Goal: Task Accomplishment & Management: Complete application form

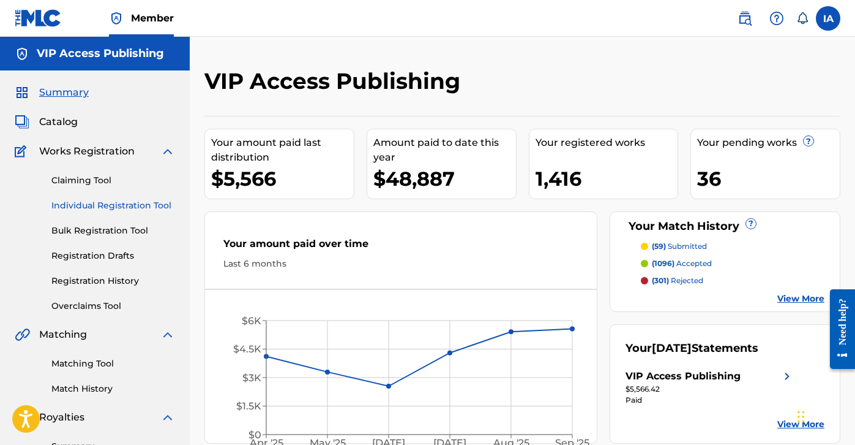
click at [138, 207] on link "Individual Registration Tool" at bounding box center [113, 205] width 124 height 13
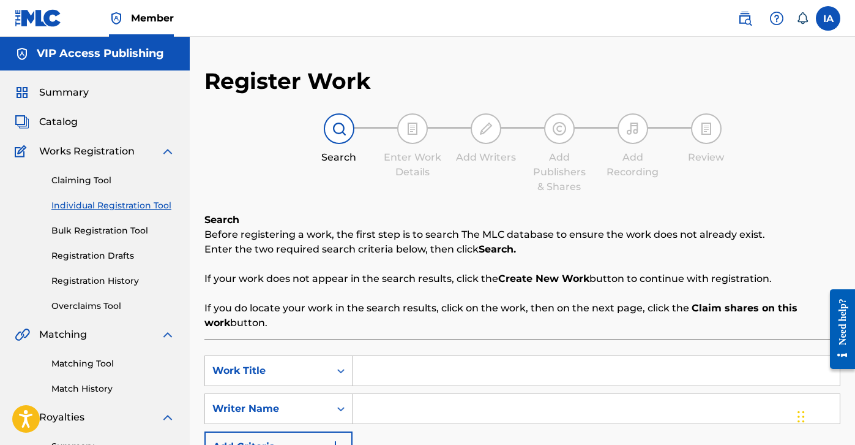
click at [450, 377] on input "Search Form" at bounding box center [596, 370] width 487 height 29
click at [580, 376] on input "Search Form" at bounding box center [596, 370] width 487 height 29
paste input "DOUBLE BACC"
drag, startPoint x: 536, startPoint y: 366, endPoint x: 370, endPoint y: 268, distance: 192.2
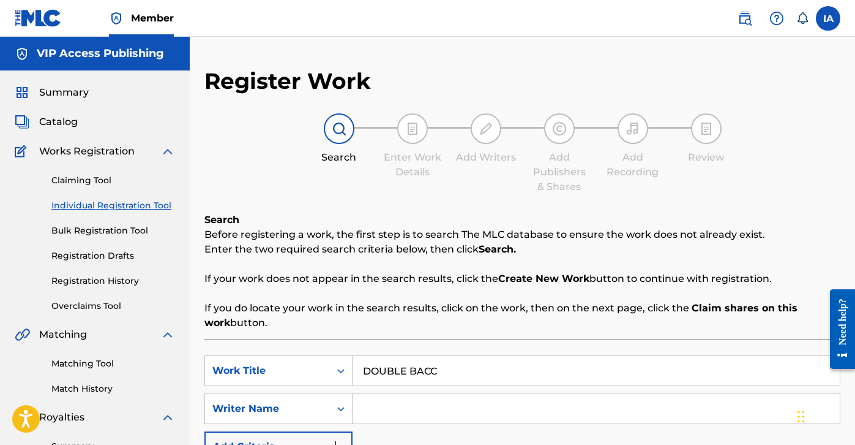
click at [400, 291] on div "Search Before registering a work, the first step is to search The MLC database …" at bounding box center [523, 376] width 636 height 328
paste input "GET TRICKY"
type input "GET TRICKY"
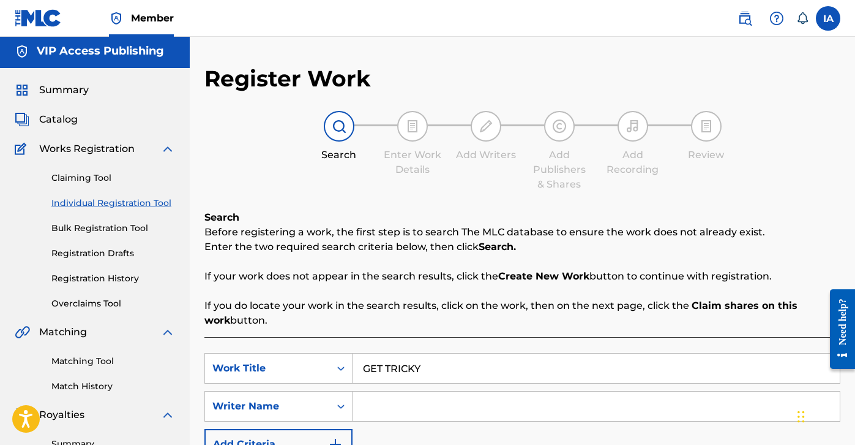
click at [563, 413] on input "Search Form" at bounding box center [596, 405] width 487 height 29
paste input "[PERSON_NAME] [PERSON_NAME]"
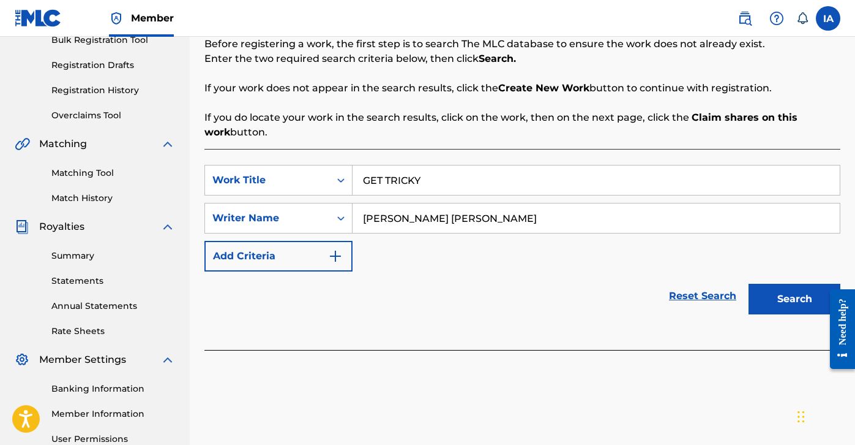
scroll to position [235, 0]
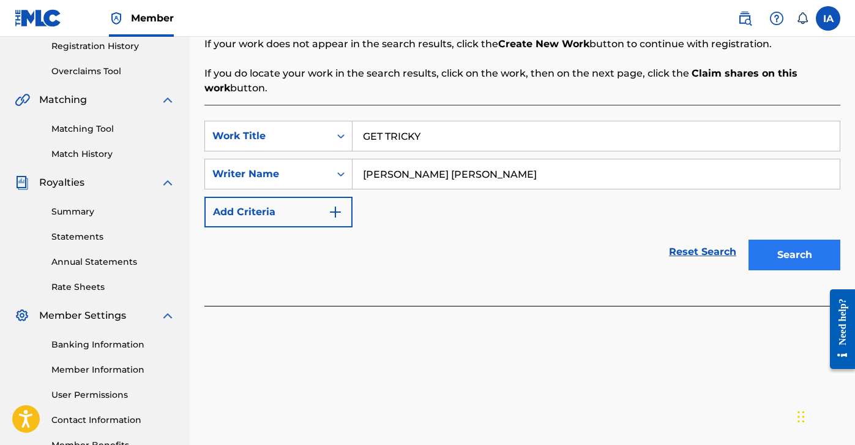
type input "[PERSON_NAME] [PERSON_NAME]"
click at [775, 266] on button "Search" at bounding box center [795, 254] width 92 height 31
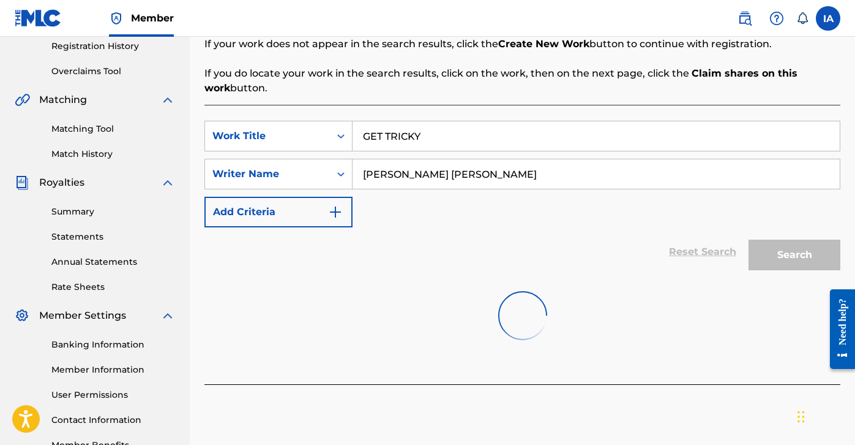
click at [557, 225] on div "SearchWithCriteriabf7b9558-7768-4366-911b-3e0308a93766 Work Title GET TRICKY Se…" at bounding box center [523, 174] width 636 height 107
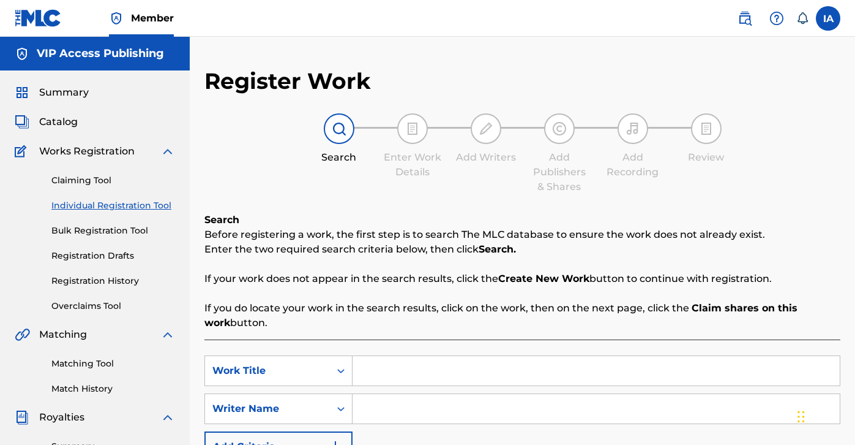
click at [479, 370] on input "Search Form" at bounding box center [596, 370] width 487 height 29
click at [504, 413] on input "Search Form" at bounding box center [596, 408] width 487 height 29
paste input "[PERSON_NAME] [PERSON_NAME]"
type input "[PERSON_NAME] [PERSON_NAME]"
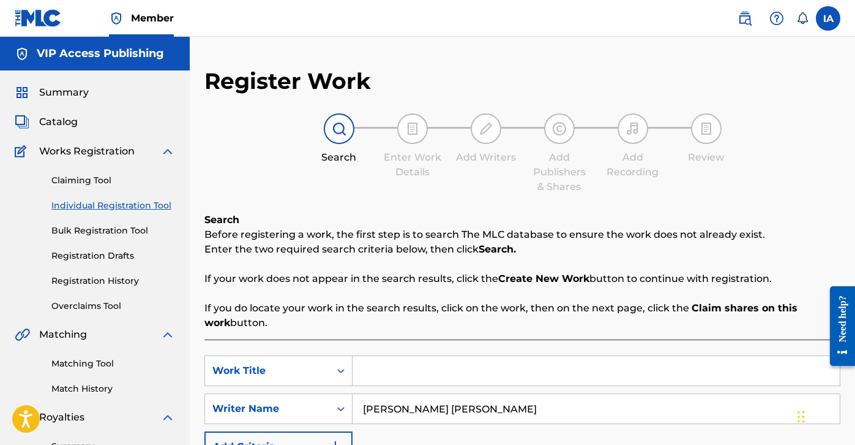
click at [659, 370] on input "Search Form" at bounding box center [596, 370] width 487 height 29
paste input "GET TRICKY"
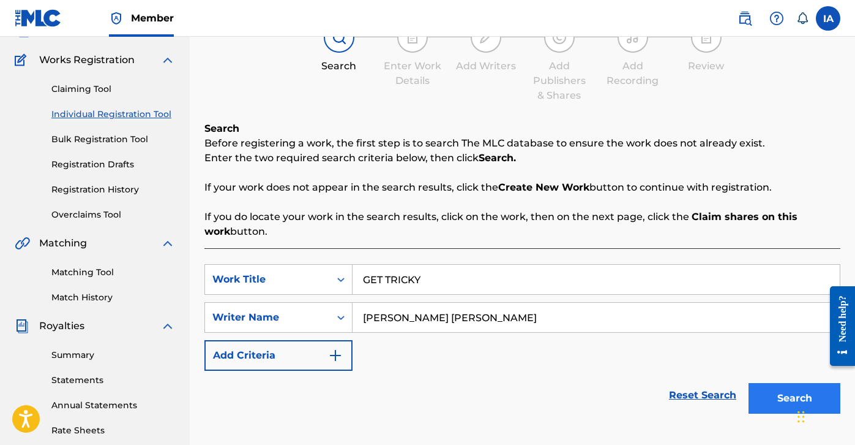
scroll to position [92, 0]
type input "GET TRICKY"
click at [784, 391] on button "Search" at bounding box center [795, 397] width 92 height 31
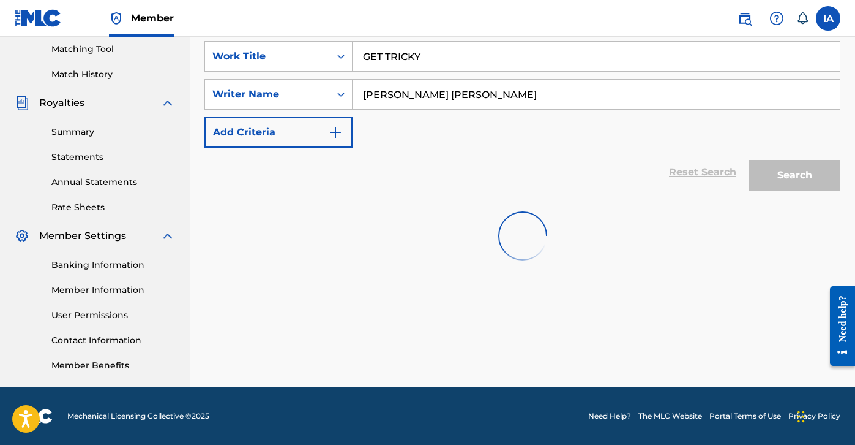
scroll to position [315, 0]
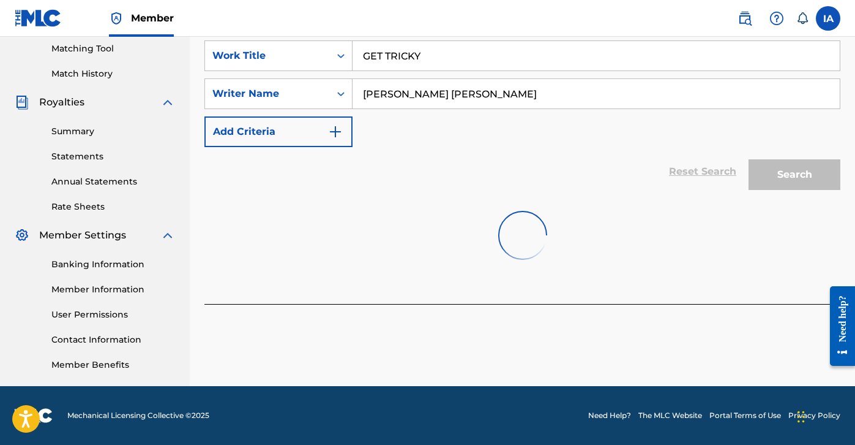
click at [522, 169] on div "Reset Search Search" at bounding box center [523, 171] width 636 height 49
click at [523, 169] on div "Reset Search Search" at bounding box center [523, 171] width 636 height 49
click at [524, 170] on div "Reset Search Search" at bounding box center [523, 171] width 636 height 49
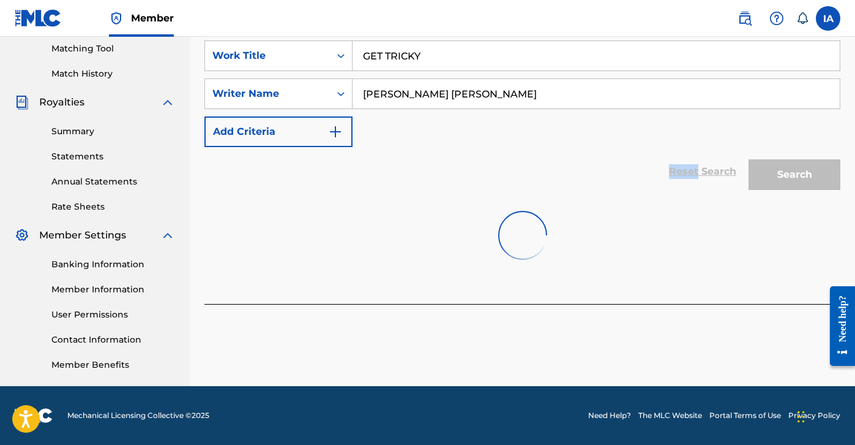
click at [524, 170] on div "Reset Search Search" at bounding box center [523, 171] width 636 height 49
click at [561, 222] on div at bounding box center [523, 235] width 636 height 78
click at [571, 216] on div at bounding box center [523, 235] width 636 height 78
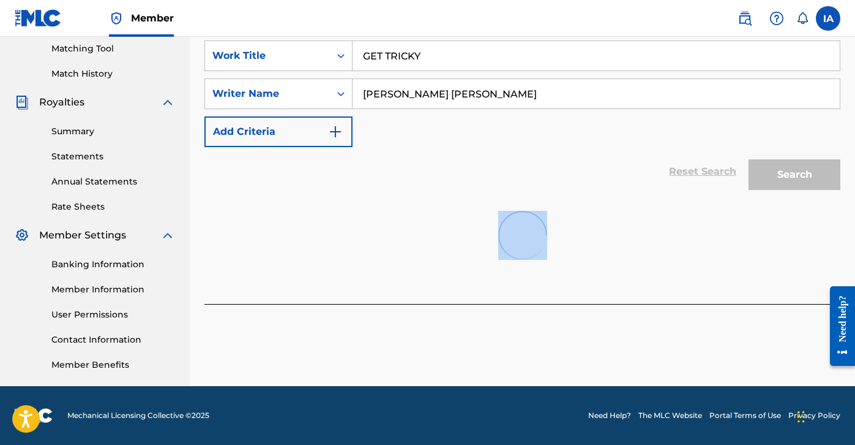
click at [571, 216] on div at bounding box center [523, 235] width 636 height 78
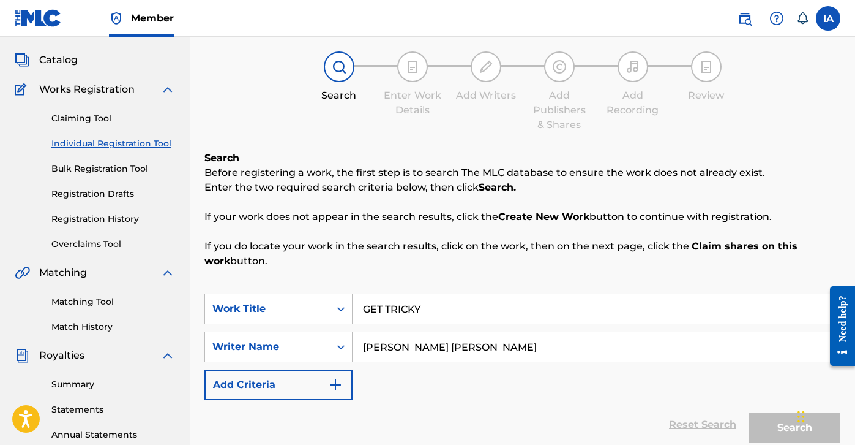
scroll to position [0, 0]
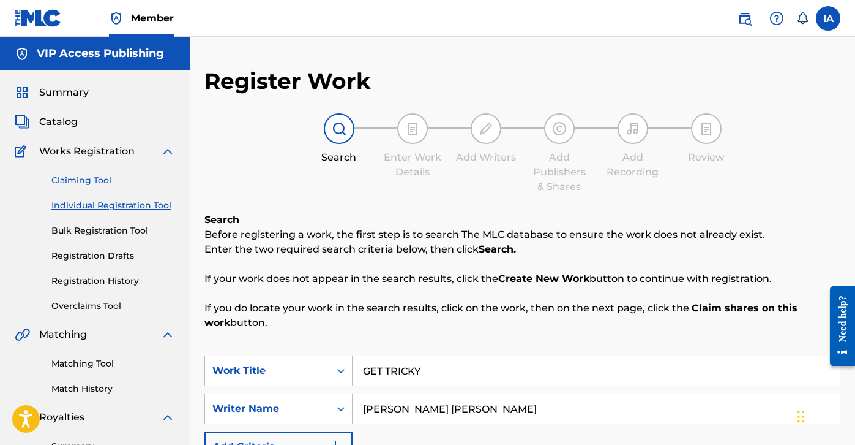
click at [108, 184] on link "Claiming Tool" at bounding box center [113, 180] width 124 height 13
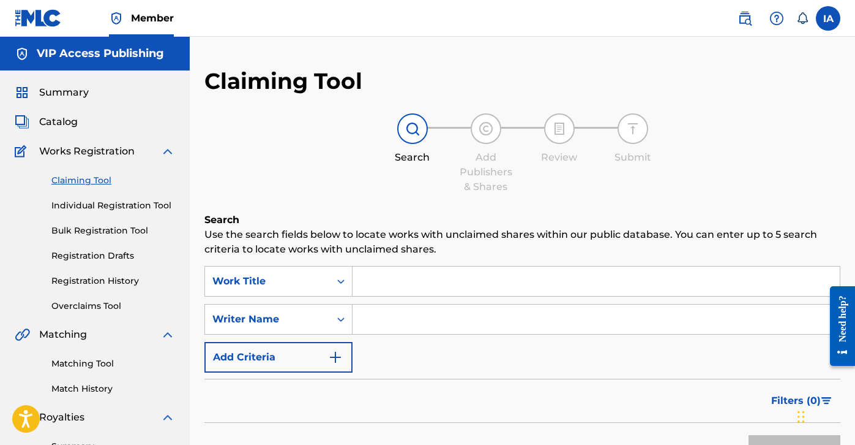
click at [478, 283] on input "Search Form" at bounding box center [596, 280] width 487 height 29
paste input "GET TRICKY"
type input "GET TRICKY"
click at [516, 326] on input "Search Form" at bounding box center [596, 318] width 487 height 29
click at [563, 332] on input "Search Form" at bounding box center [596, 318] width 487 height 29
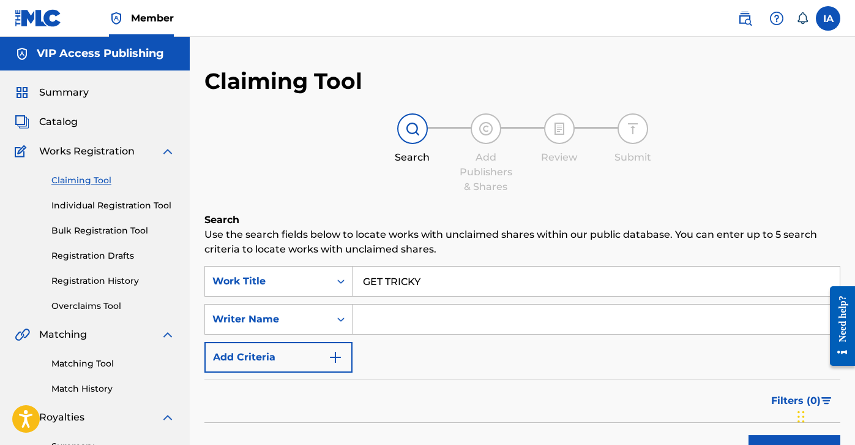
paste input "CARRILLO FABYAN AZRIEL"
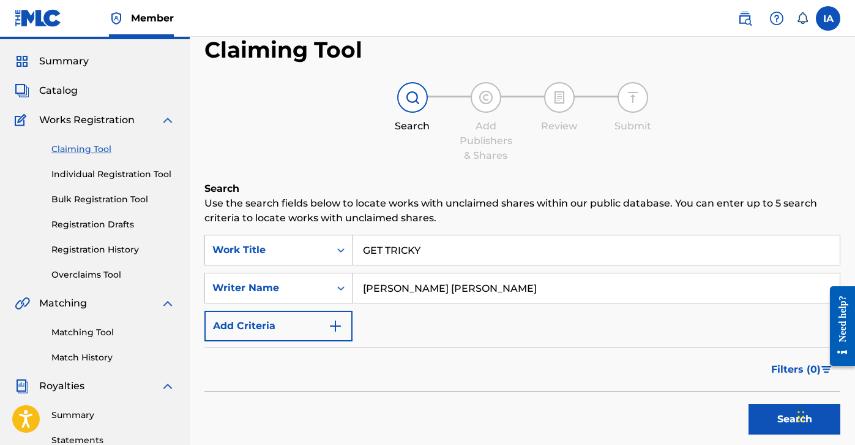
scroll to position [44, 0]
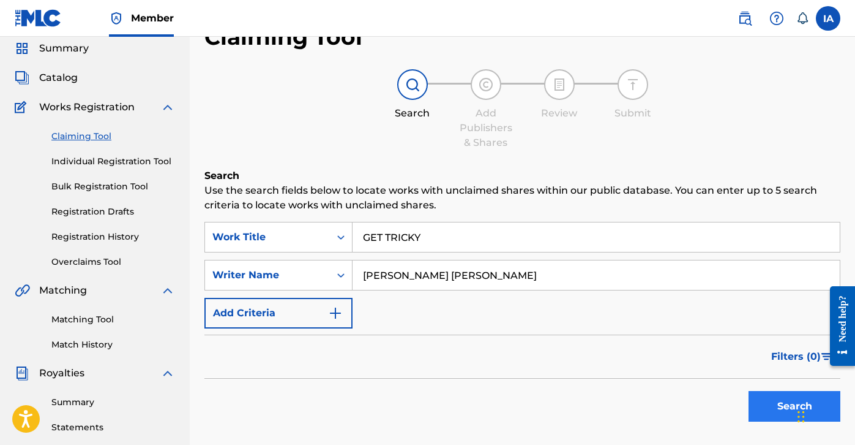
type input "[PERSON_NAME] [PERSON_NAME]"
click at [765, 397] on button "Search" at bounding box center [795, 406] width 92 height 31
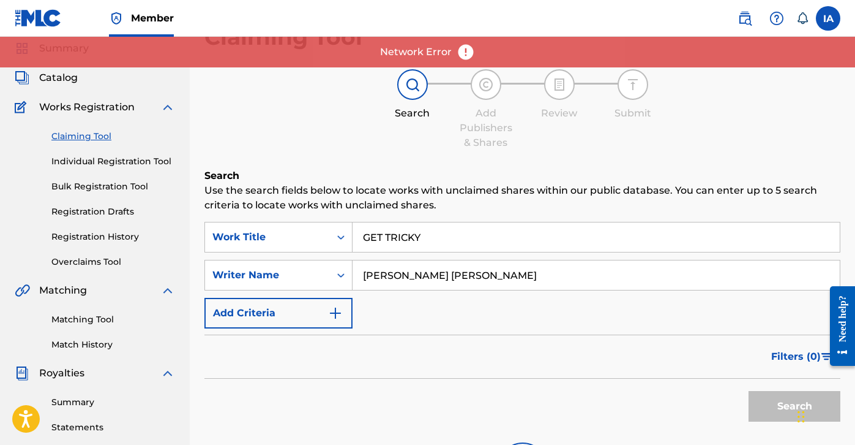
click at [770, 405] on div "Search" at bounding box center [792, 402] width 98 height 49
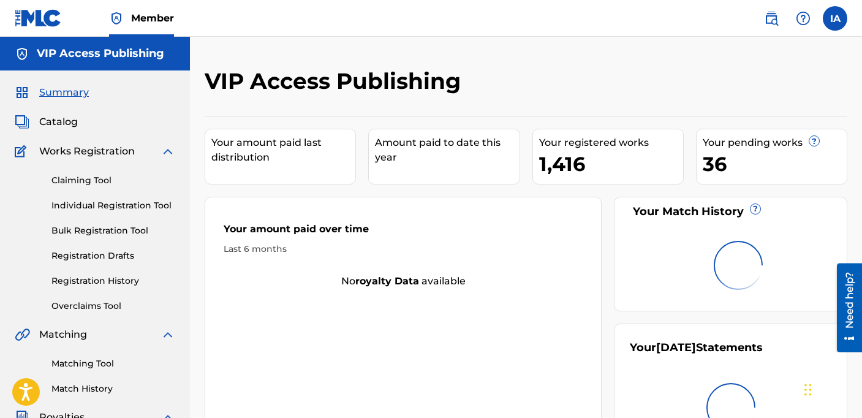
click at [581, 102] on div "VIP Access Publishing" at bounding box center [452, 85] width 495 height 36
click at [157, 206] on link "Individual Registration Tool" at bounding box center [113, 205] width 124 height 13
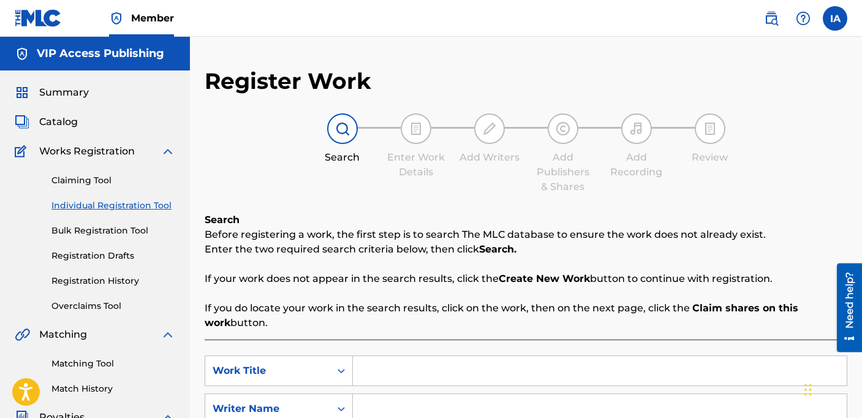
click at [641, 382] on input "Search Form" at bounding box center [600, 370] width 494 height 29
paste input "GET TRICKY"
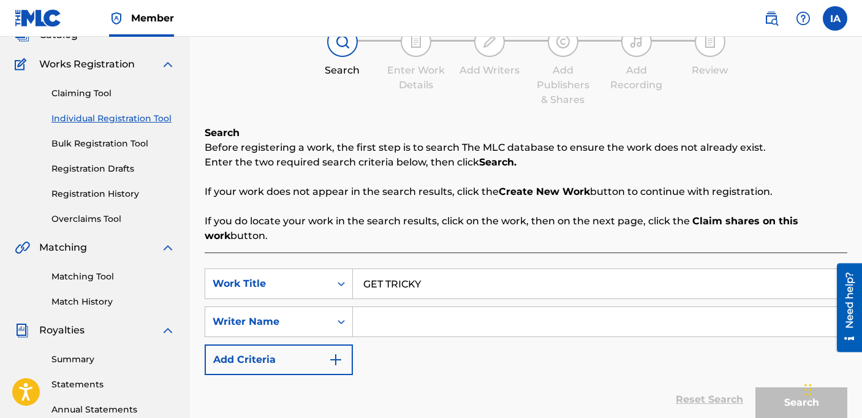
scroll to position [262, 0]
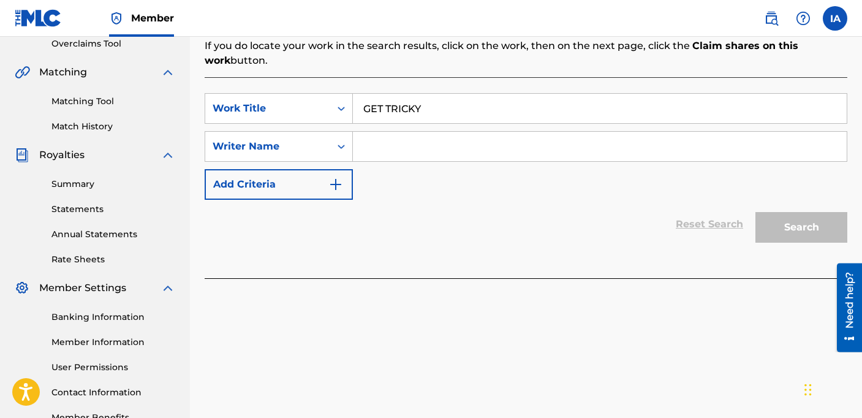
type input "GET TRICKY"
click at [562, 157] on input "Search Form" at bounding box center [600, 146] width 494 height 29
paste input "[PERSON_NAME] [PERSON_NAME]"
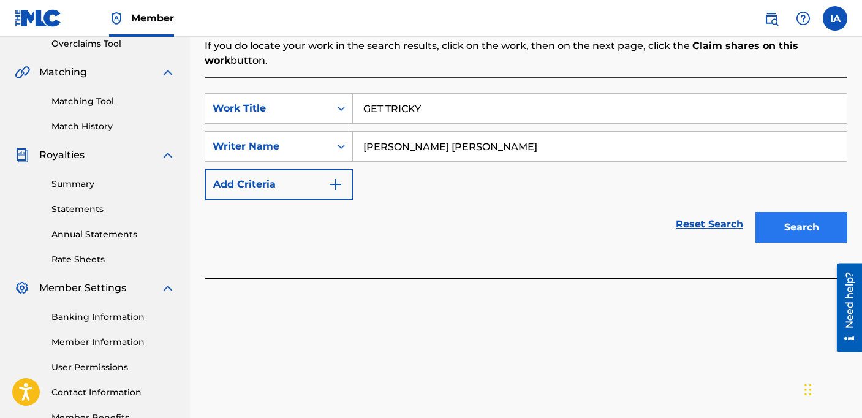
type input "[PERSON_NAME] [PERSON_NAME]"
click at [808, 230] on button "Search" at bounding box center [801, 227] width 92 height 31
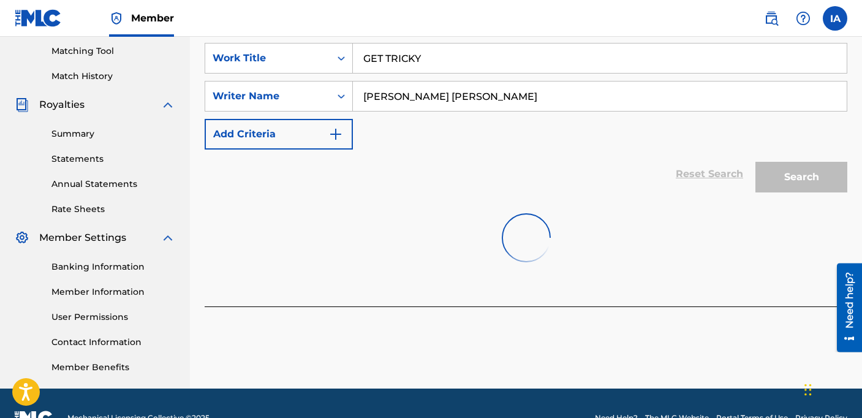
scroll to position [342, 0]
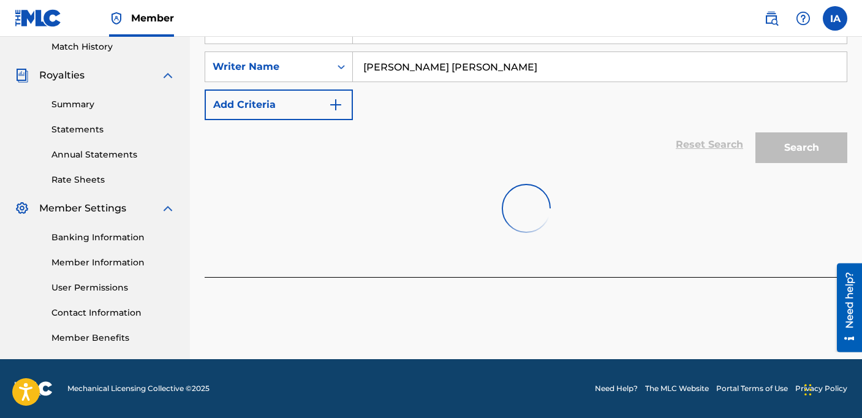
click at [527, 207] on img at bounding box center [526, 208] width 49 height 49
click at [547, 77] on input "[PERSON_NAME] [PERSON_NAME]" at bounding box center [600, 66] width 494 height 29
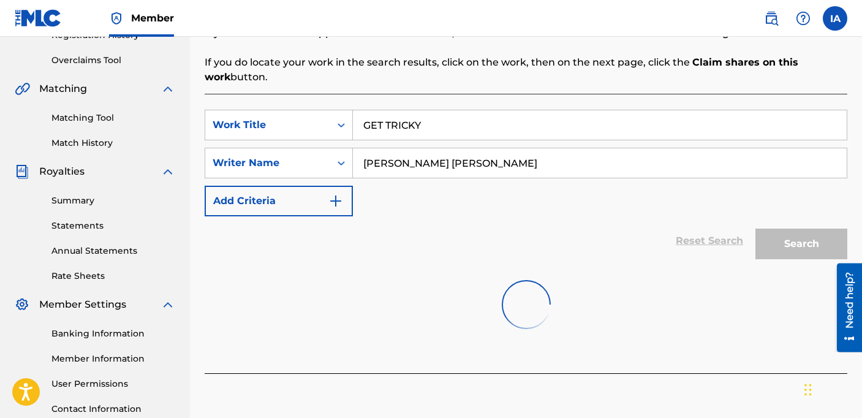
scroll to position [240, 0]
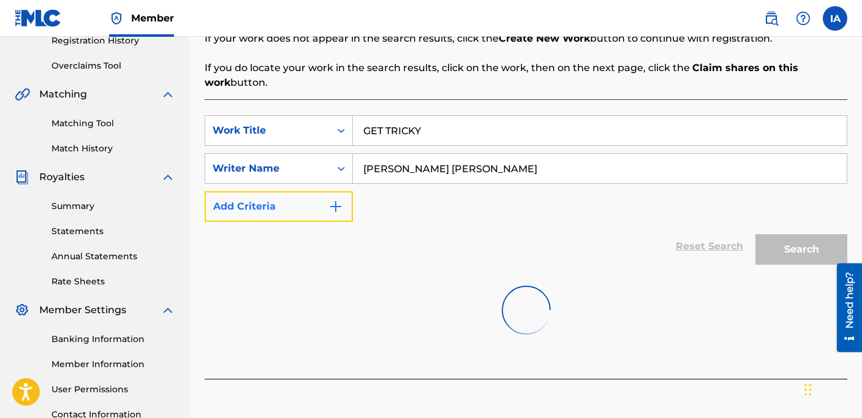
click at [338, 202] on img "Search Form" at bounding box center [335, 206] width 15 height 15
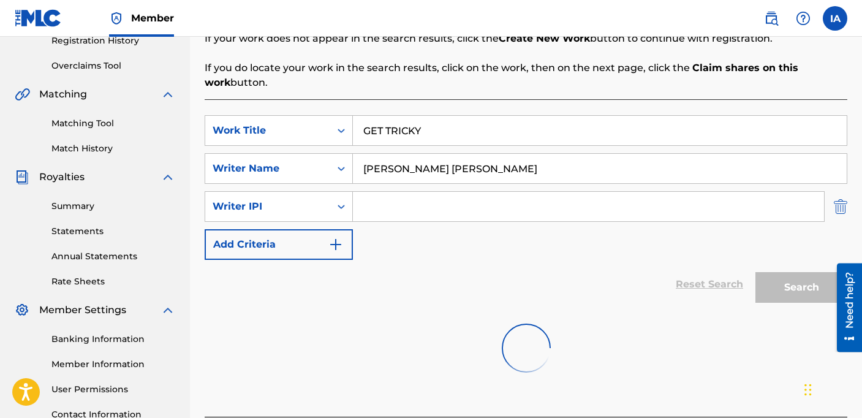
click at [841, 207] on img "Search Form" at bounding box center [839, 206] width 13 height 31
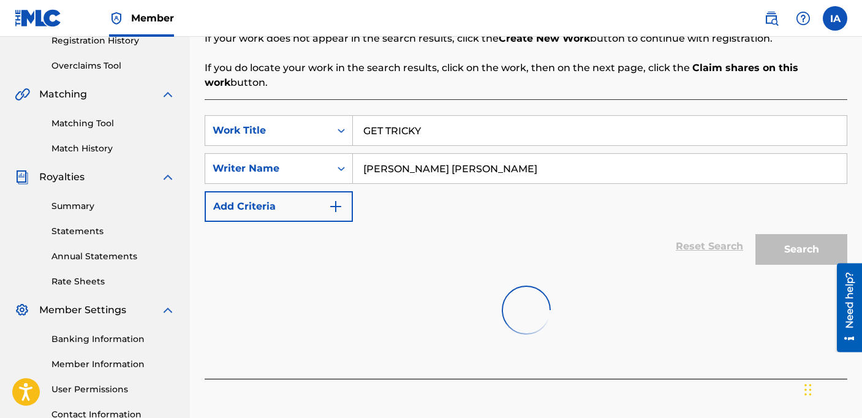
click at [506, 123] on input "GET TRICKY" at bounding box center [600, 130] width 494 height 29
click at [522, 133] on input "GET TRICKY" at bounding box center [600, 130] width 494 height 29
click at [579, 171] on input "[PERSON_NAME] [PERSON_NAME]" at bounding box center [600, 168] width 494 height 29
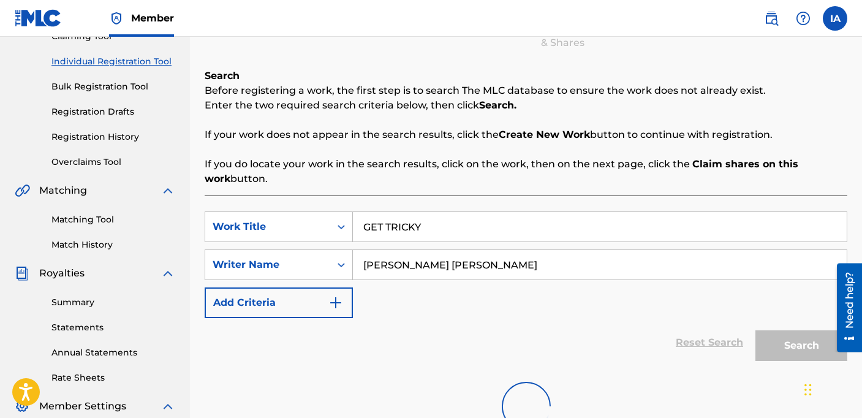
scroll to position [81, 0]
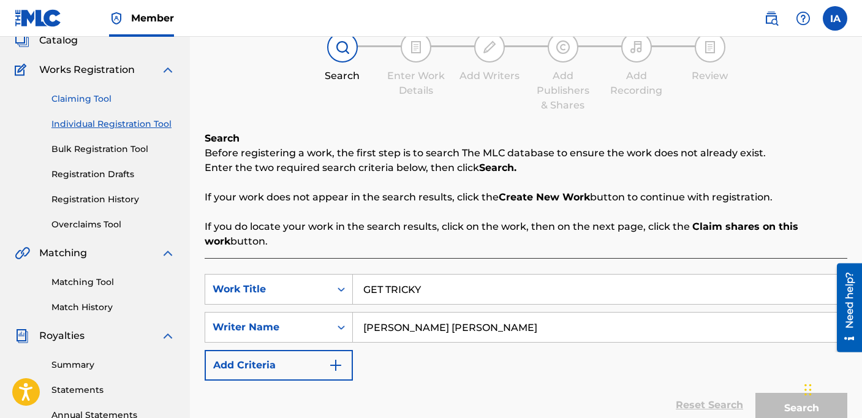
click at [87, 99] on link "Claiming Tool" at bounding box center [113, 98] width 124 height 13
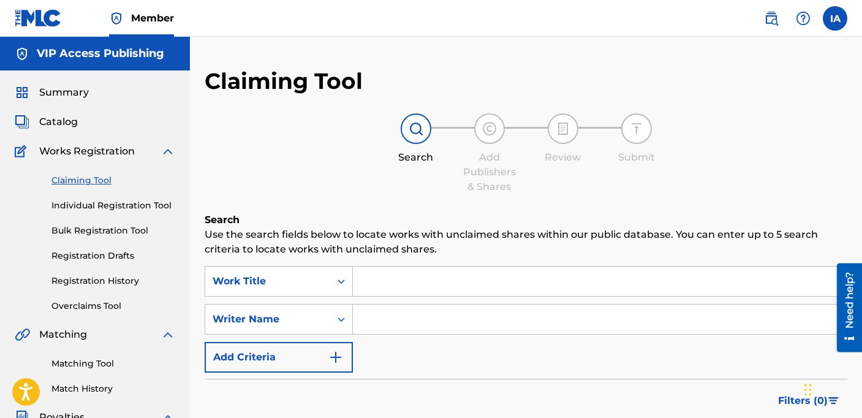
click at [539, 324] on input "Search Form" at bounding box center [600, 318] width 494 height 29
paste input "[PERSON_NAME] [PERSON_NAME]"
type input "[PERSON_NAME] [PERSON_NAME]"
click at [617, 274] on input "Search Form" at bounding box center [600, 280] width 494 height 29
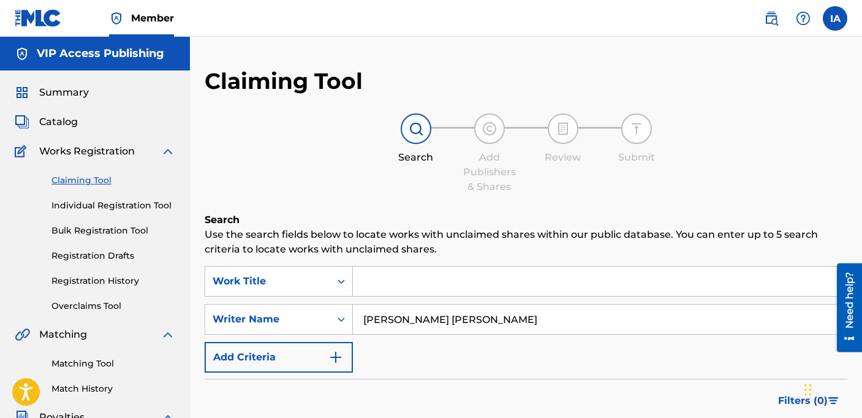
paste input "GET TRICKY"
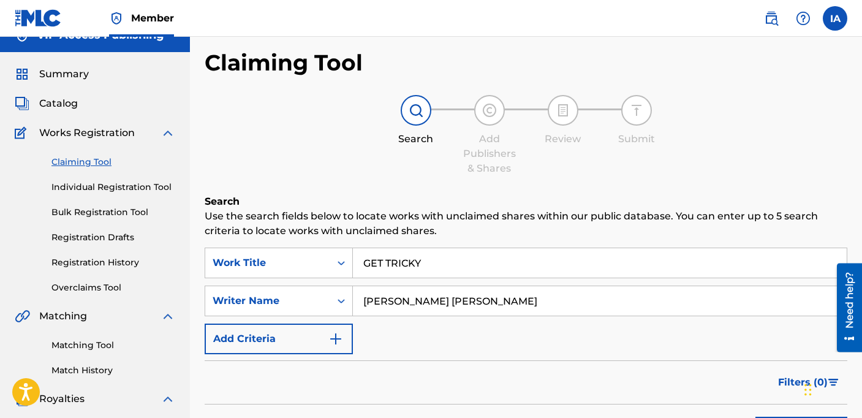
scroll to position [40, 0]
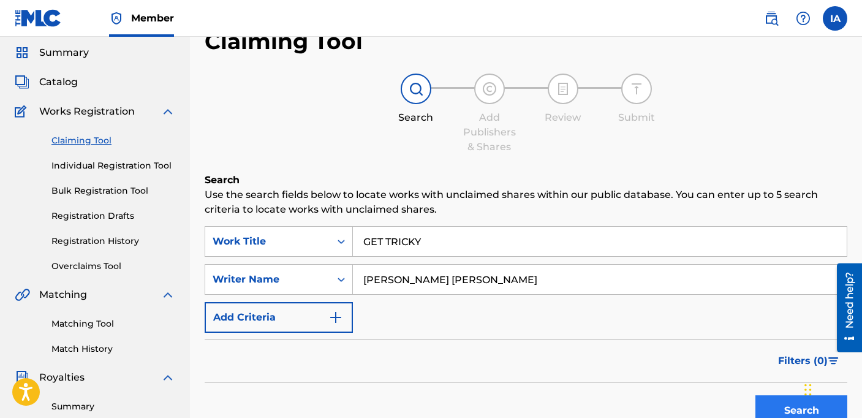
type input "GET TRICKY"
click at [771, 404] on button "Search" at bounding box center [801, 410] width 92 height 31
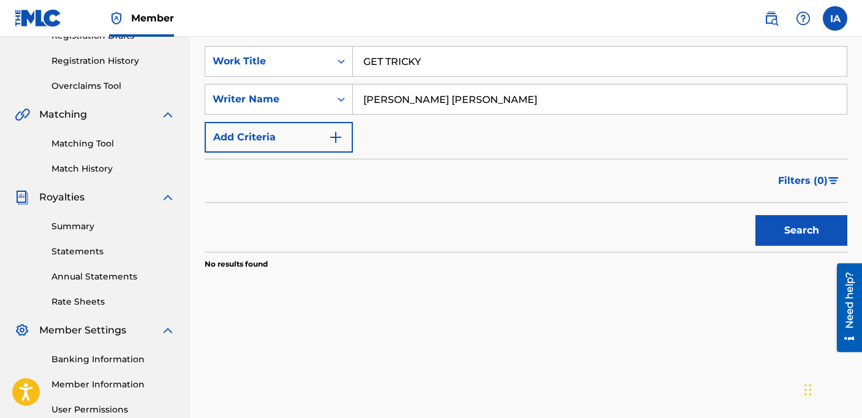
scroll to position [0, 0]
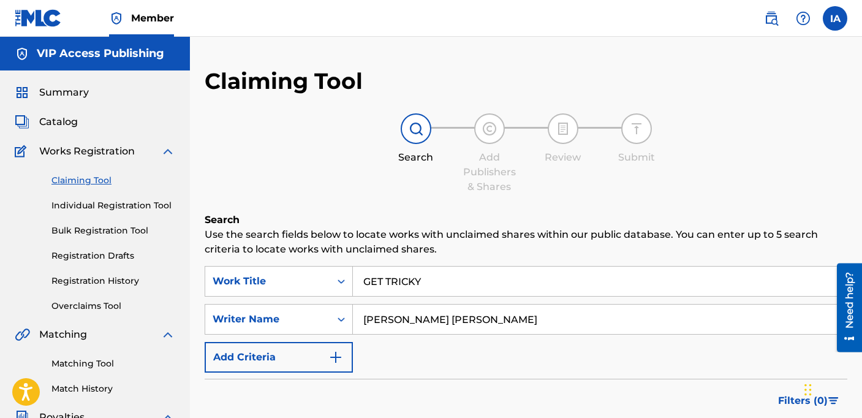
click at [629, 217] on h6 "Search" at bounding box center [526, 219] width 642 height 15
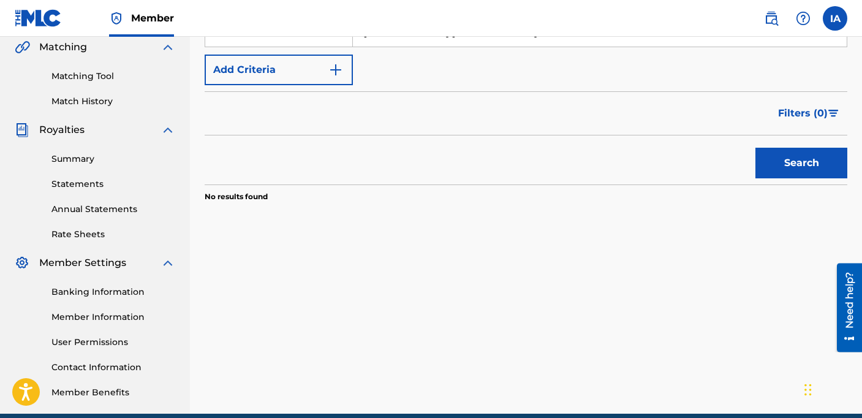
scroll to position [342, 0]
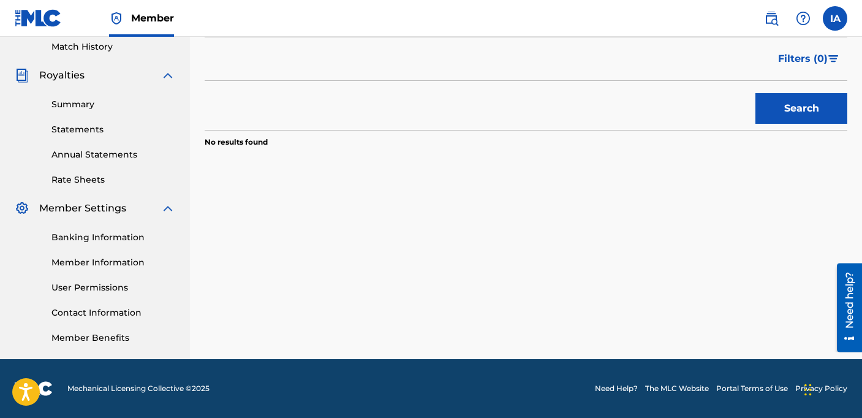
click at [638, 261] on div "Claiming Tool Search Add Publishers & Shares Review Submit Search Use the searc…" at bounding box center [526, 42] width 672 height 633
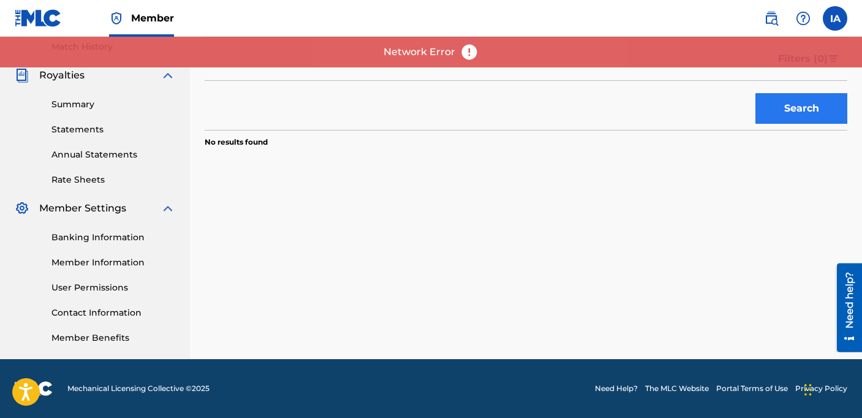
click at [595, 224] on div "Claiming Tool Search Add Publishers & Shares Review Submit Search Use the searc…" at bounding box center [526, 42] width 672 height 633
click at [780, 111] on button "Search" at bounding box center [801, 108] width 92 height 31
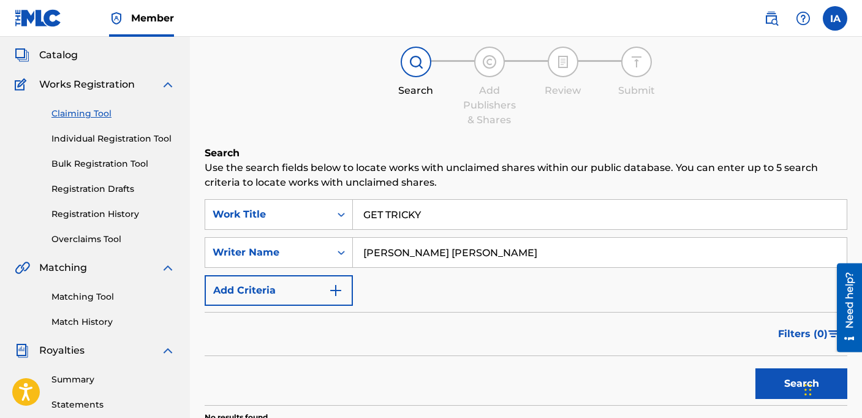
scroll to position [0, 0]
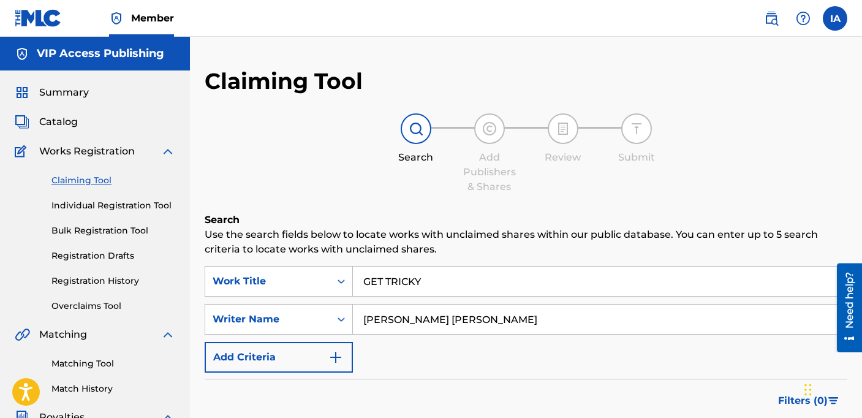
click at [514, 239] on p "Use the search fields below to locate works with unclaimed shares within our pu…" at bounding box center [526, 241] width 642 height 29
click at [58, 94] on span "Summary" at bounding box center [64, 92] width 50 height 15
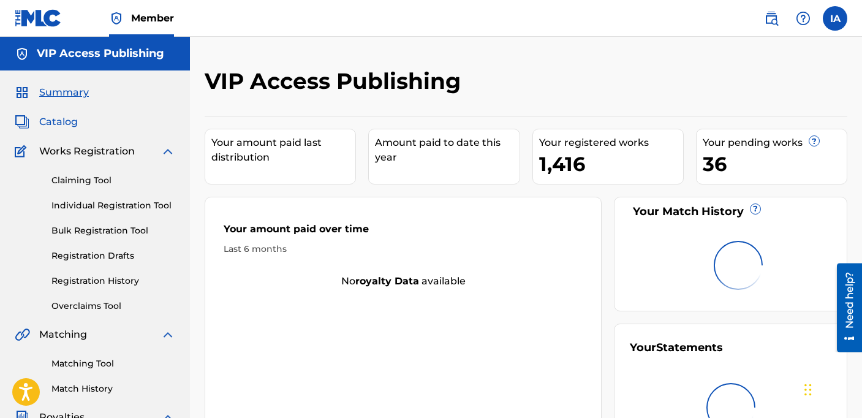
click at [64, 125] on span "Catalog" at bounding box center [58, 122] width 39 height 15
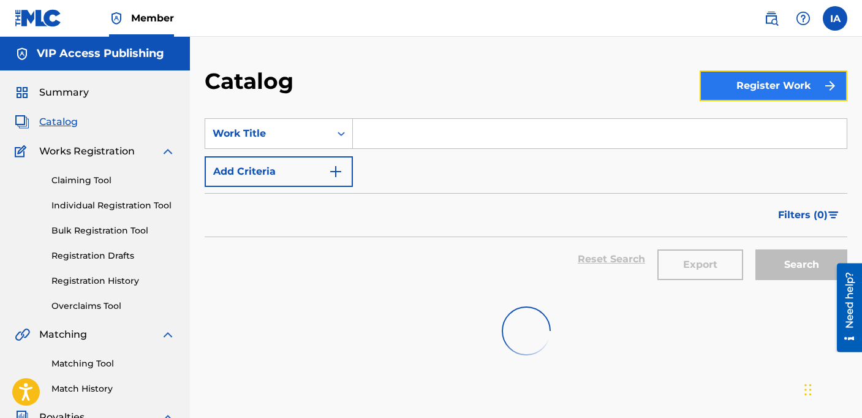
click at [732, 90] on button "Register Work" at bounding box center [773, 85] width 148 height 31
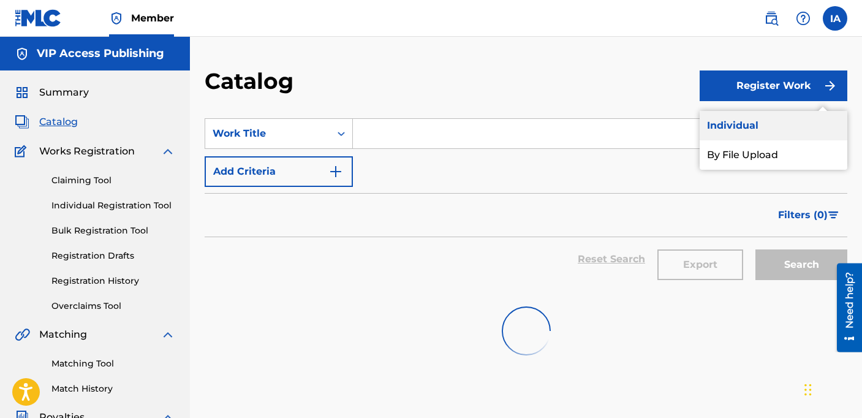
click at [760, 131] on link "Individual" at bounding box center [773, 125] width 148 height 29
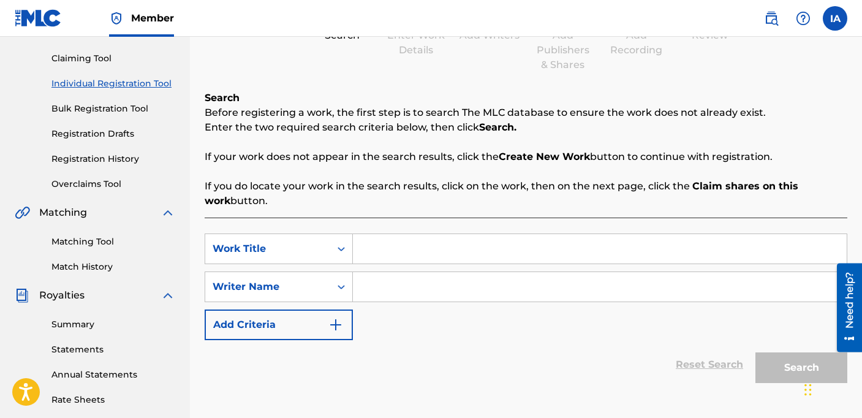
scroll to position [192, 0]
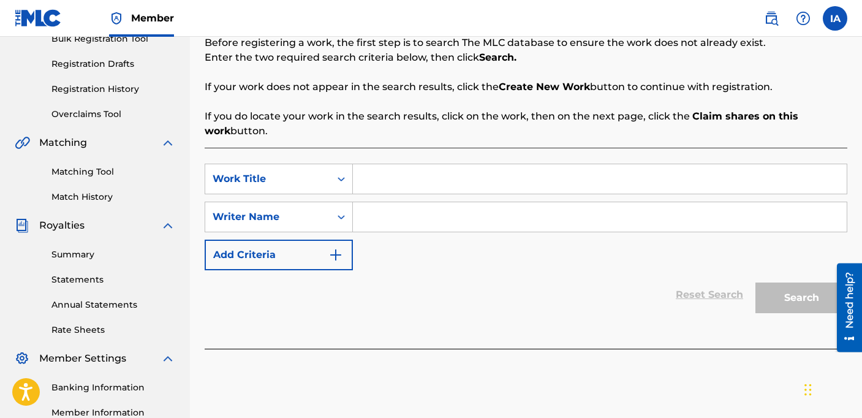
click at [577, 174] on input "Search Form" at bounding box center [600, 178] width 494 height 29
click at [652, 208] on input "Search Form" at bounding box center [600, 216] width 494 height 29
paste input "GET TRICKY"
type input "GET TRICKY"
click at [645, 179] on input "Search Form" at bounding box center [600, 178] width 494 height 29
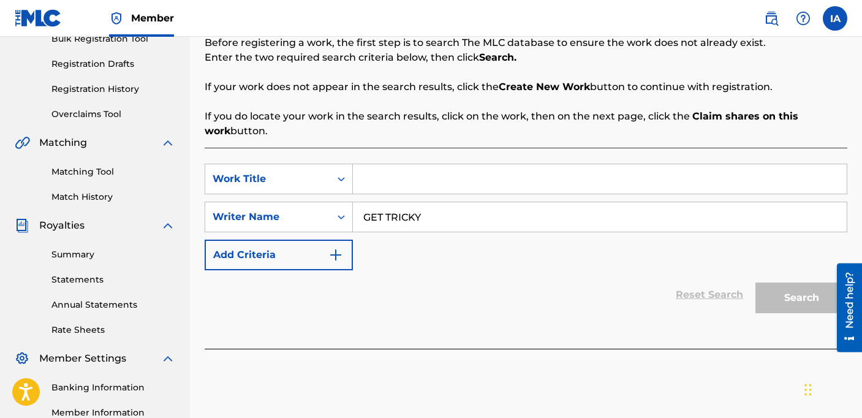
paste input "GET TRICKY"
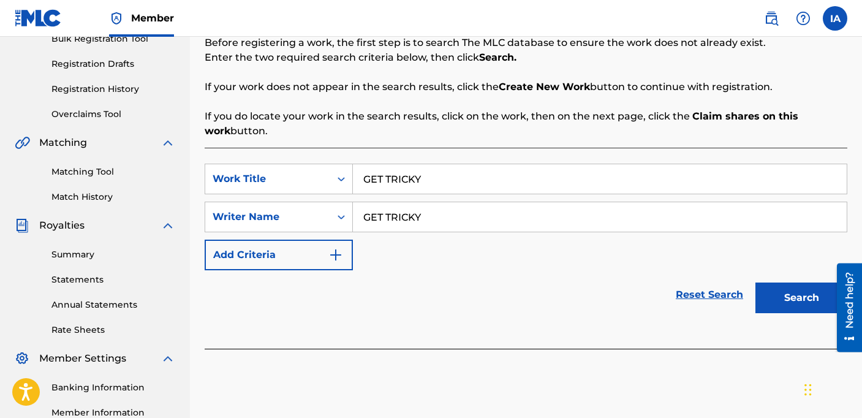
type input "GET TRICKY"
drag, startPoint x: 573, startPoint y: 221, endPoint x: 427, endPoint y: 167, distance: 154.8
click at [500, 197] on div "SearchWithCriteria0584d6f6-d08f-41a5-a6d1-760737637667 Work Title GET TRICKY Se…" at bounding box center [526, 216] width 642 height 107
paste input "[PERSON_NAME] [PERSON_NAME]"
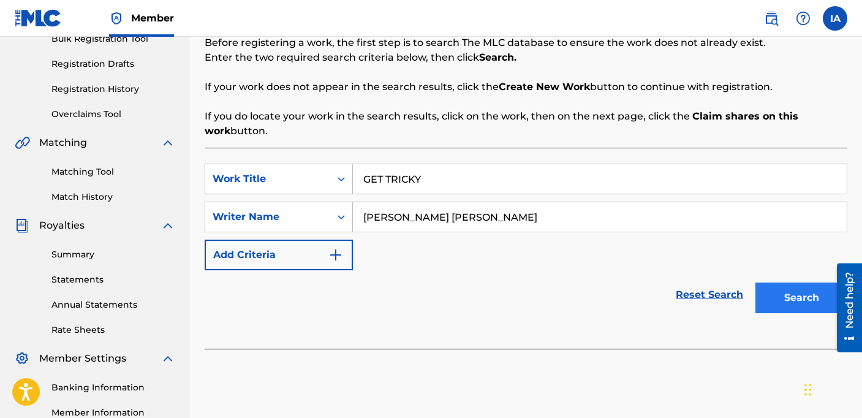
type input "[PERSON_NAME] [PERSON_NAME]"
click at [781, 291] on button "Search" at bounding box center [801, 297] width 92 height 31
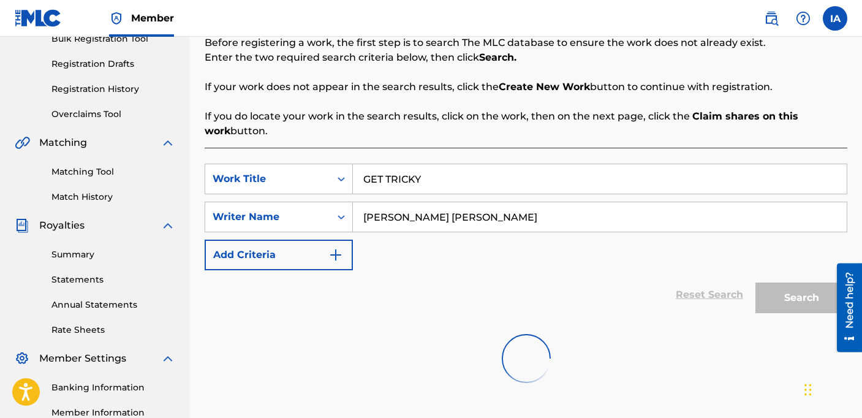
click at [582, 268] on div "SearchWithCriteria0584d6f6-d08f-41a5-a6d1-760737637667 Work Title GET TRICKY Se…" at bounding box center [526, 216] width 642 height 107
click at [558, 252] on div "SearchWithCriteria0584d6f6-d08f-41a5-a6d1-760737637667 Work Title GET TRICKY Se…" at bounding box center [526, 216] width 642 height 107
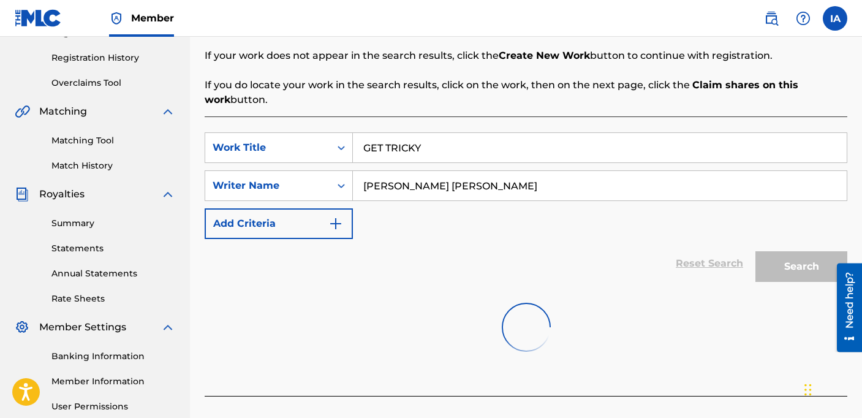
scroll to position [235, 0]
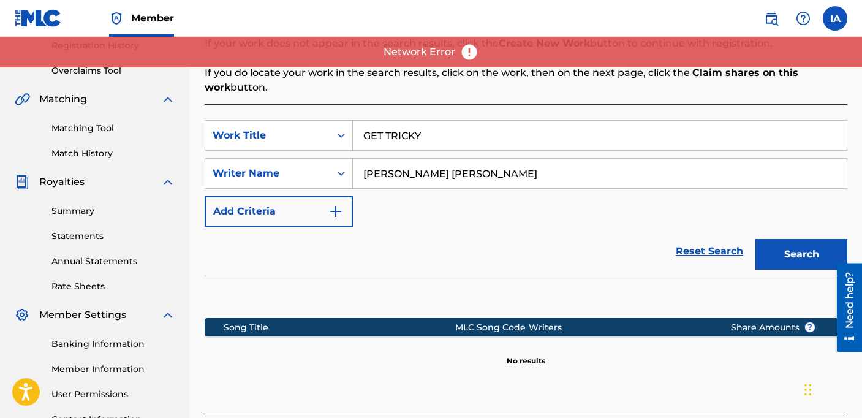
click at [625, 248] on div "Reset Search Search" at bounding box center [526, 251] width 642 height 49
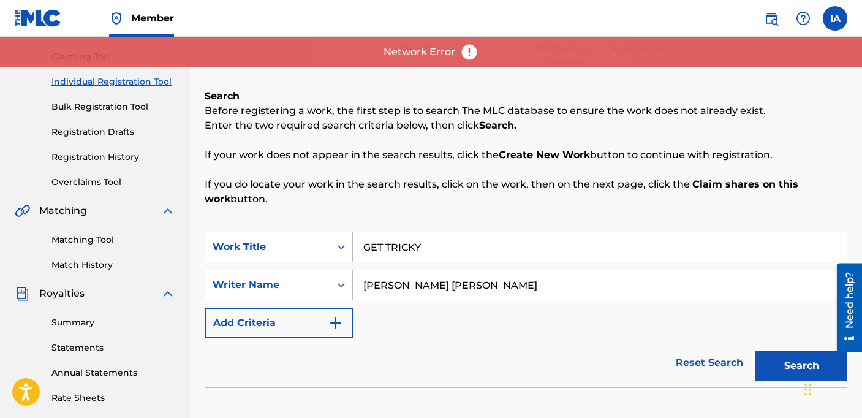
scroll to position [0, 0]
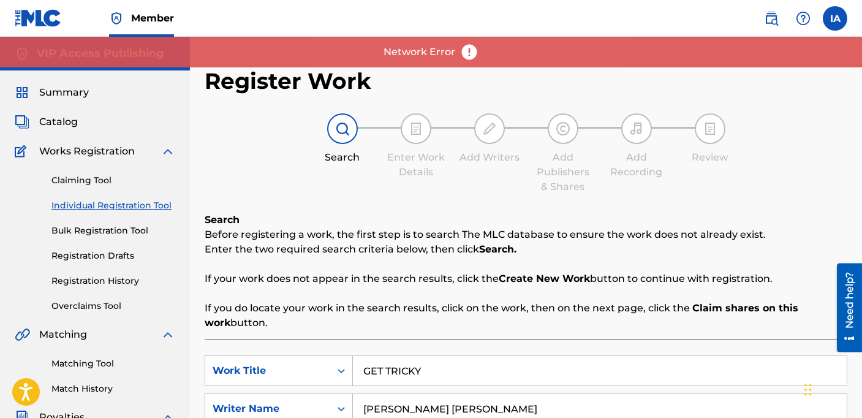
click at [622, 226] on div "Search Before registering a work, the first step is to search The MLC database …" at bounding box center [526, 271] width 642 height 118
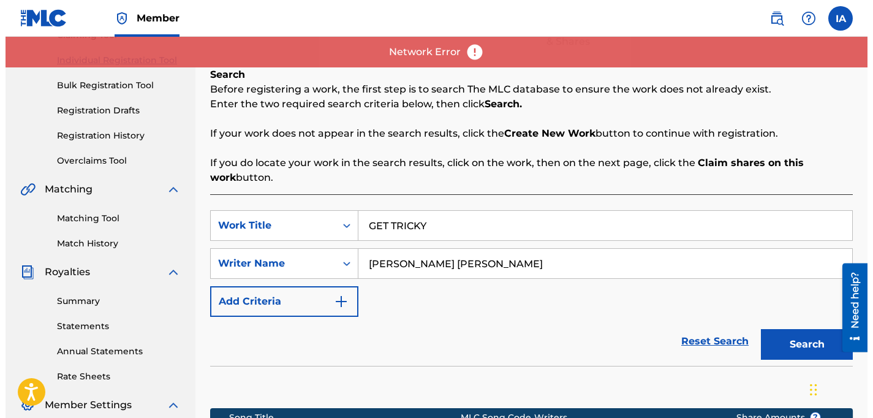
scroll to position [342, 0]
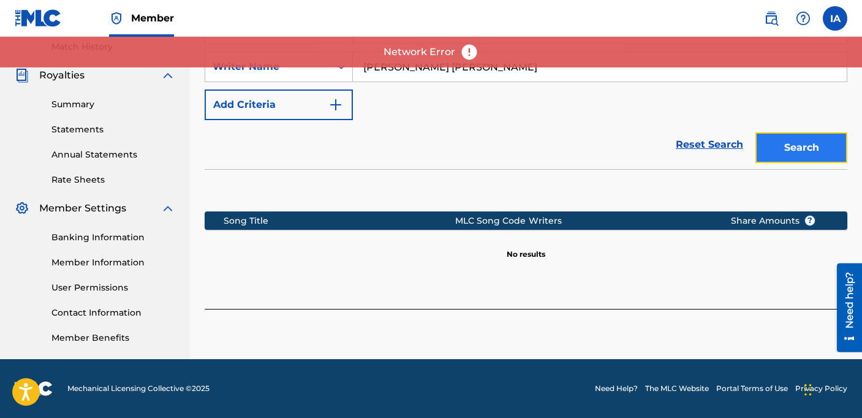
click at [798, 142] on button "Search" at bounding box center [801, 147] width 92 height 31
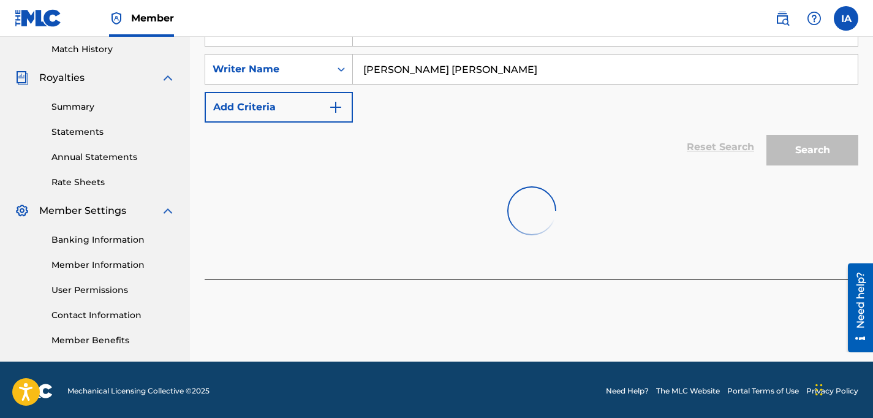
scroll to position [122, 0]
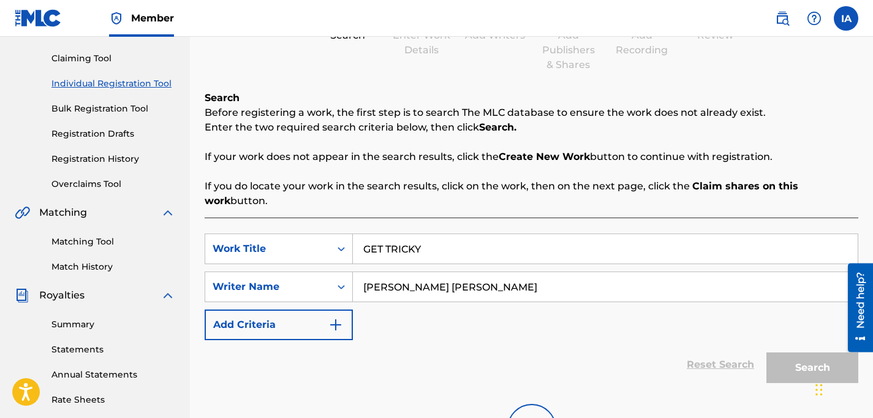
click at [116, 86] on link "Individual Registration Tool" at bounding box center [113, 83] width 124 height 13
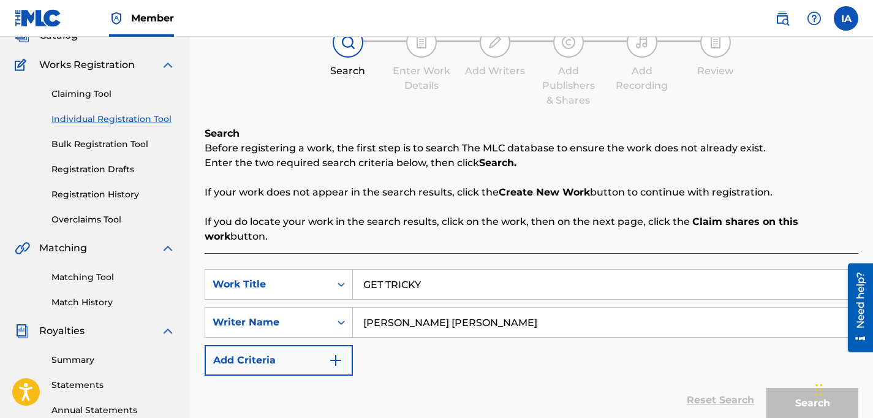
scroll to position [0, 0]
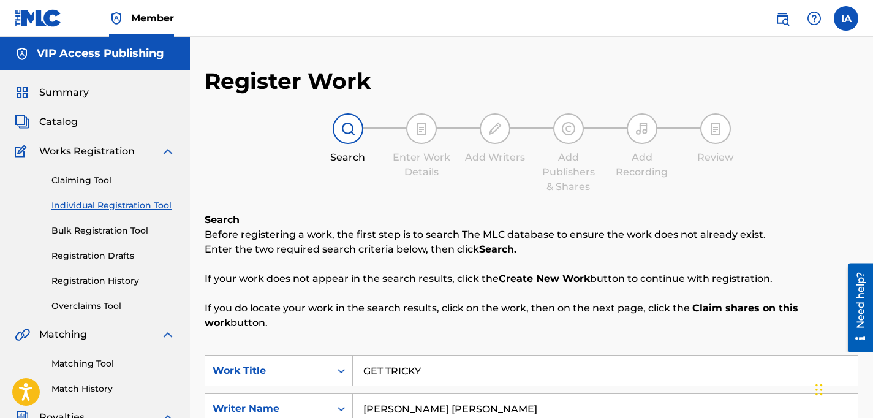
click at [126, 202] on link "Individual Registration Tool" at bounding box center [113, 205] width 124 height 13
click at [66, 118] on span "Catalog" at bounding box center [58, 122] width 39 height 15
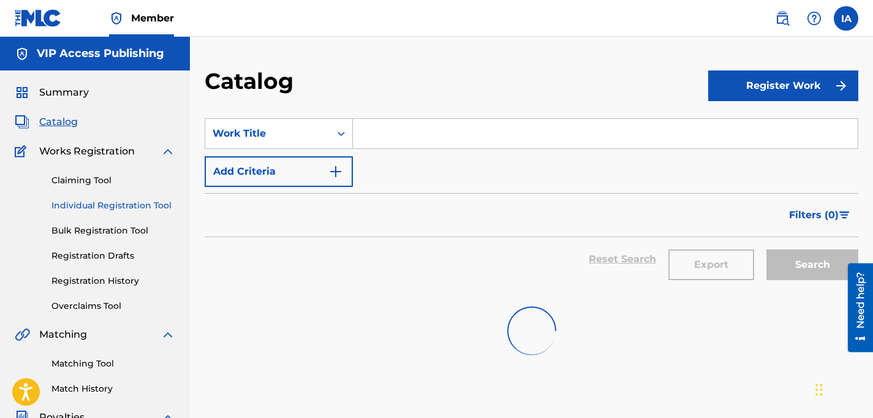
click at [100, 208] on link "Individual Registration Tool" at bounding box center [113, 205] width 124 height 13
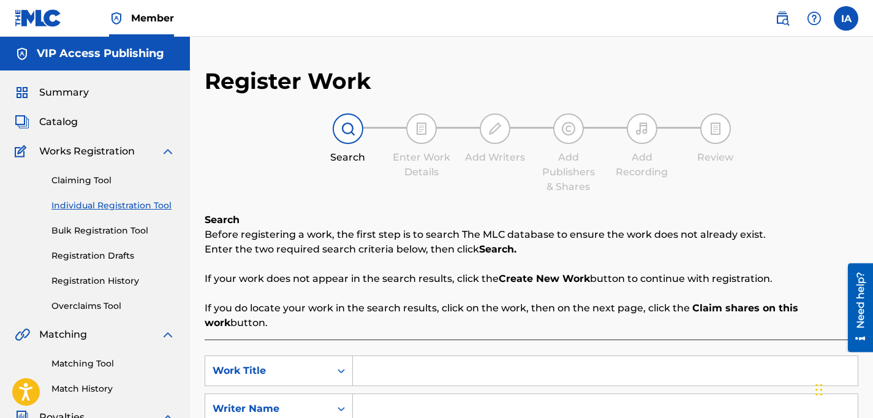
scroll to position [43, 0]
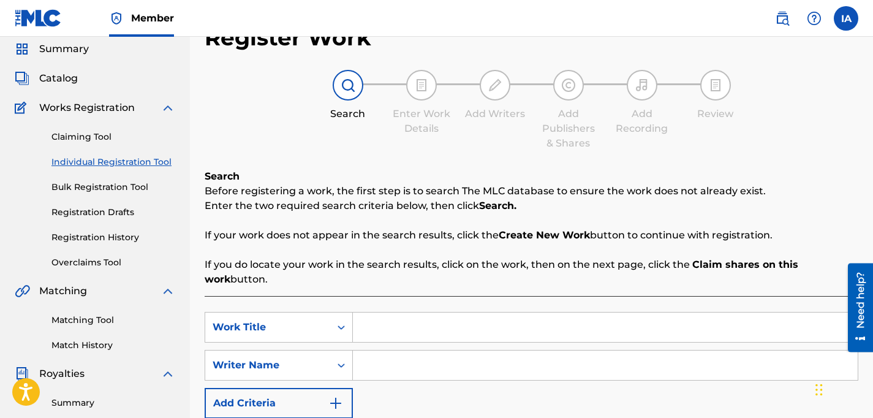
click at [621, 329] on input "Search Form" at bounding box center [605, 326] width 505 height 29
paste input "[PERSON_NAME] [PERSON_NAME]"
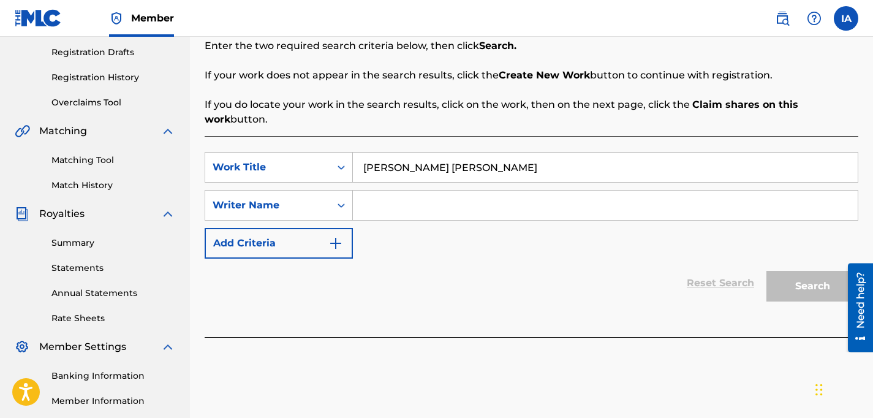
scroll to position [276, 0]
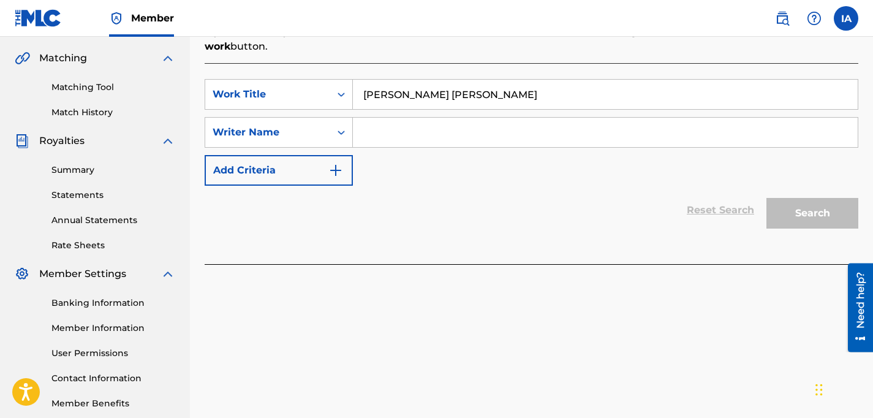
type input "[PERSON_NAME] [PERSON_NAME]"
drag, startPoint x: 596, startPoint y: 126, endPoint x: 654, endPoint y: 126, distance: 58.2
click at [595, 126] on input "Search Form" at bounding box center [605, 132] width 505 height 29
paste input "[PERSON_NAME] [PERSON_NAME]"
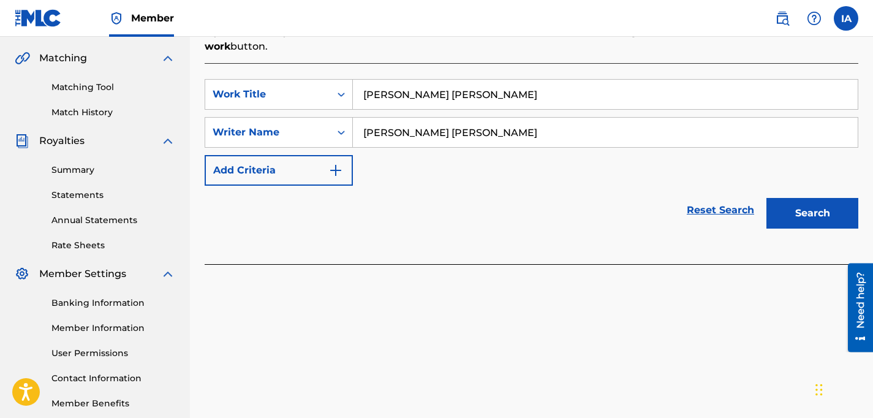
type input "[PERSON_NAME] [PERSON_NAME]"
drag, startPoint x: 618, startPoint y: 107, endPoint x: 475, endPoint y: 50, distance: 154.8
click at [500, 63] on div "SearchWithCriteria0584d6f6-d08f-41a5-a6d1-760737637667 Work Title CARRILLO FABY…" at bounding box center [531, 163] width 653 height 201
paste input "GET TRICKY"
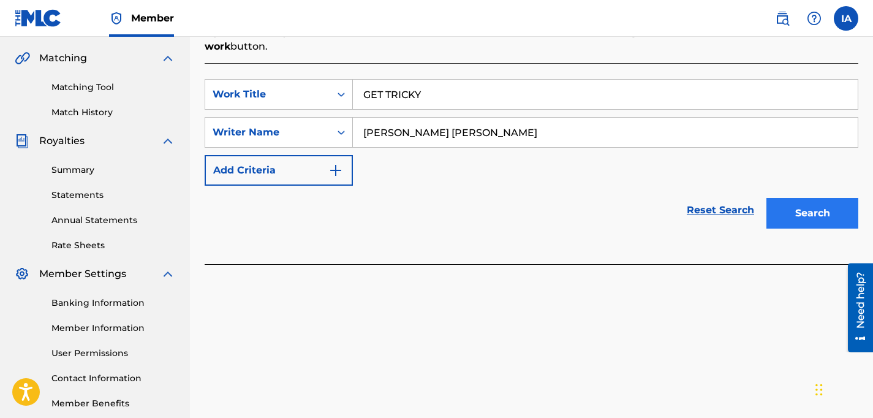
type input "GET TRICKY"
click at [805, 203] on button "Search" at bounding box center [812, 213] width 92 height 31
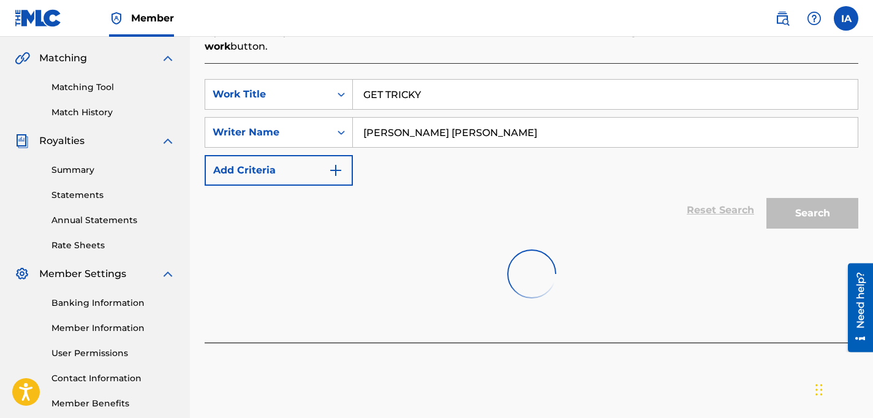
click at [475, 214] on div "Reset Search Search" at bounding box center [531, 210] width 653 height 49
click at [576, 255] on div at bounding box center [531, 274] width 653 height 78
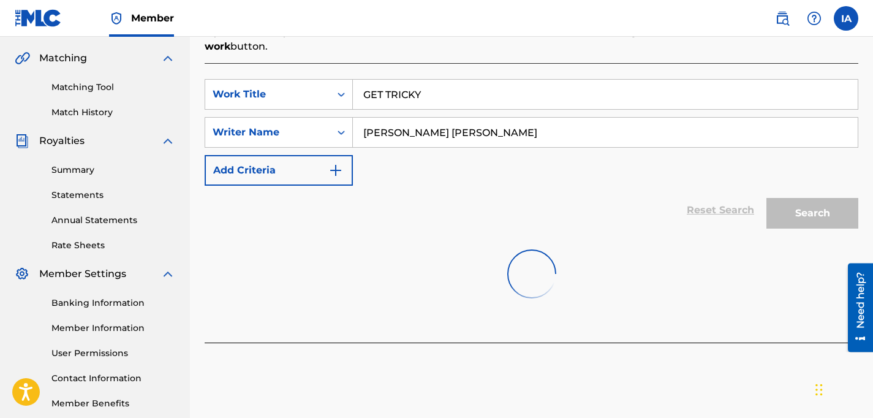
click at [560, 227] on div "Reset Search Search" at bounding box center [531, 210] width 653 height 49
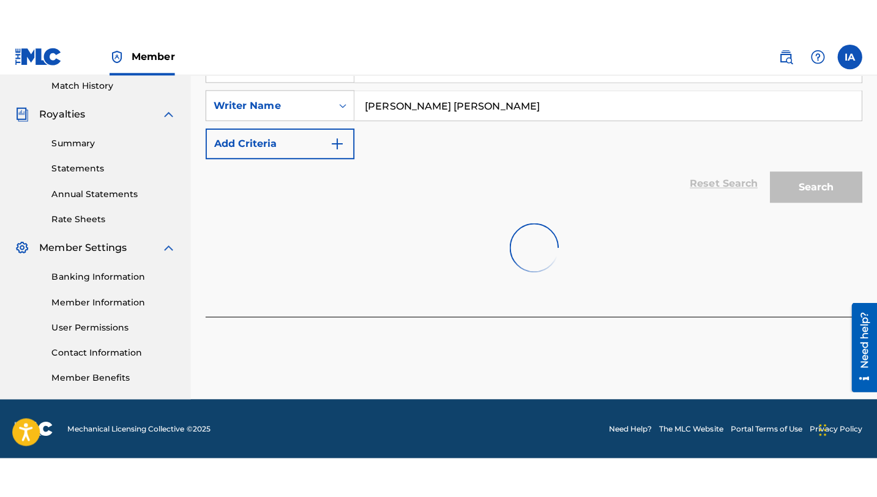
scroll to position [208, 0]
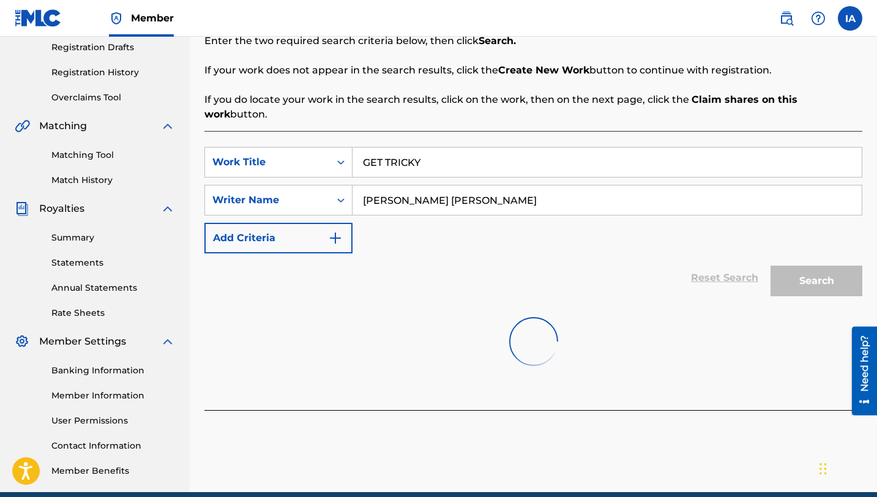
click at [479, 329] on div at bounding box center [534, 341] width 658 height 78
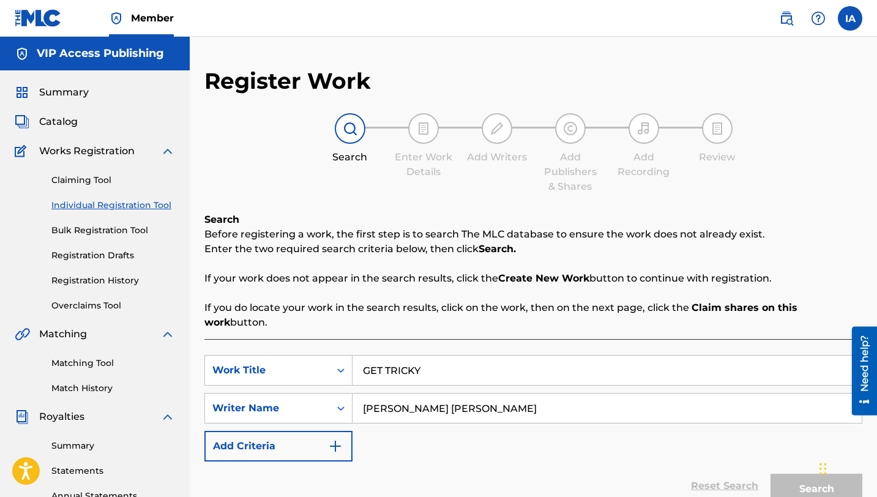
click at [434, 212] on div "Register Work Search Enter Work Details Add Writers Add Publishers & Shares Add…" at bounding box center [534, 349] width 658 height 564
click at [389, 196] on div "Register Work Search Enter Work Details Add Writers Add Publishers & Shares Add…" at bounding box center [534, 349] width 658 height 564
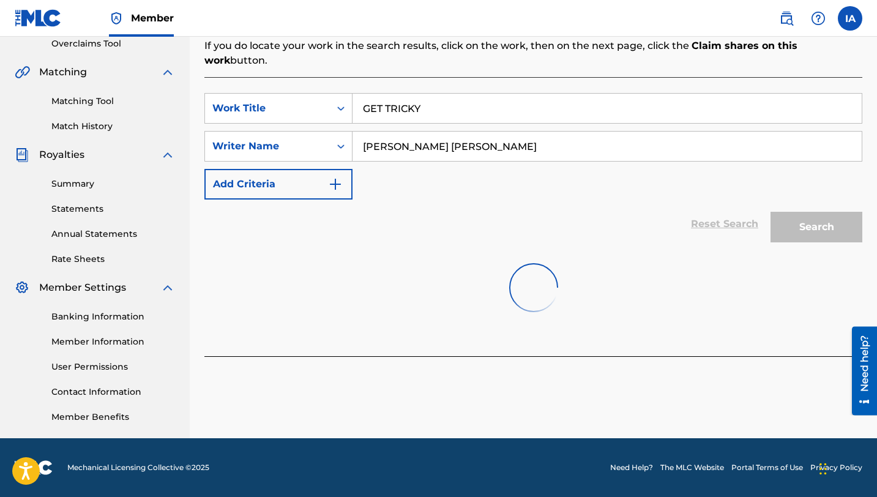
drag, startPoint x: 623, startPoint y: 136, endPoint x: 622, endPoint y: 129, distance: 7.4
click at [623, 136] on input "[PERSON_NAME] [PERSON_NAME]" at bounding box center [607, 146] width 509 height 29
click at [601, 94] on input "GET TRICKY" at bounding box center [607, 108] width 509 height 29
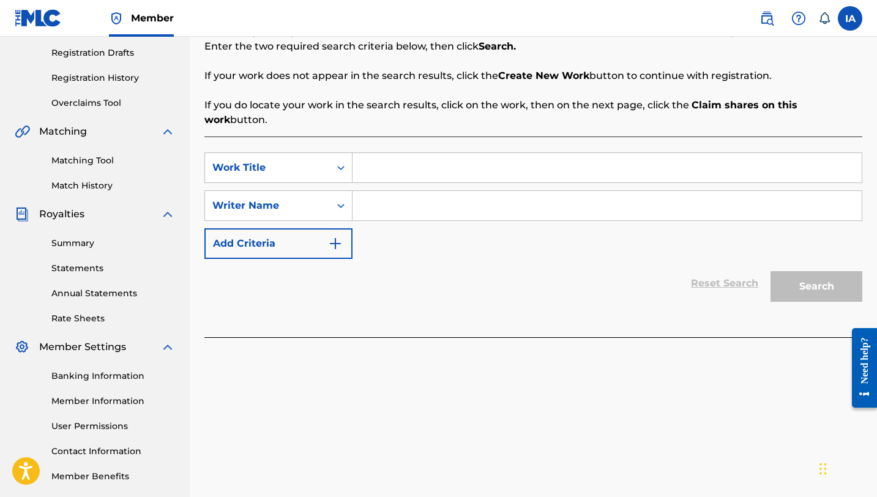
scroll to position [245, 0]
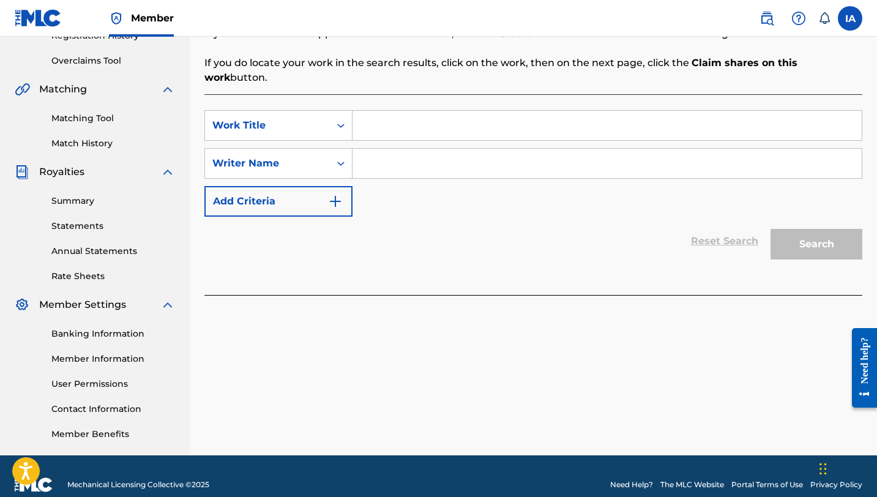
click at [585, 116] on input "Search Form" at bounding box center [607, 125] width 509 height 29
paste input "GET TRICKY"
type input "GET TRICKY"
click at [599, 149] on input "Search Form" at bounding box center [607, 163] width 509 height 29
click at [805, 149] on input "Search Form" at bounding box center [607, 163] width 509 height 29
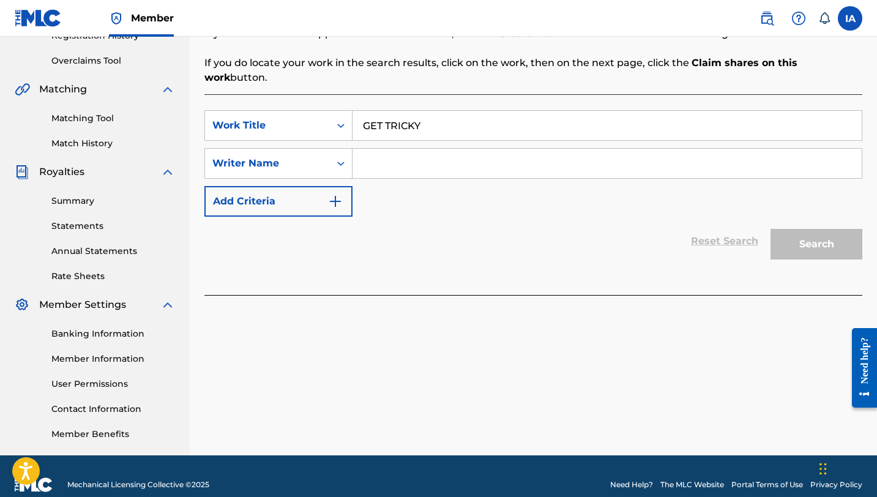
paste input "[PERSON_NAME] [PERSON_NAME]"
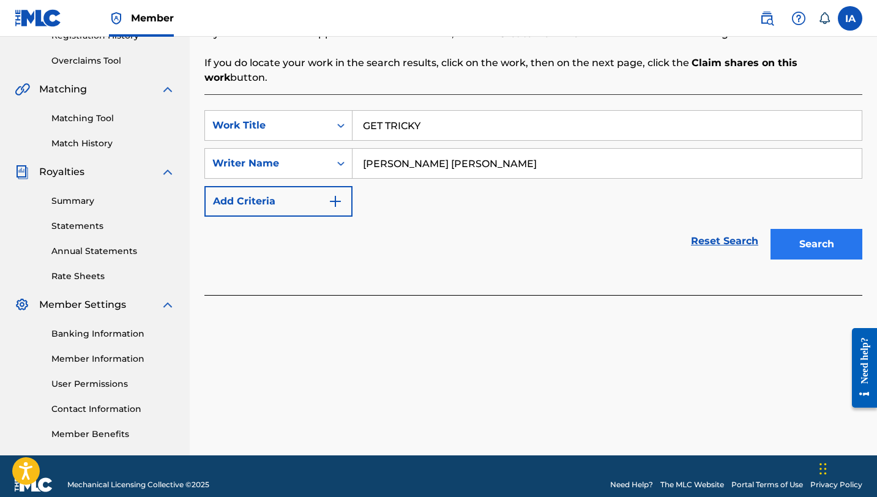
type input "[PERSON_NAME] [PERSON_NAME]"
click at [813, 231] on button "Search" at bounding box center [817, 244] width 92 height 31
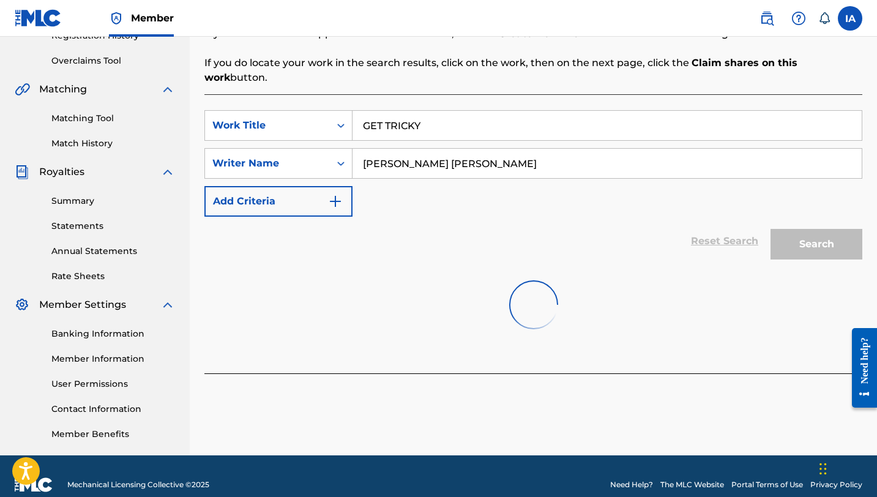
click at [539, 276] on img at bounding box center [534, 305] width 59 height 59
click at [603, 228] on div "Reset Search Search" at bounding box center [534, 241] width 658 height 49
click at [817, 225] on div "Search" at bounding box center [814, 241] width 98 height 49
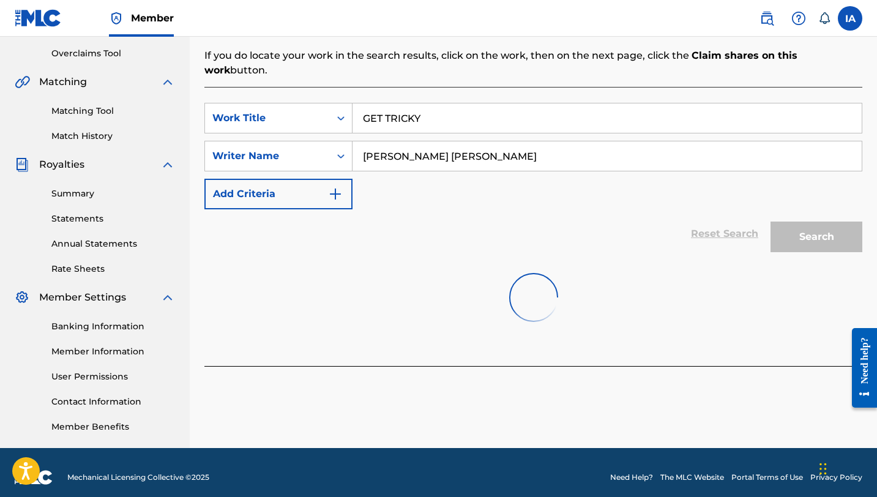
scroll to position [262, 0]
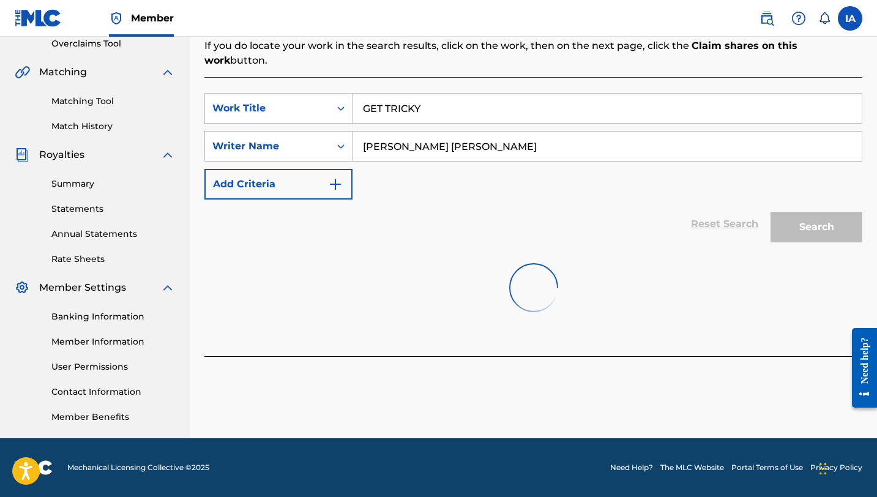
click at [765, 135] on input "[PERSON_NAME] [PERSON_NAME]" at bounding box center [607, 146] width 509 height 29
click at [735, 95] on input "GET TRICKY" at bounding box center [607, 108] width 509 height 29
click at [764, 132] on input "[PERSON_NAME] [PERSON_NAME]" at bounding box center [607, 146] width 509 height 29
click at [596, 94] on input "GET TRICKY" at bounding box center [607, 108] width 509 height 29
click at [427, 128] on div "get tricky" at bounding box center [515, 136] width 325 height 22
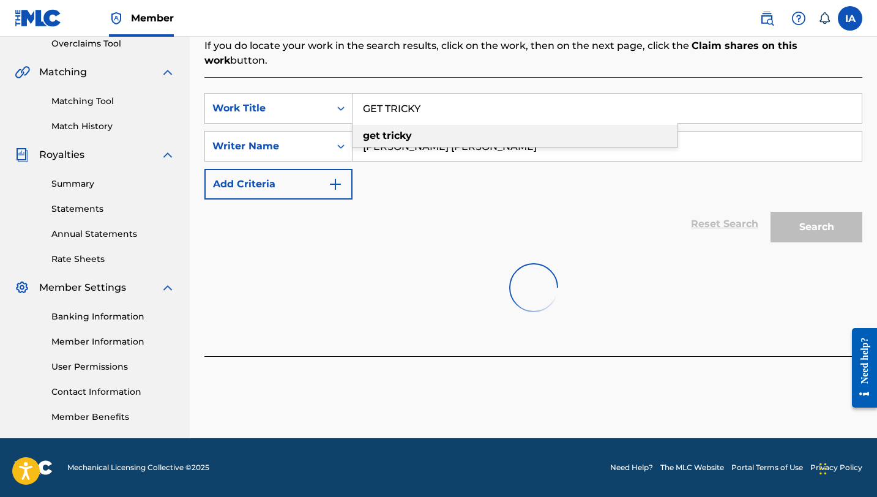
type input "get tricky"
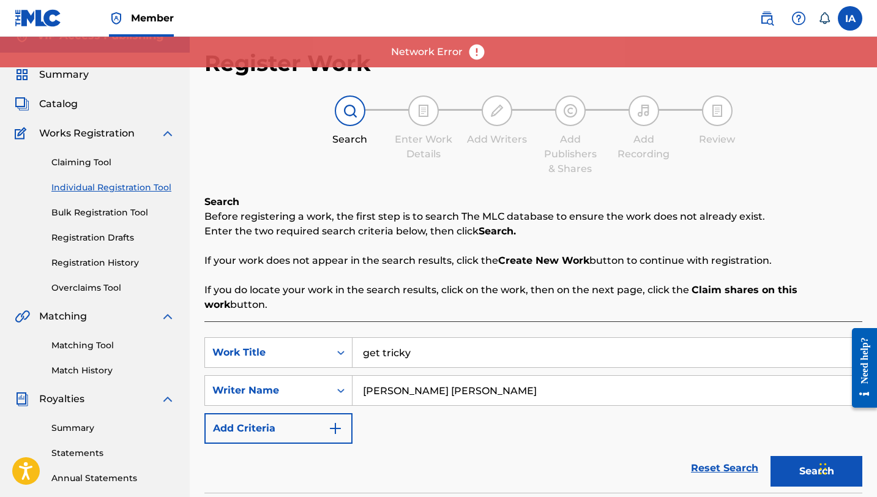
scroll to position [0, 0]
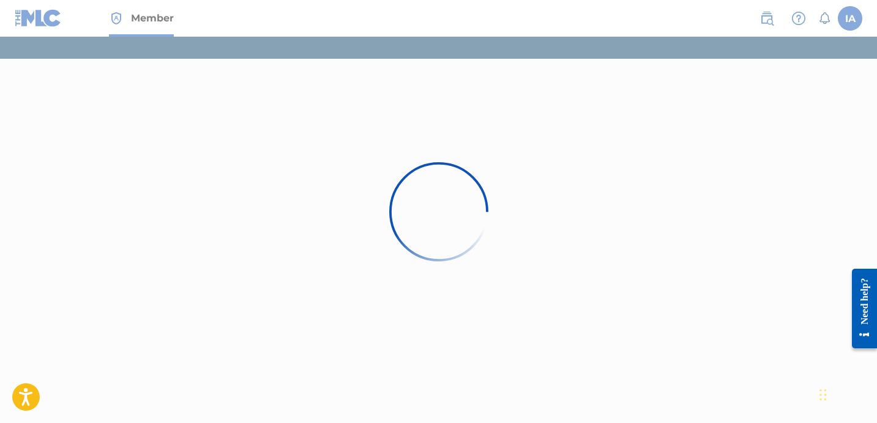
click at [413, 127] on div at bounding box center [438, 211] width 877 height 423
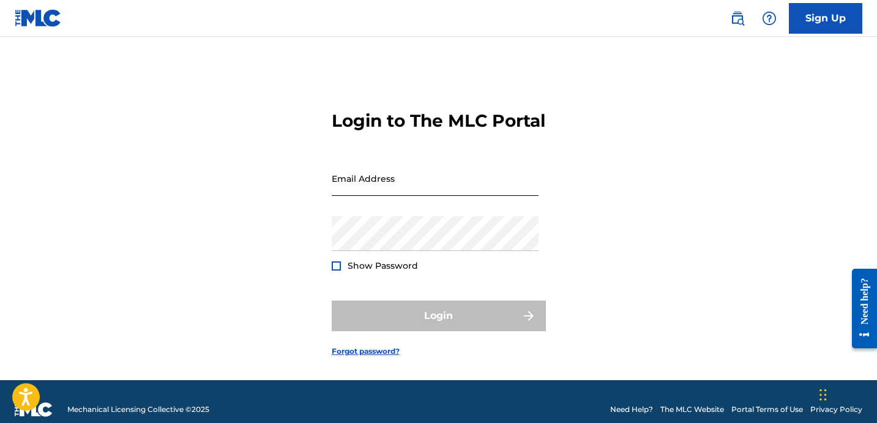
click at [403, 196] on input "Email Address" at bounding box center [435, 178] width 207 height 35
type input "[EMAIL_ADDRESS][DOMAIN_NAME]"
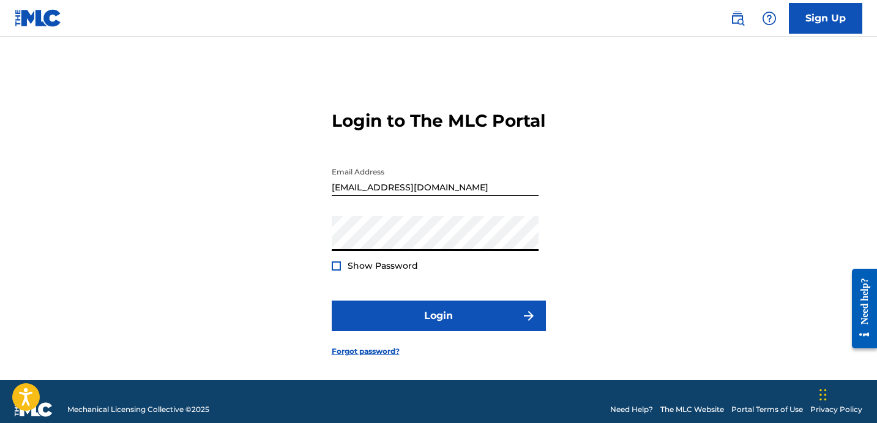
click at [366, 271] on span "Show Password" at bounding box center [383, 265] width 70 height 11
click at [337, 271] on div at bounding box center [336, 265] width 9 height 9
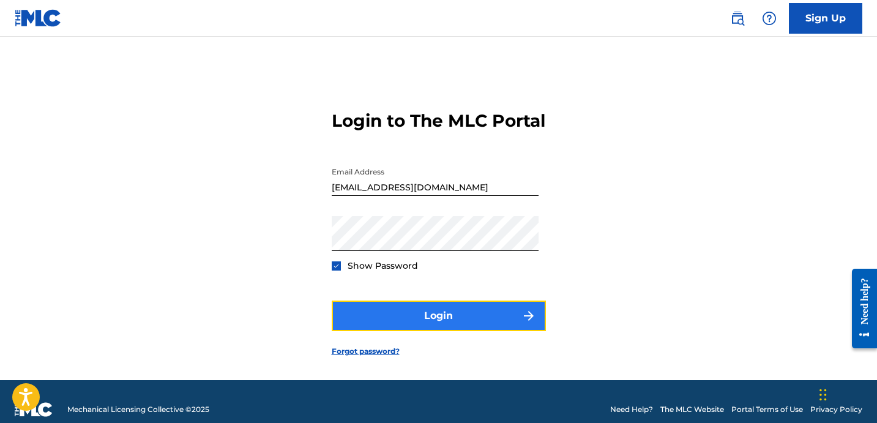
click at [427, 327] on button "Login" at bounding box center [439, 316] width 214 height 31
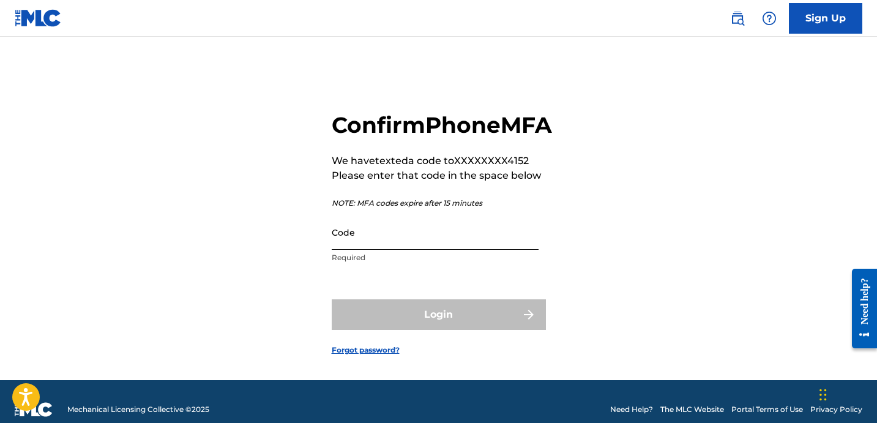
click at [388, 250] on input "Code" at bounding box center [435, 232] width 207 height 35
click at [398, 245] on input "Code" at bounding box center [435, 232] width 207 height 35
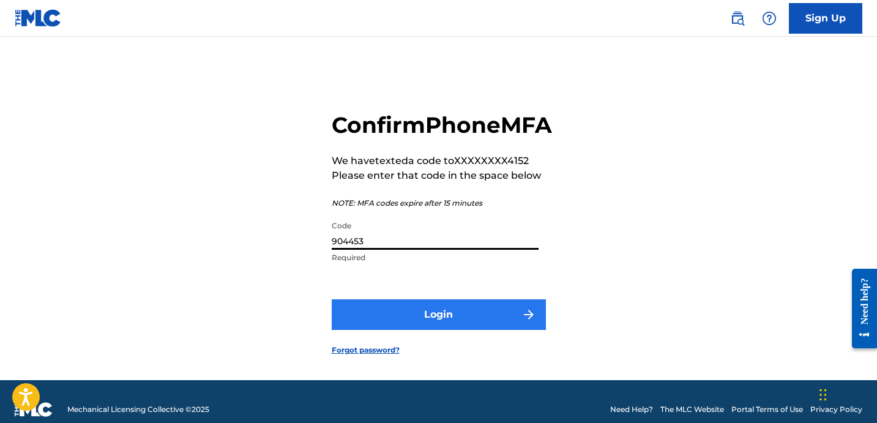
type input "904453"
click at [468, 330] on button "Login" at bounding box center [439, 314] width 214 height 31
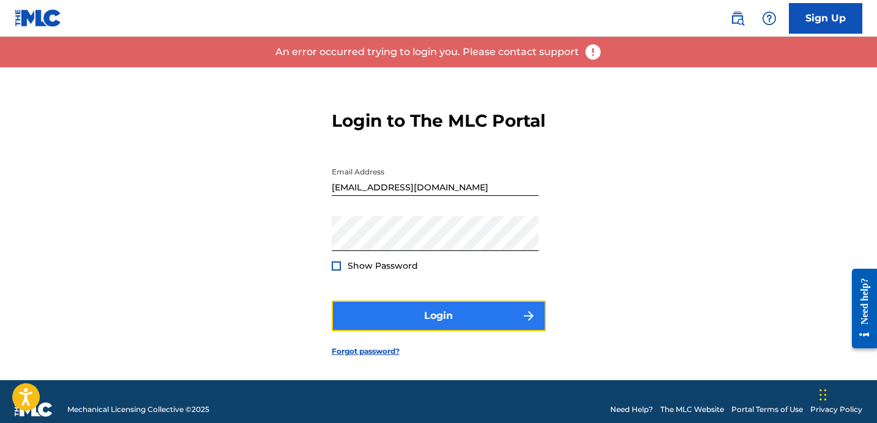
click at [481, 331] on button "Login" at bounding box center [439, 316] width 214 height 31
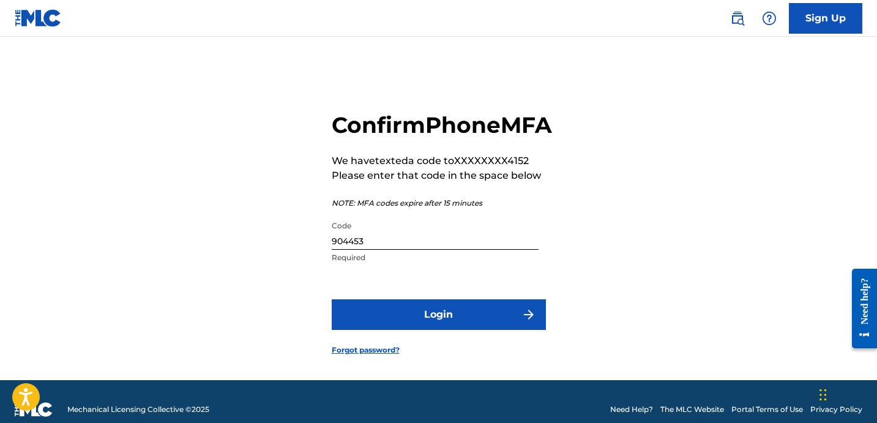
drag, startPoint x: 430, startPoint y: 269, endPoint x: 358, endPoint y: 218, distance: 88.7
click at [358, 218] on div "Confirm Phone MFA We have texted a code to XXXXXXXX4152 Please enter that code …" at bounding box center [442, 190] width 220 height 159
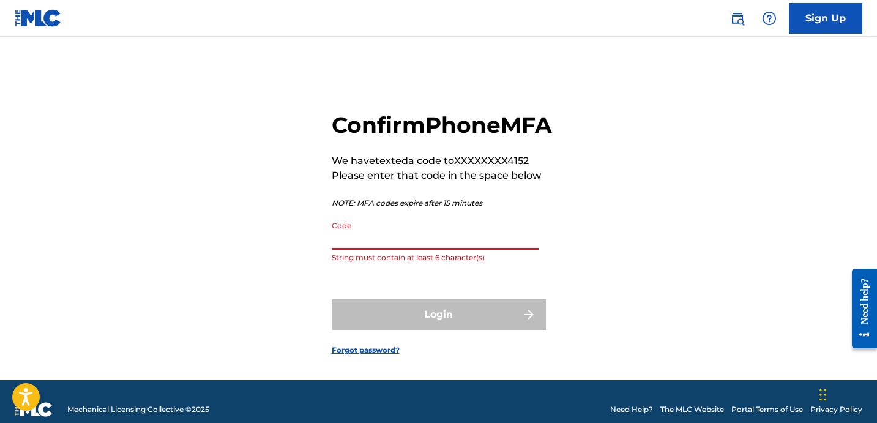
click at [408, 250] on input "Code" at bounding box center [435, 232] width 207 height 35
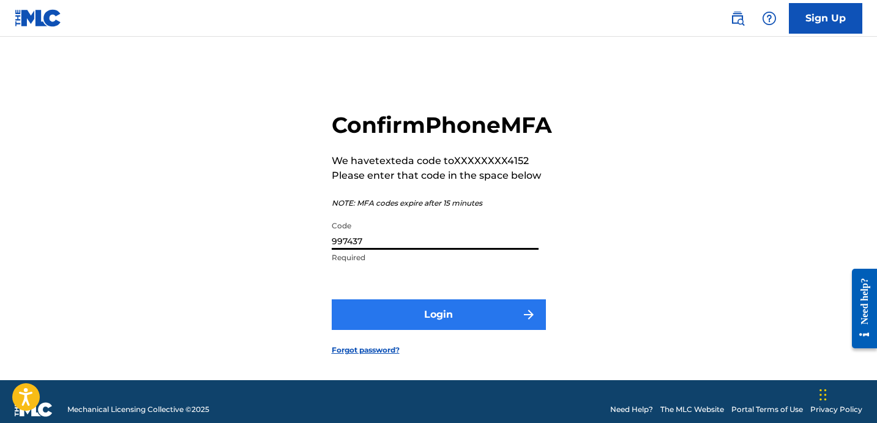
type input "997437"
click at [438, 328] on button "Login" at bounding box center [439, 314] width 214 height 31
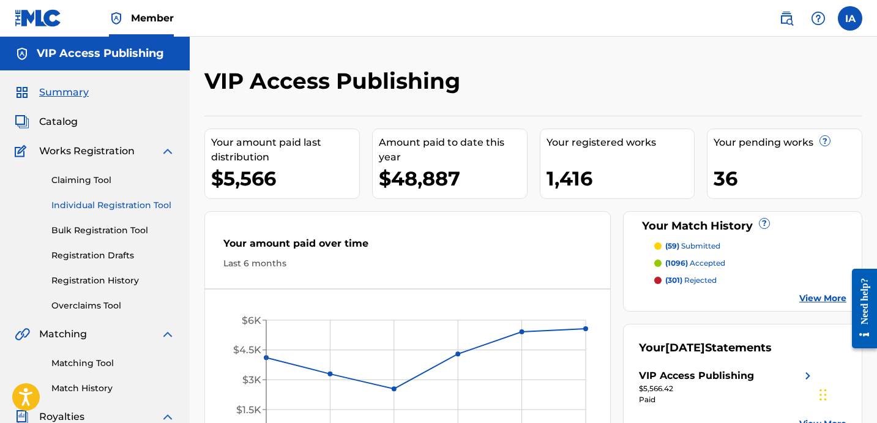
click at [153, 207] on link "Individual Registration Tool" at bounding box center [113, 205] width 124 height 13
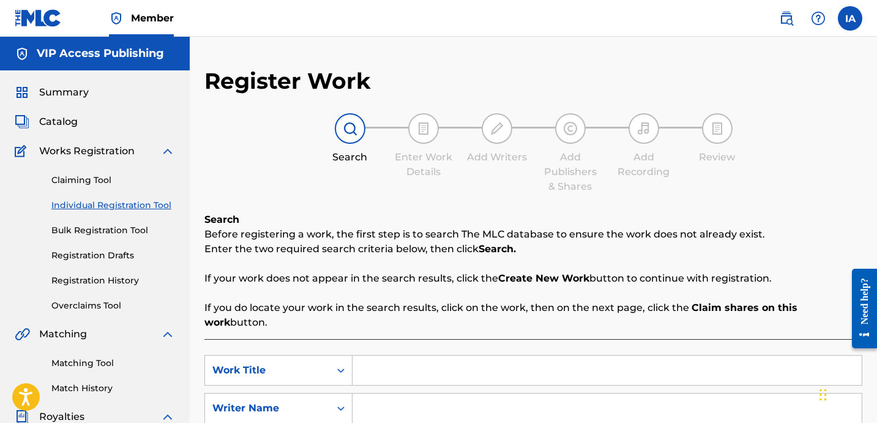
scroll to position [239, 0]
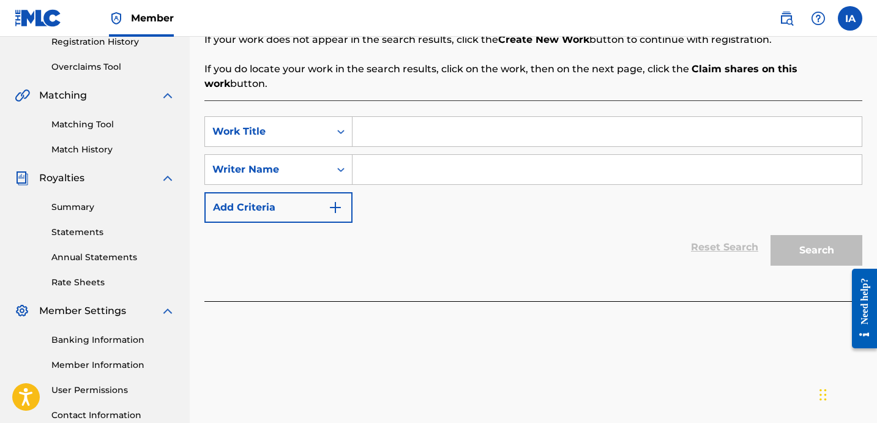
click at [615, 117] on input "Search Form" at bounding box center [607, 131] width 509 height 29
paste input "[PERSON_NAME] [PERSON_NAME]"
type input "[PERSON_NAME] [PERSON_NAME]"
click at [592, 157] on input "Search Form" at bounding box center [607, 169] width 509 height 29
paste input "[PERSON_NAME] [PERSON_NAME]"
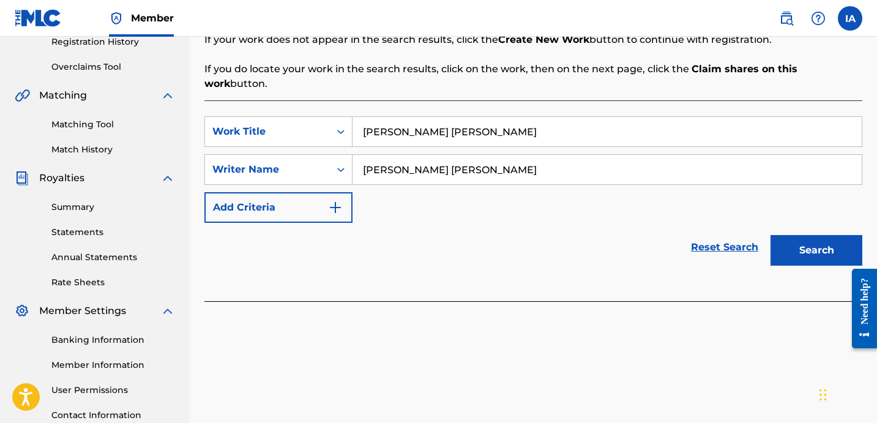
type input "[PERSON_NAME] [PERSON_NAME]"
click at [446, 61] on div "Search Before registering a work, the first step is to search The MLC database …" at bounding box center [534, 138] width 658 height 328
click at [469, 81] on div "Search Before registering a work, the first step is to search The MLC database …" at bounding box center [534, 138] width 658 height 328
paste input "[PERSON_NAME] [PERSON_NAME]"
drag, startPoint x: 675, startPoint y: 118, endPoint x: 461, endPoint y: 54, distance: 223.2
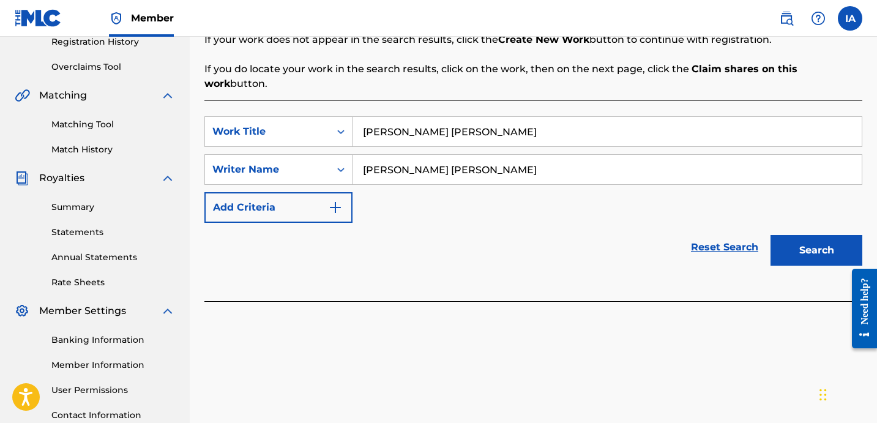
click at [522, 74] on div "Search Before registering a work, the first step is to search The MLC database …" at bounding box center [534, 138] width 658 height 328
drag, startPoint x: 671, startPoint y: 116, endPoint x: 429, endPoint y: 83, distance: 243.4
click at [429, 83] on div "Search Before registering a work, the first step is to search The MLC database …" at bounding box center [534, 138] width 658 height 328
paste input "GET TRICKY"
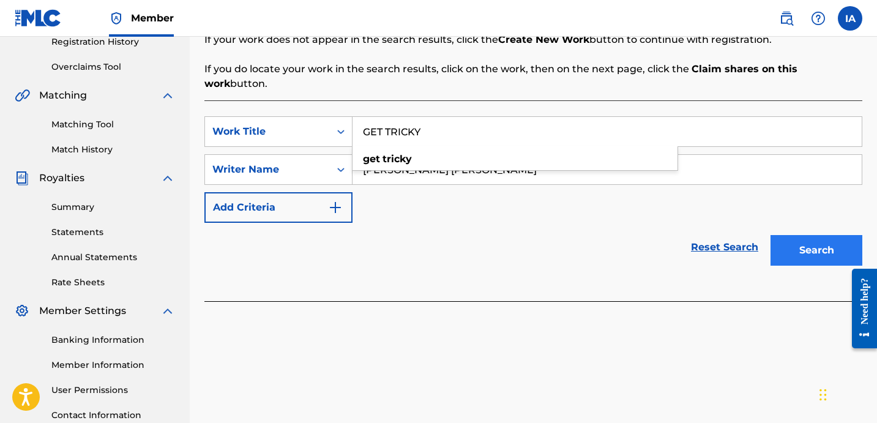
type input "GET TRICKY"
click at [797, 244] on button "Search" at bounding box center [817, 250] width 92 height 31
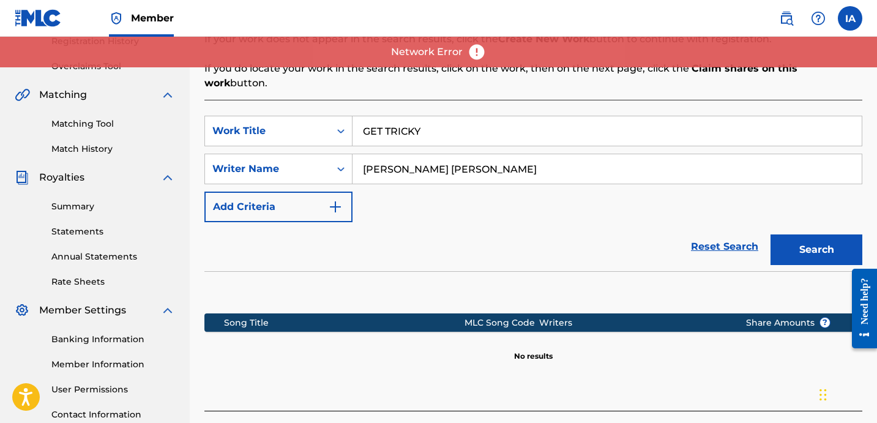
scroll to position [336, 0]
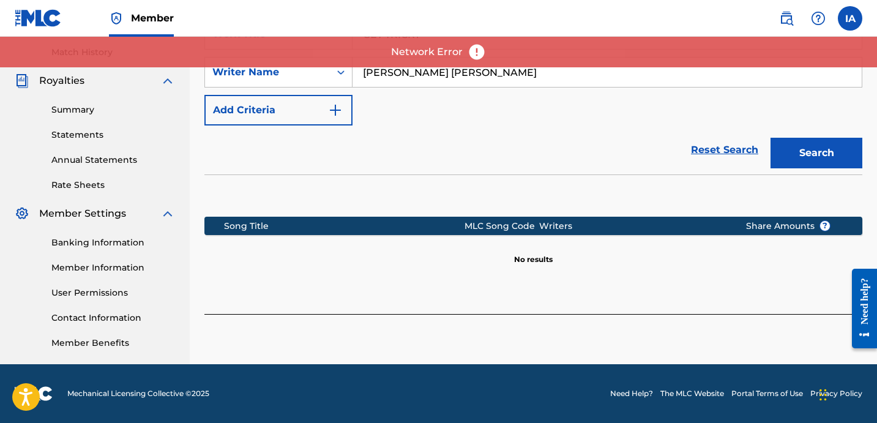
click at [629, 261] on div "Song Title MLC Song Code Writers Share Amounts ? No results" at bounding box center [534, 230] width 658 height 110
click at [768, 329] on div "Register Work Search Enter Work Details Add Writers Add Publishers & Shares Add…" at bounding box center [534, 47] width 688 height 633
click at [847, 341] on div at bounding box center [860, 308] width 34 height 99
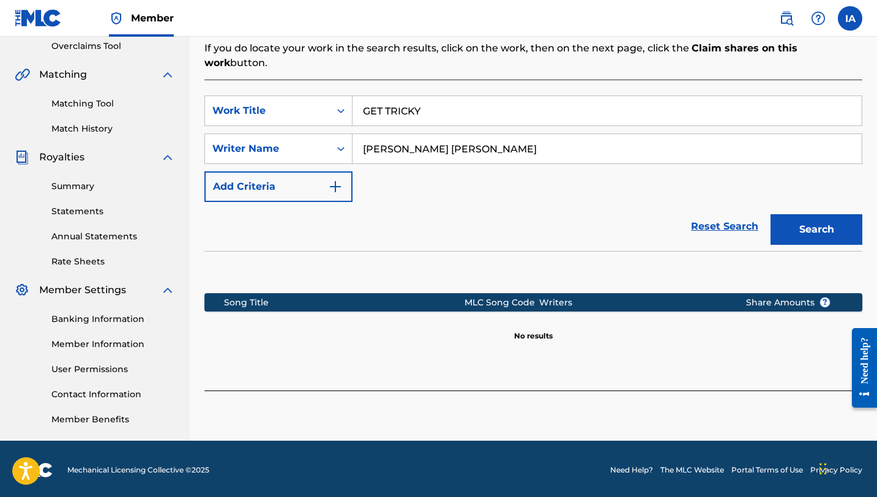
scroll to position [262, 0]
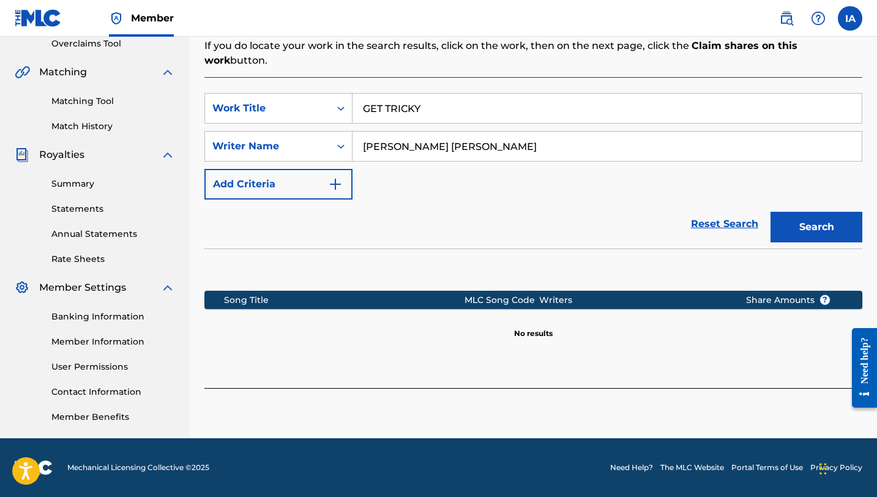
click at [672, 304] on section "Song Title MLC Song Code Writers Share Amounts ? No results" at bounding box center [534, 312] width 658 height 54
drag, startPoint x: 811, startPoint y: 422, endPoint x: 819, endPoint y: 425, distance: 9.1
click at [811, 423] on div "Register Work Search Enter Work Details Add Writers Add Publishers & Shares Add…" at bounding box center [534, 121] width 688 height 633
click at [819, 423] on div "Register Work Search Enter Work Details Add Writers Add Publishers & Shares Add…" at bounding box center [534, 121] width 688 height 633
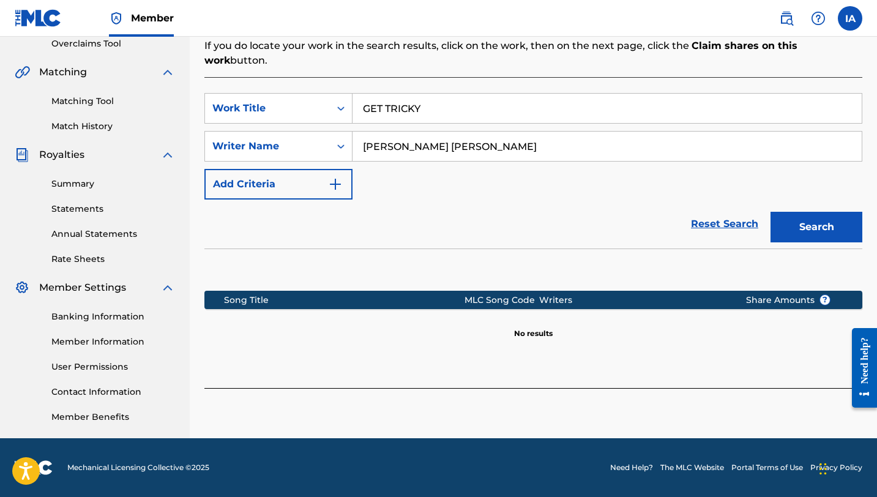
click at [817, 422] on div "Register Work Search Enter Work Details Add Writers Add Publishers & Shares Add…" at bounding box center [534, 121] width 688 height 633
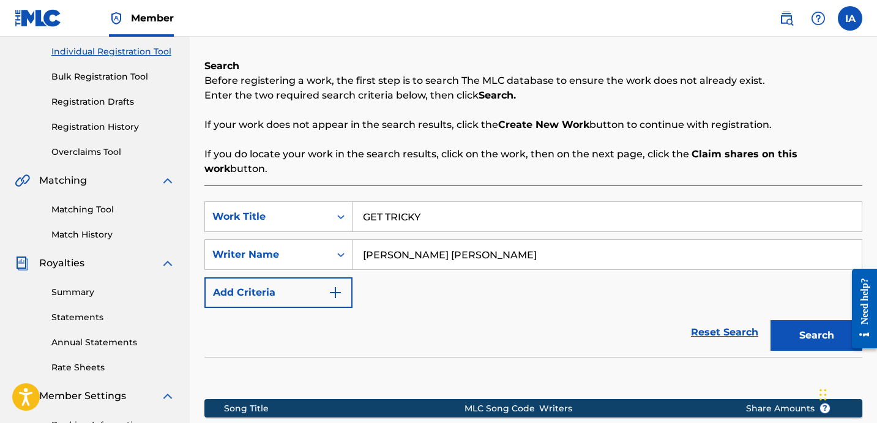
scroll to position [336, 0]
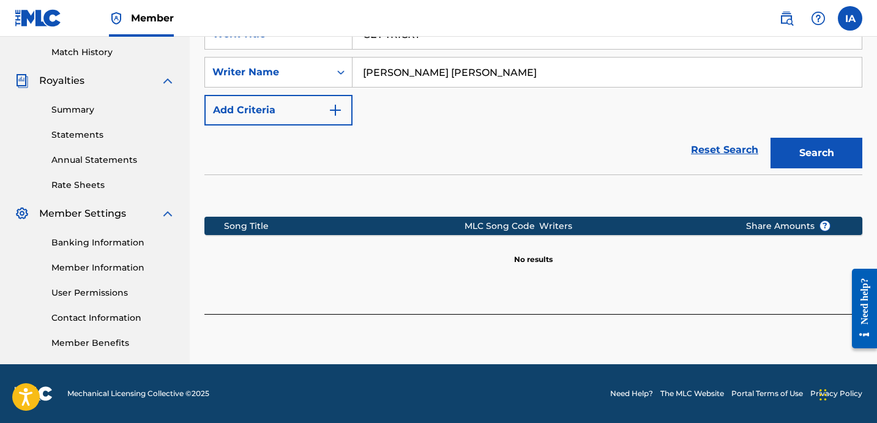
click at [810, 314] on div at bounding box center [534, 320] width 658 height 13
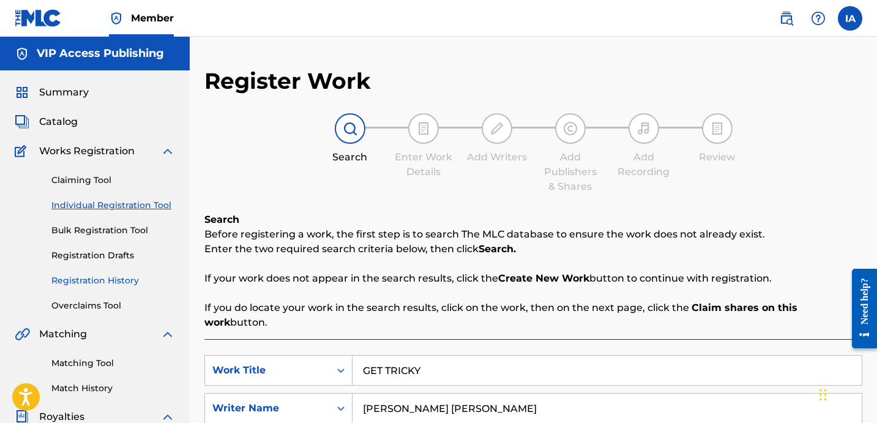
click at [126, 284] on link "Registration History" at bounding box center [113, 280] width 124 height 13
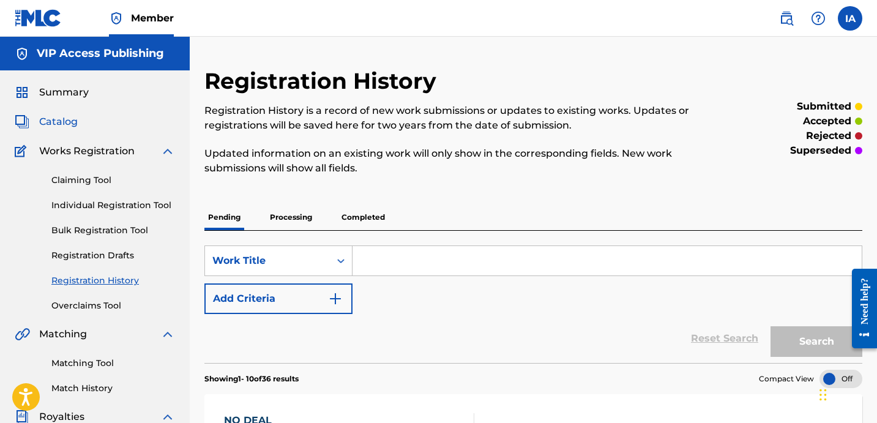
click at [497, 178] on div "Registration History Registration History is a record of new work submissions o…" at bounding box center [458, 128] width 507 height 122
click at [61, 127] on span "Catalog" at bounding box center [58, 122] width 39 height 15
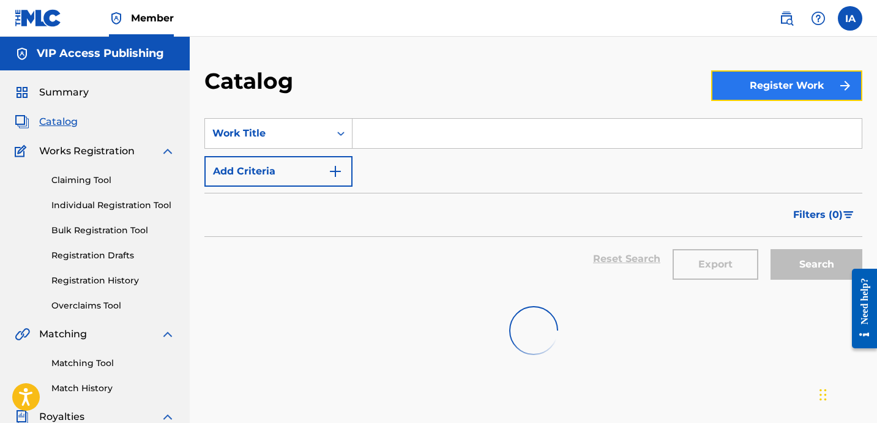
click at [798, 86] on button "Register Work" at bounding box center [787, 85] width 151 height 31
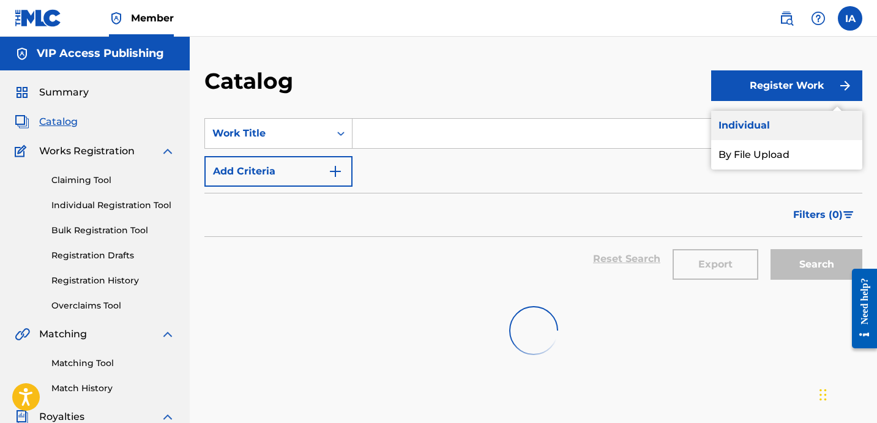
click at [767, 126] on link "Individual" at bounding box center [787, 125] width 151 height 29
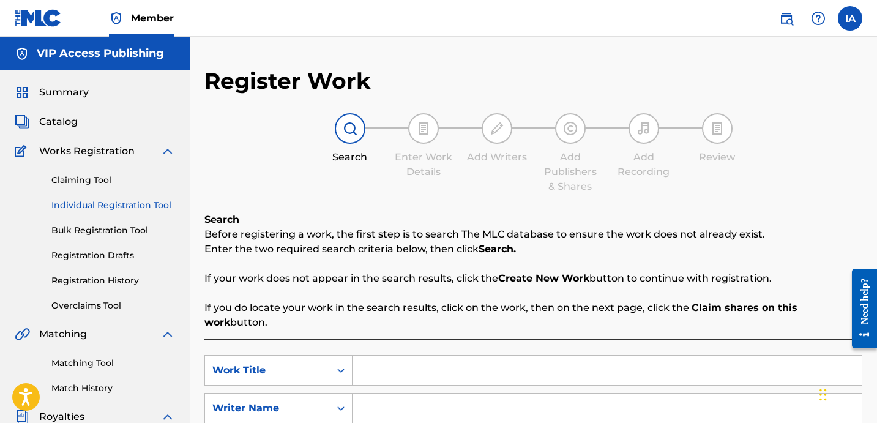
scroll to position [43, 0]
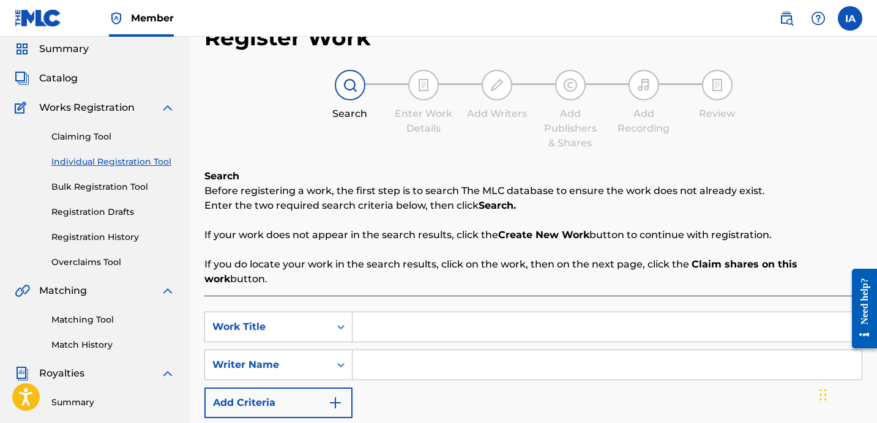
click at [620, 313] on input "Search Form" at bounding box center [607, 326] width 509 height 29
paste input "GET TRICKY"
type input "GET TRICKY"
click at [587, 354] on input "Search Form" at bounding box center [607, 364] width 509 height 29
click at [609, 355] on input "Search Form" at bounding box center [607, 364] width 509 height 29
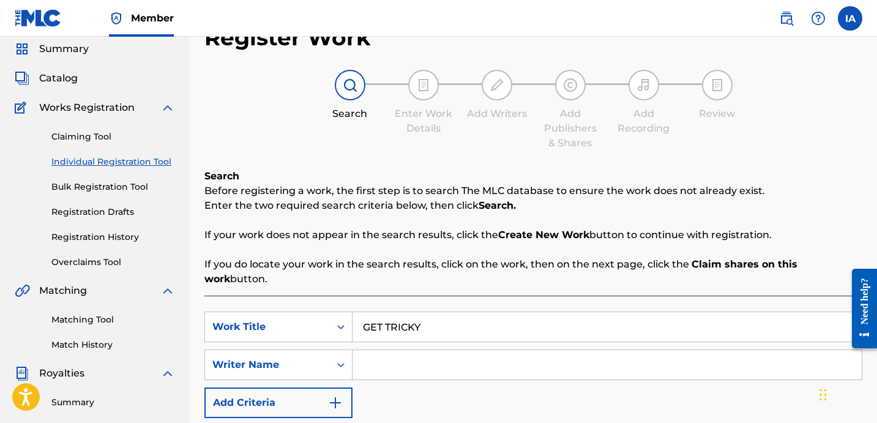
paste input "[PERSON_NAME] [PERSON_NAME]"
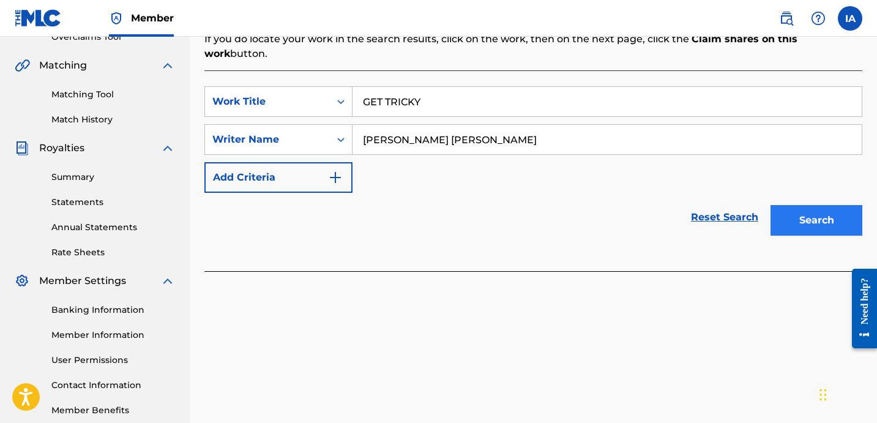
type input "[PERSON_NAME] [PERSON_NAME]"
click at [806, 210] on button "Search" at bounding box center [817, 220] width 92 height 31
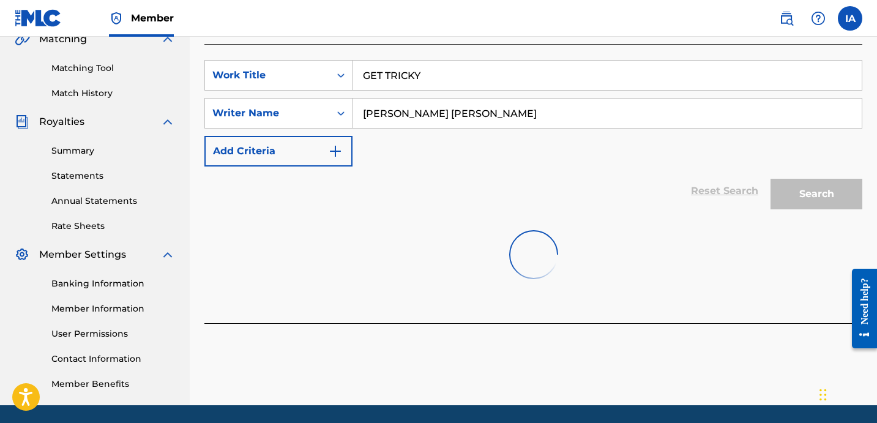
scroll to position [225, 0]
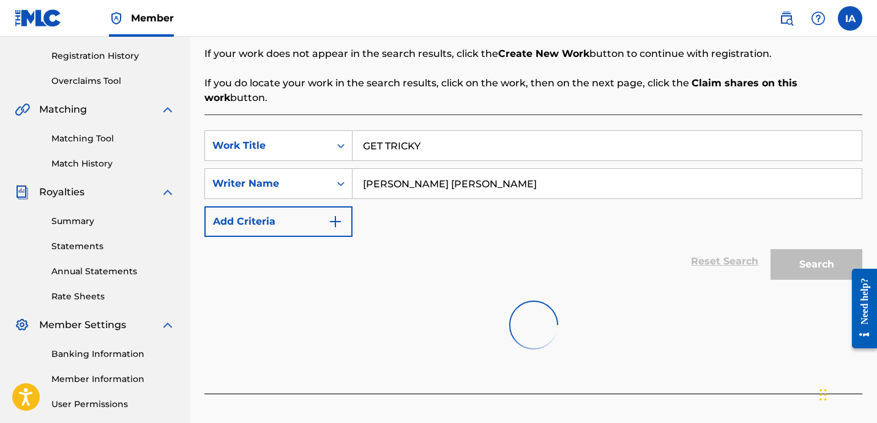
click at [610, 286] on div at bounding box center [534, 325] width 658 height 78
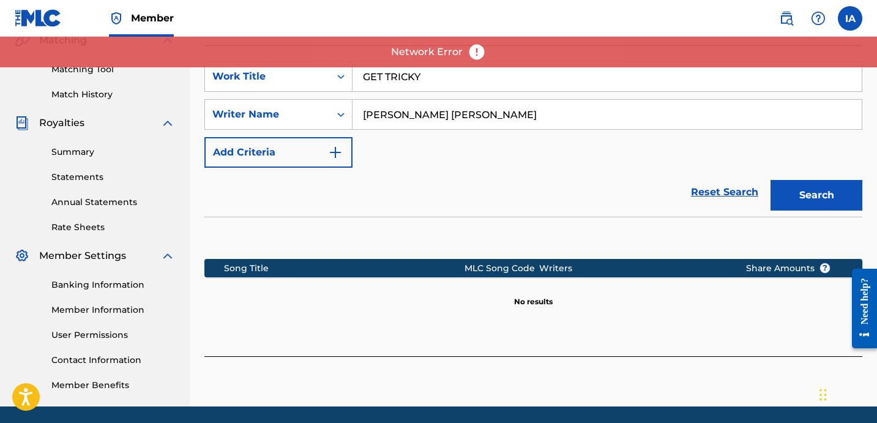
scroll to position [336, 0]
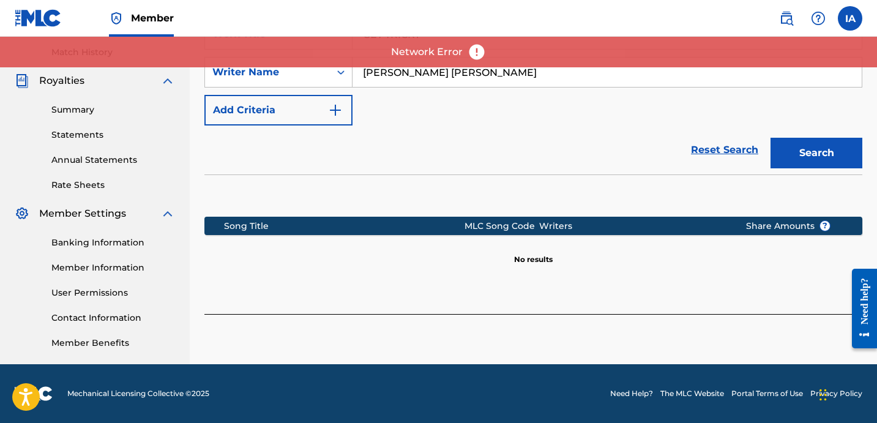
click at [742, 329] on div "Register Work Search Enter Work Details Add Writers Add Publishers & Shares Add…" at bounding box center [534, 47] width 688 height 633
click at [734, 316] on div "Register Work Search Enter Work Details Add Writers Add Publishers & Shares Add…" at bounding box center [534, 47] width 688 height 633
drag, startPoint x: 722, startPoint y: 313, endPoint x: 589, endPoint y: 314, distance: 132.9
click at [695, 313] on div "Register Work Search Enter Work Details Add Writers Add Publishers & Shares Add…" at bounding box center [534, 47] width 688 height 633
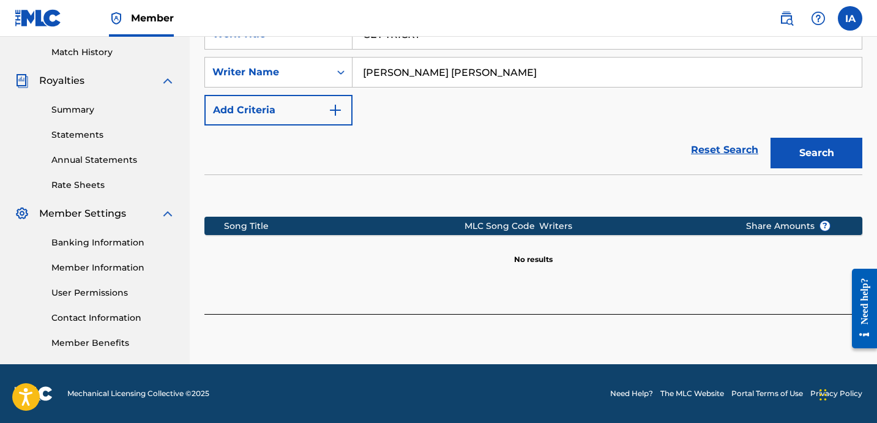
click at [767, 270] on div "SearchWithCriteria5ffb1bb3-e1aa-4f98-b22f-fe2371227c77 Work Title GET TRICKY Se…" at bounding box center [534, 158] width 658 height 311
click at [786, 265] on div "Song Title MLC Song Code Writers Share Amounts ? No results" at bounding box center [534, 230] width 658 height 110
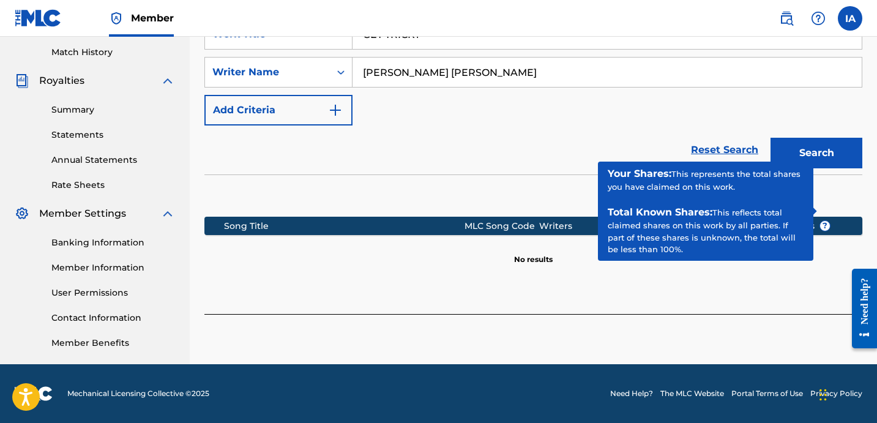
drag, startPoint x: 832, startPoint y: 279, endPoint x: 829, endPoint y: 293, distance: 14.4
click at [832, 281] on div "SearchWithCriteria5ffb1bb3-e1aa-4f98-b22f-fe2371227c77 Work Title GET TRICKY Se…" at bounding box center [534, 158] width 658 height 311
click at [826, 320] on div "Register Work Search Enter Work Details Add Writers Add Publishers & Shares Add…" at bounding box center [534, 47] width 688 height 633
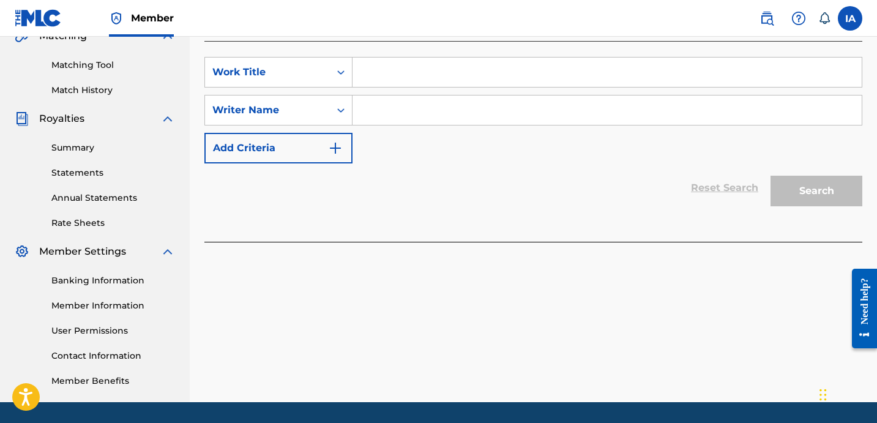
scroll to position [301, 0]
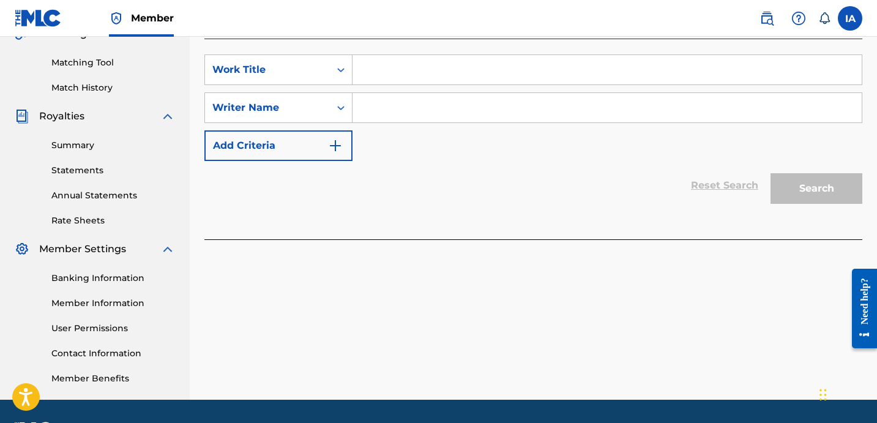
click at [572, 62] on input "Search Form" at bounding box center [607, 69] width 509 height 29
paste input "[PERSON_NAME] [PERSON_NAME]"
type input "[PERSON_NAME] [PERSON_NAME]"
click at [731, 94] on input "Search Form" at bounding box center [607, 107] width 509 height 29
paste input "[PERSON_NAME] [PERSON_NAME]"
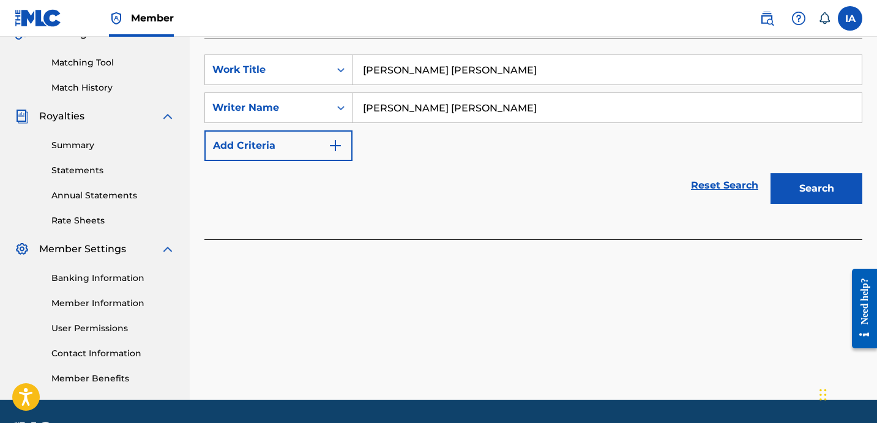
type input "[PERSON_NAME] [PERSON_NAME]"
drag, startPoint x: 571, startPoint y: 56, endPoint x: 395, endPoint y: -15, distance: 189.6
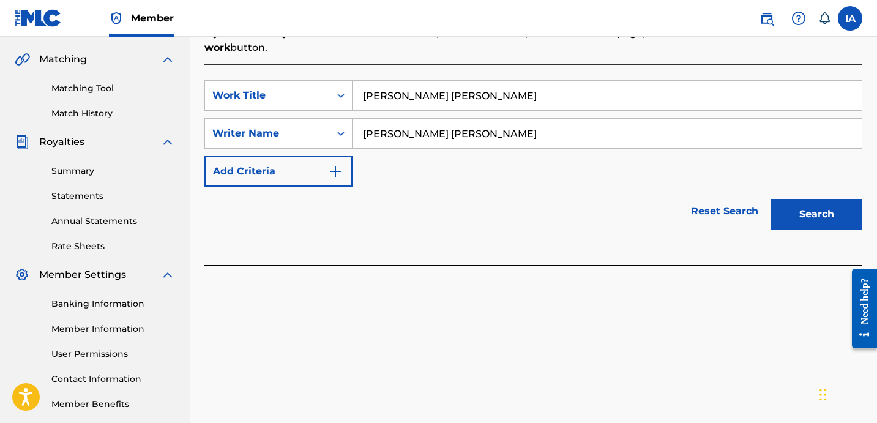
paste input "GET TRICKY"
type input "GET TRICKY"
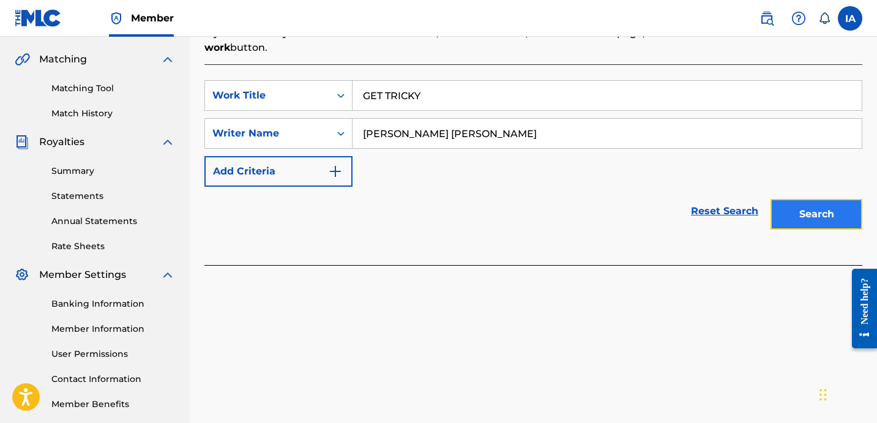
click at [819, 212] on button "Search" at bounding box center [817, 214] width 92 height 31
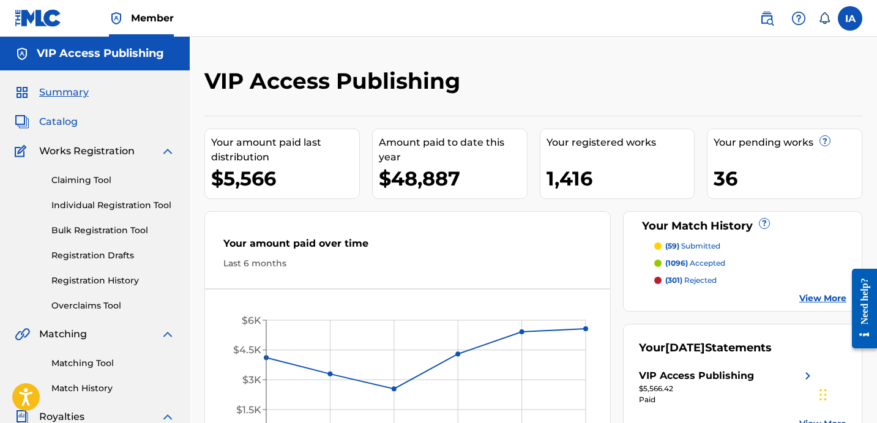
drag, startPoint x: 118, startPoint y: 119, endPoint x: 56, endPoint y: 118, distance: 62.5
click at [115, 119] on div "Catalog" at bounding box center [95, 122] width 160 height 15
click at [54, 118] on span "Catalog" at bounding box center [58, 122] width 39 height 15
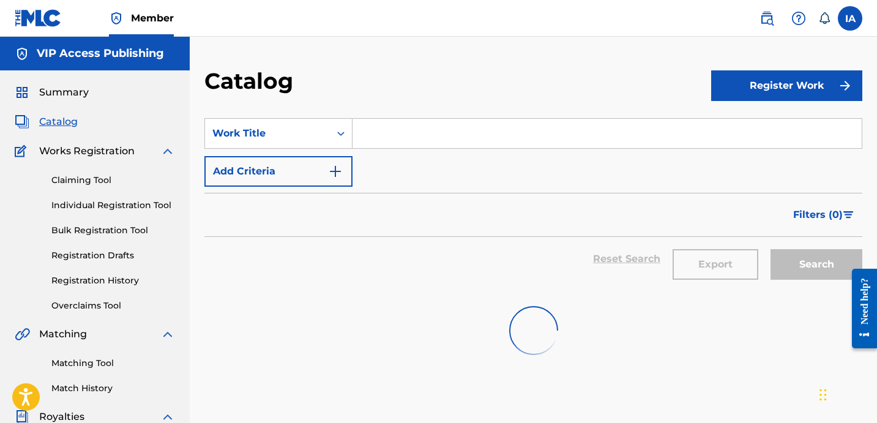
click at [519, 69] on div "Catalog" at bounding box center [458, 85] width 507 height 36
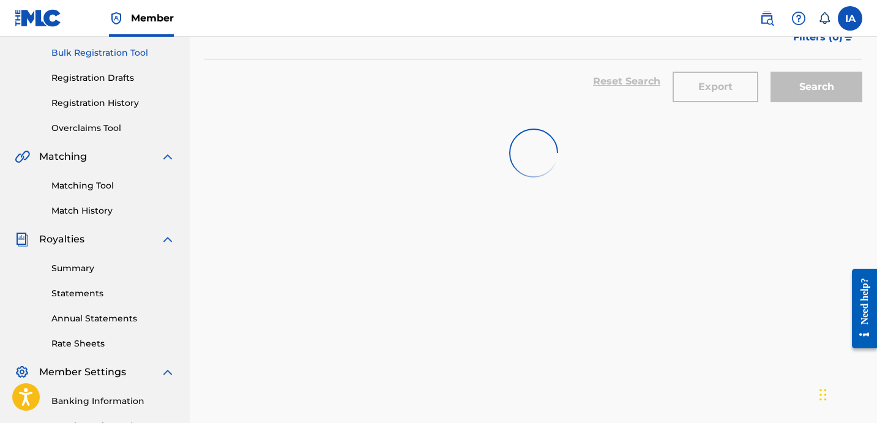
scroll to position [47, 0]
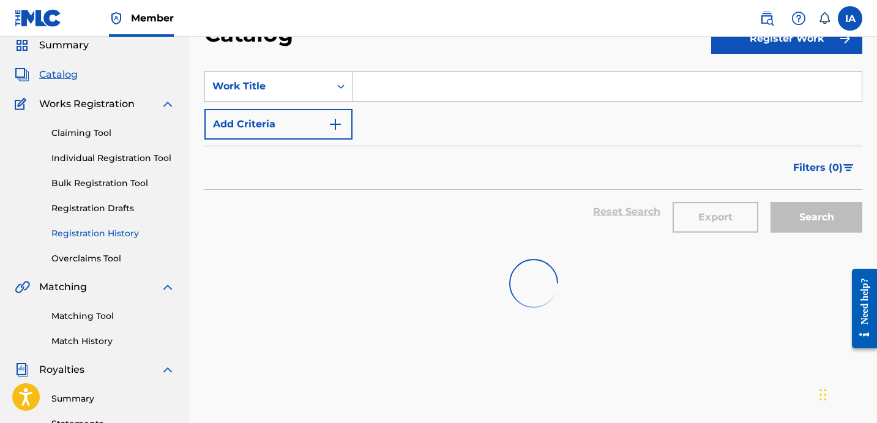
click at [118, 230] on link "Registration History" at bounding box center [113, 233] width 124 height 13
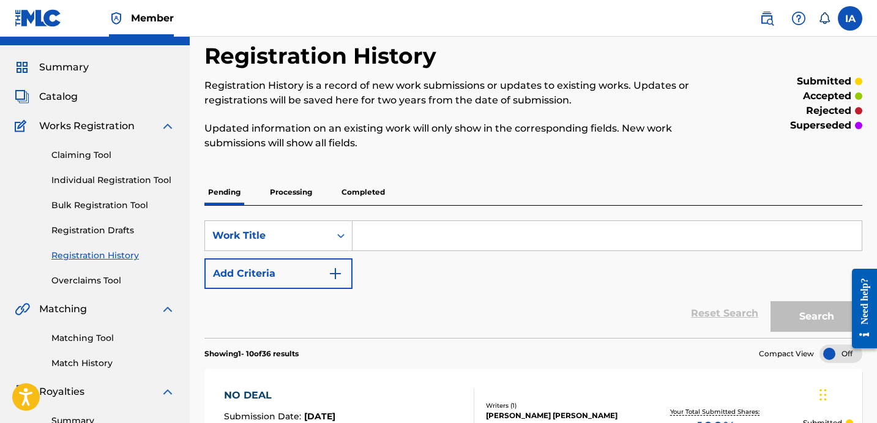
scroll to position [8, 0]
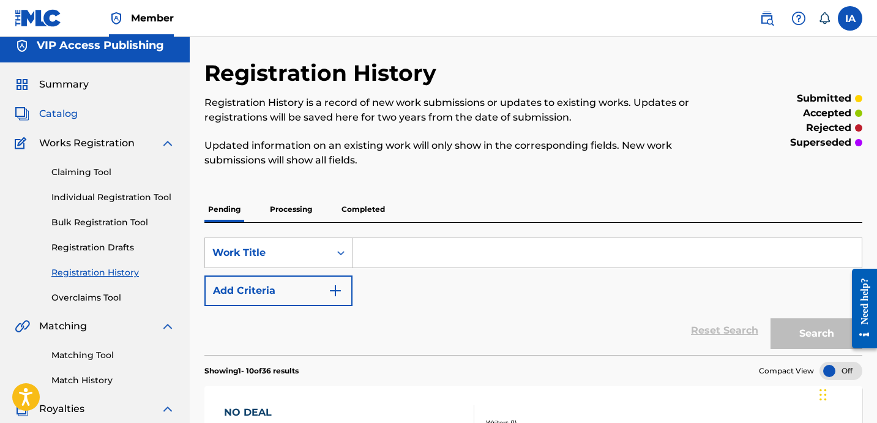
click at [72, 117] on span "Catalog" at bounding box center [58, 114] width 39 height 15
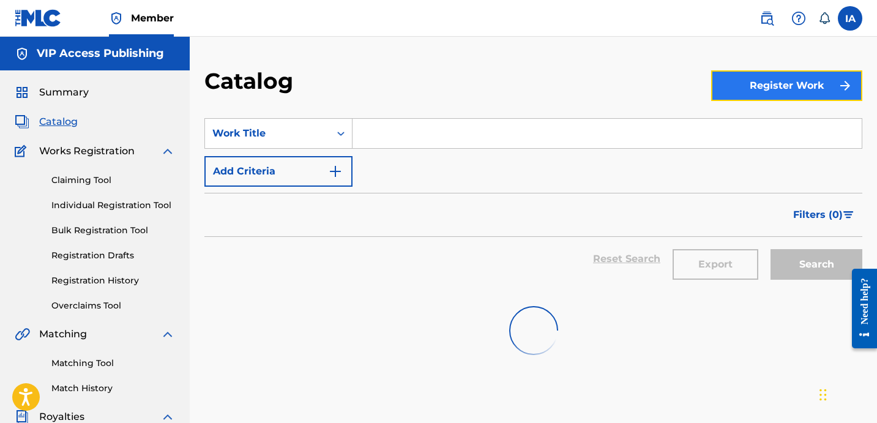
click at [772, 87] on button "Register Work" at bounding box center [787, 85] width 151 height 31
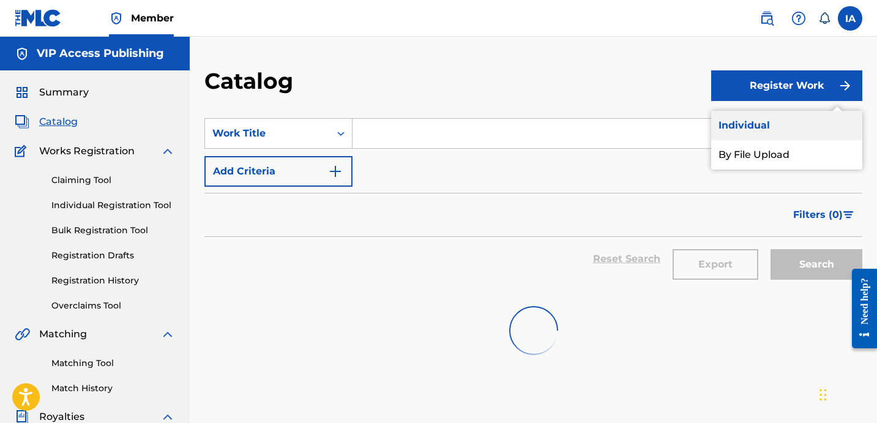
click at [768, 115] on link "Individual" at bounding box center [787, 125] width 151 height 29
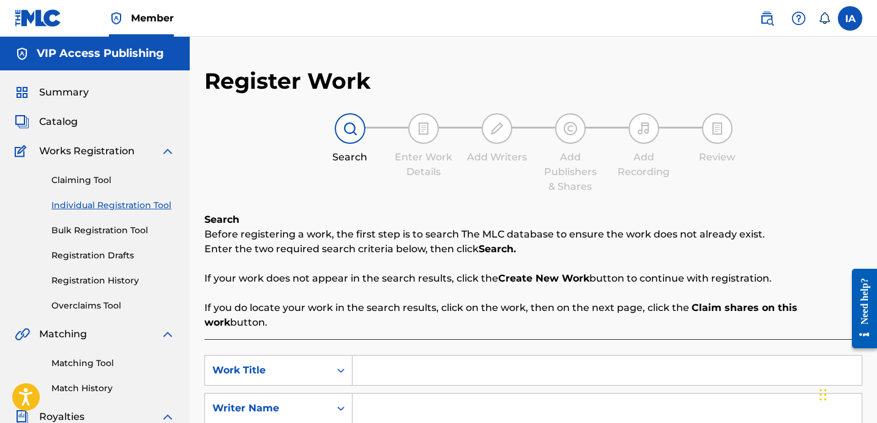
click at [588, 397] on input "Search Form" at bounding box center [607, 408] width 509 height 29
click at [600, 358] on input "Search Form" at bounding box center [607, 370] width 509 height 29
paste input "GET TRICKY"
type input "GET TRICKY"
click at [658, 399] on input "Search Form" at bounding box center [607, 408] width 509 height 29
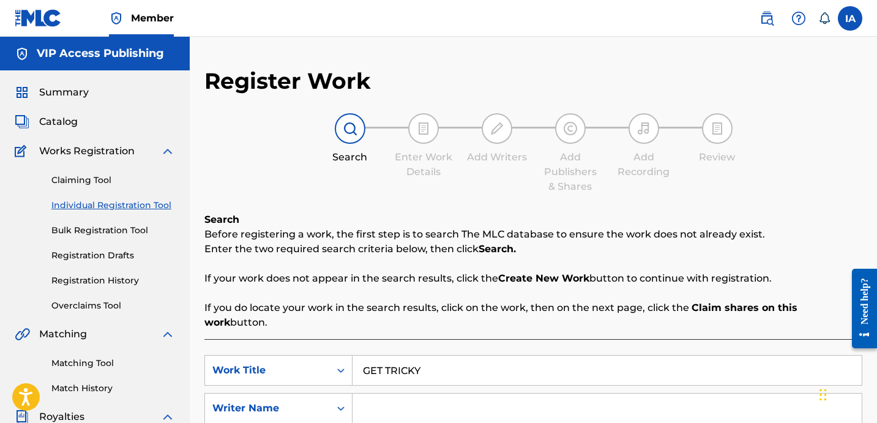
paste input "[PERSON_NAME] [PERSON_NAME]"
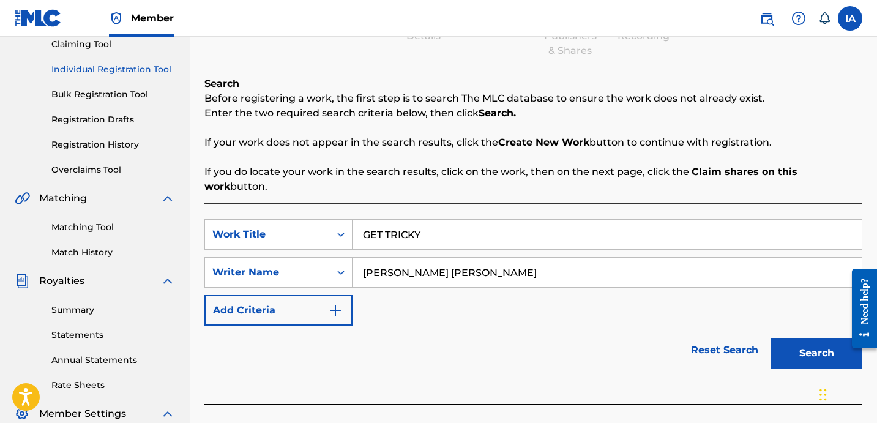
scroll to position [200, 0]
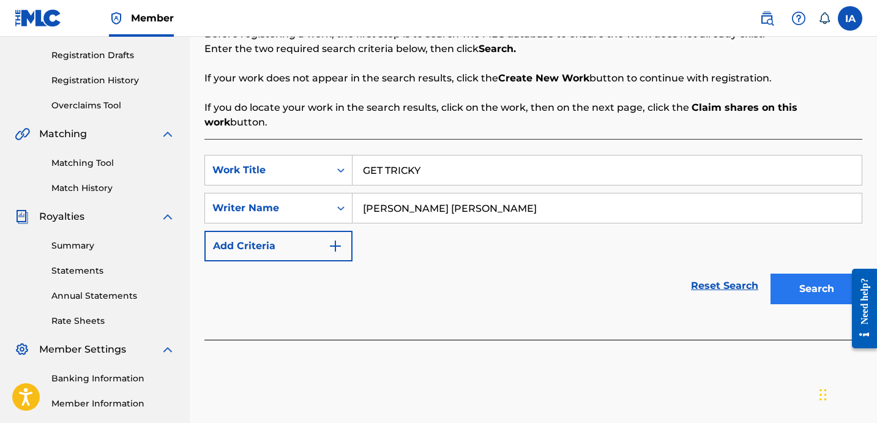
type input "[PERSON_NAME] [PERSON_NAME]"
click at [800, 274] on button "Search" at bounding box center [817, 289] width 92 height 31
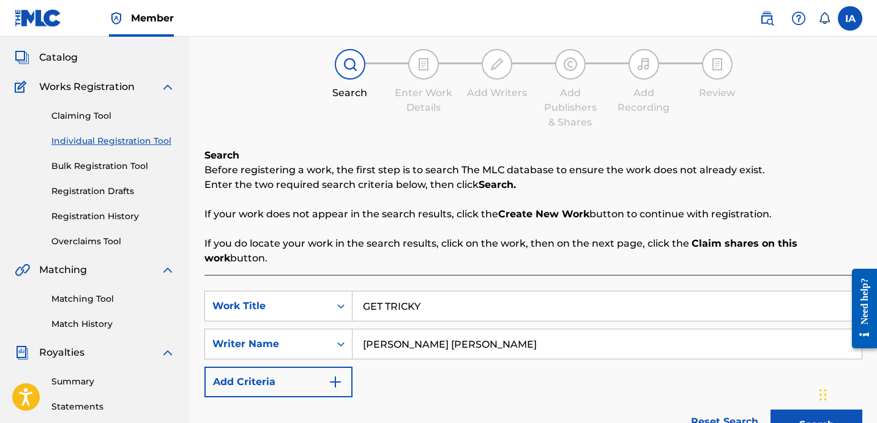
scroll to position [0, 0]
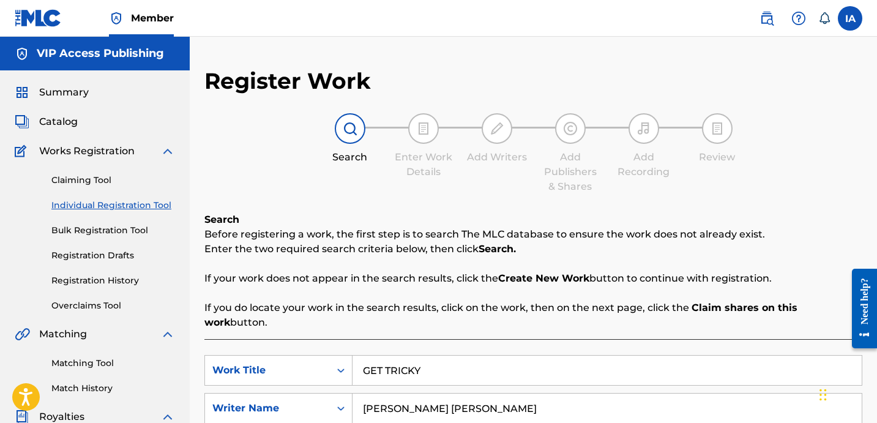
click at [565, 178] on div "Add Publishers & Shares" at bounding box center [570, 172] width 61 height 44
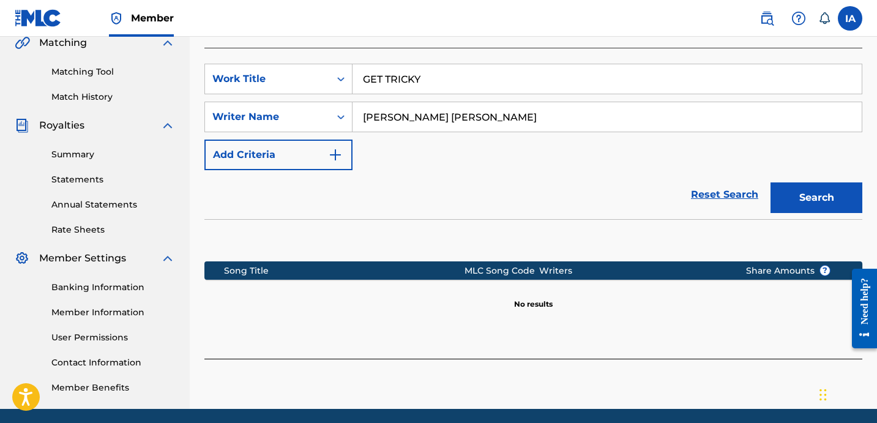
scroll to position [336, 0]
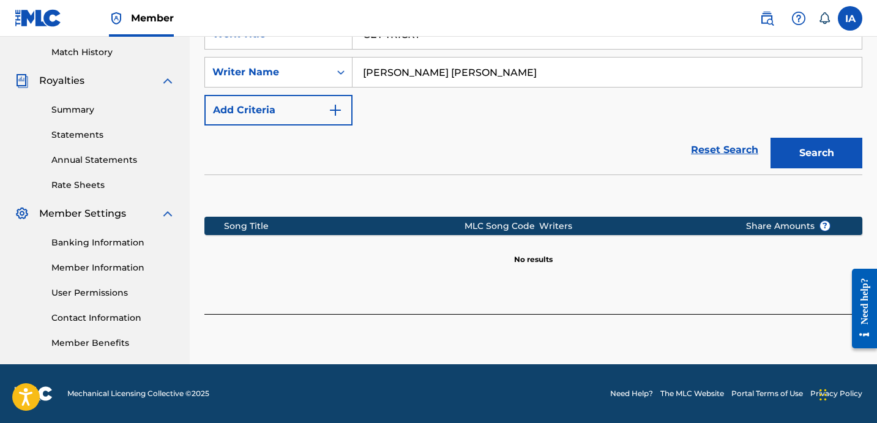
click at [796, 292] on div "SearchWithCriteria2c64c59e-e1cb-49d7-8d3a-2e088b7a820c Work Title GET TRICKY Se…" at bounding box center [534, 158] width 658 height 311
click at [742, 314] on div at bounding box center [534, 320] width 658 height 13
click at [739, 314] on div at bounding box center [534, 320] width 658 height 13
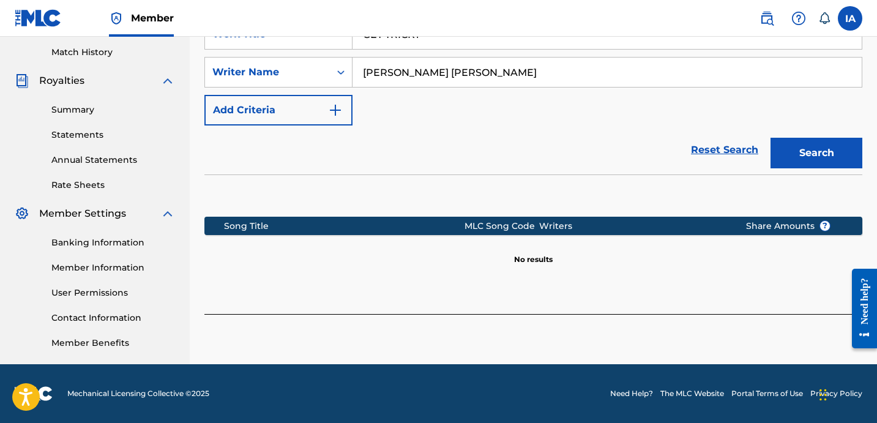
drag, startPoint x: 740, startPoint y: 314, endPoint x: 846, endPoint y: 187, distance: 164.8
click at [740, 314] on div "Register Work Search Enter Work Details Add Writers Add Publishers & Shares Add…" at bounding box center [534, 47] width 688 height 633
click at [828, 138] on button "Search" at bounding box center [817, 153] width 92 height 31
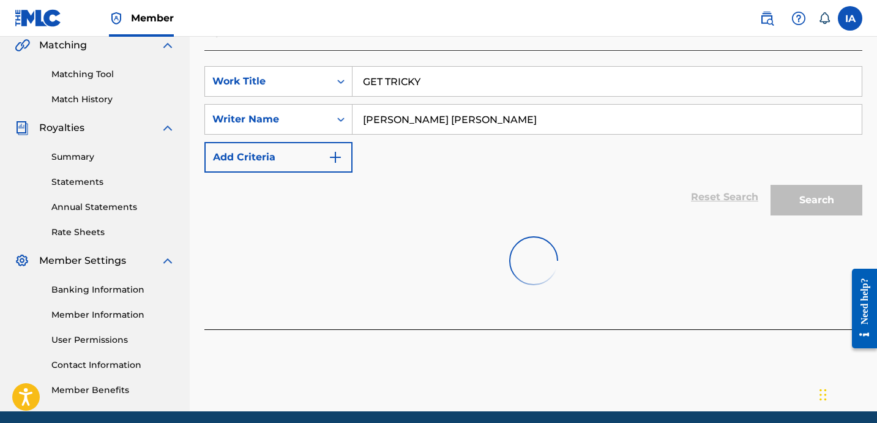
scroll to position [288, 0]
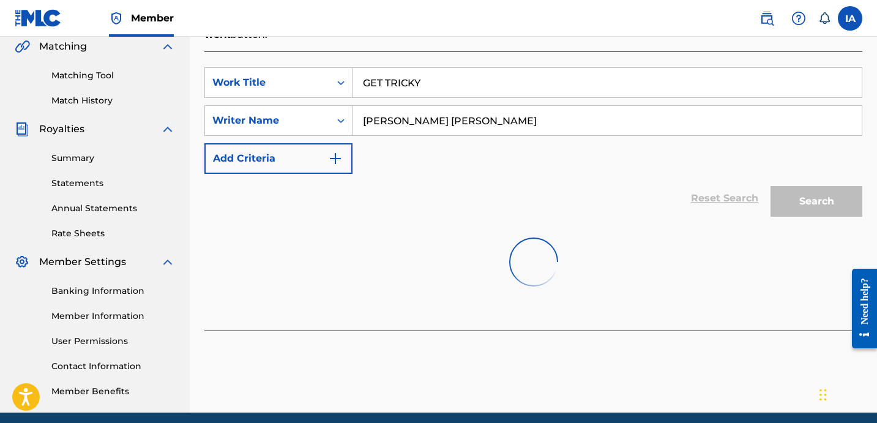
click at [638, 87] on div "SearchWithCriteria2c64c59e-e1cb-49d7-8d3a-2e088b7a820c Work Title GET TRICKY Se…" at bounding box center [534, 120] width 658 height 107
click at [603, 68] on input "GET TRICKY" at bounding box center [607, 82] width 509 height 29
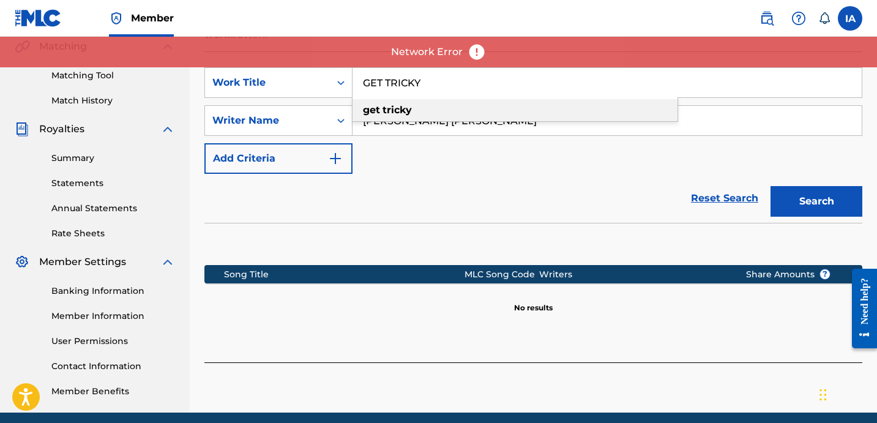
click at [546, 103] on div "get tricky" at bounding box center [515, 110] width 325 height 22
type input "get tricky"
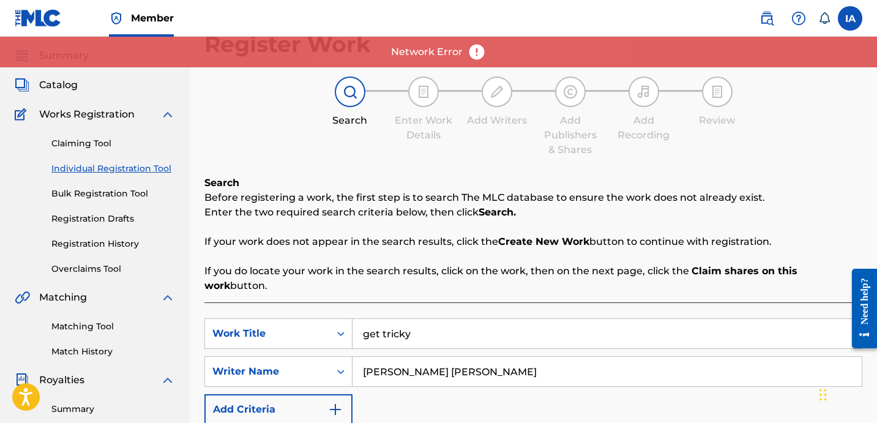
scroll to position [0, 0]
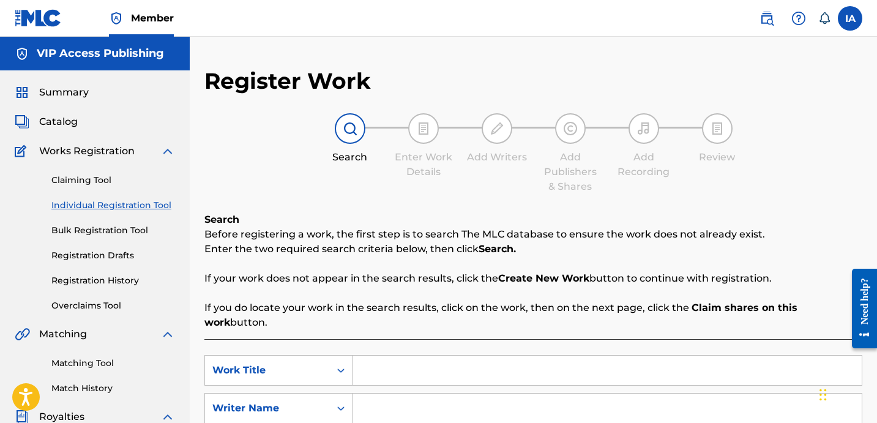
scroll to position [159, 0]
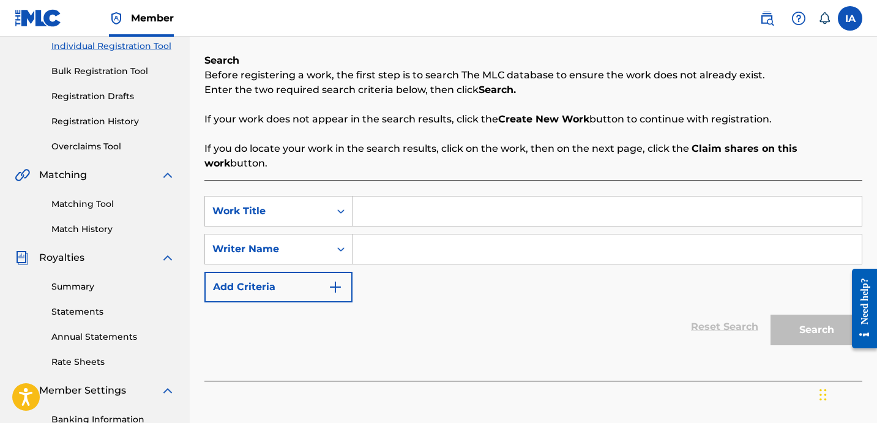
click at [691, 197] on input "Search Form" at bounding box center [607, 211] width 509 height 29
paste input "[PERSON_NAME] [PERSON_NAME]"
type input "[PERSON_NAME] [PERSON_NAME]"
click at [613, 247] on input "Search Form" at bounding box center [607, 249] width 509 height 29
paste input "[PERSON_NAME] [PERSON_NAME]"
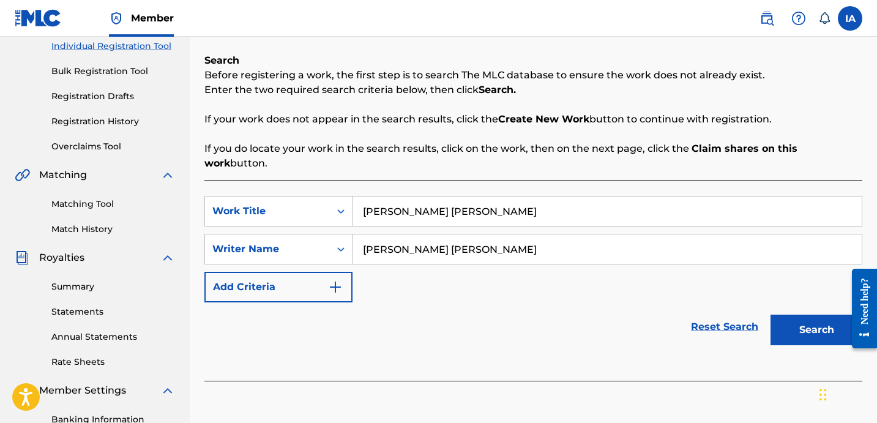
type input "[PERSON_NAME] [PERSON_NAME]"
drag, startPoint x: 587, startPoint y: 204, endPoint x: 386, endPoint y: 124, distance: 216.3
click at [390, 126] on div "Search Before registering a work, the first step is to search The MLC database …" at bounding box center [534, 217] width 658 height 328
paste input "GET TRICKY"
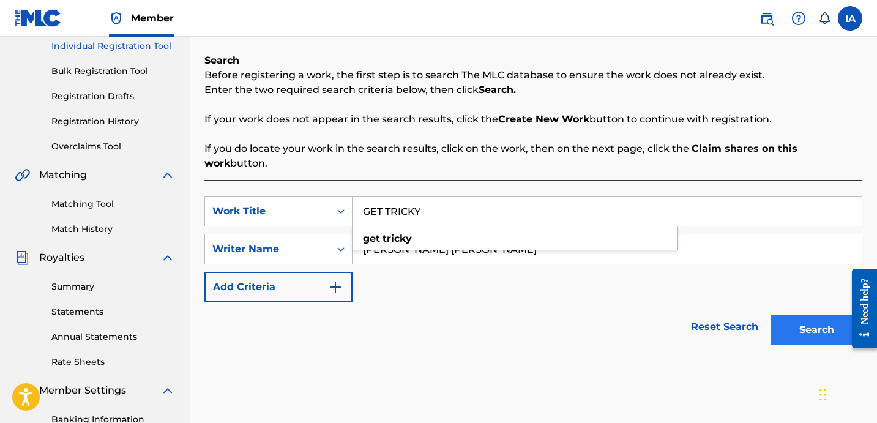
type input "GET TRICKY"
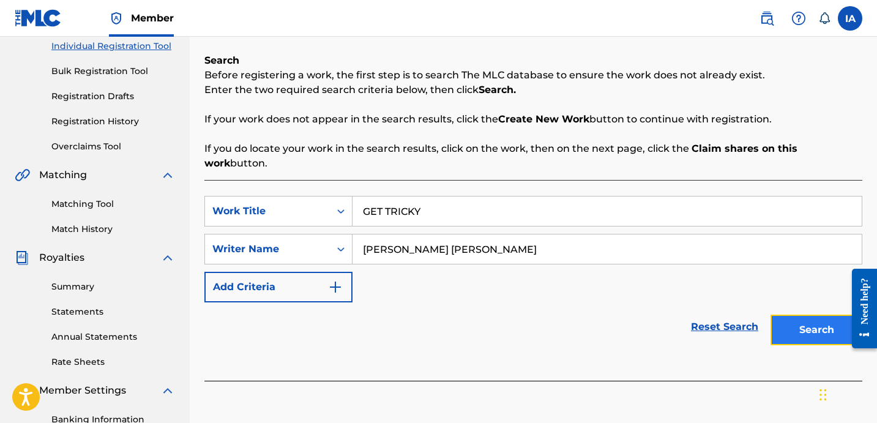
click at [818, 315] on button "Search" at bounding box center [817, 330] width 92 height 31
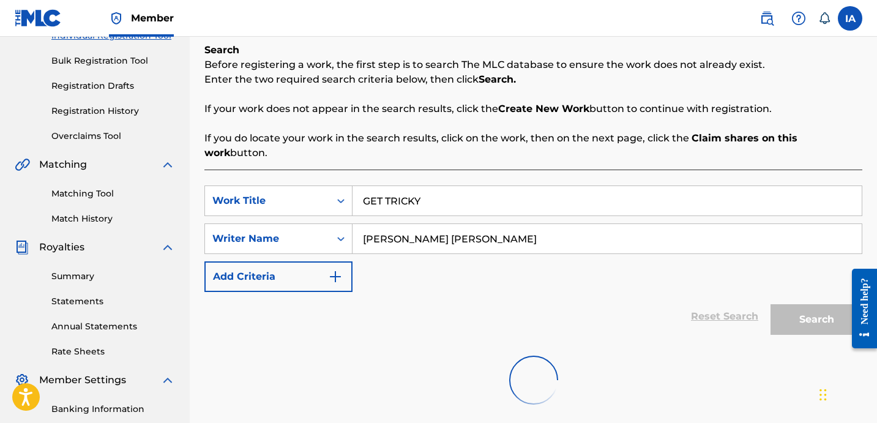
scroll to position [178, 0]
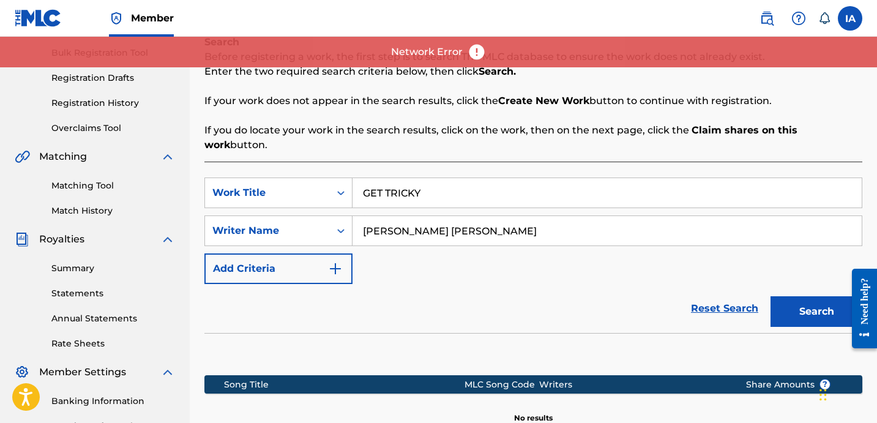
click at [593, 238] on div "SearchWithCriteria6f96c62b-358e-4e94-a891-c4f7482737ec Work Title GET TRICKY Se…" at bounding box center [534, 231] width 658 height 107
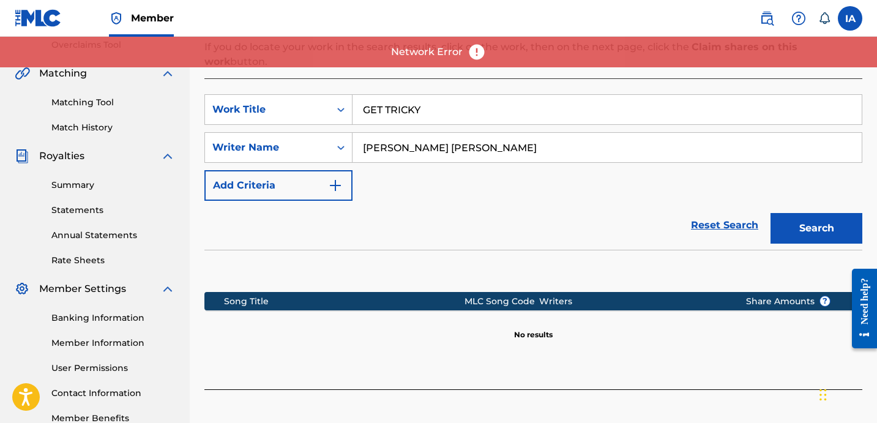
scroll to position [336, 0]
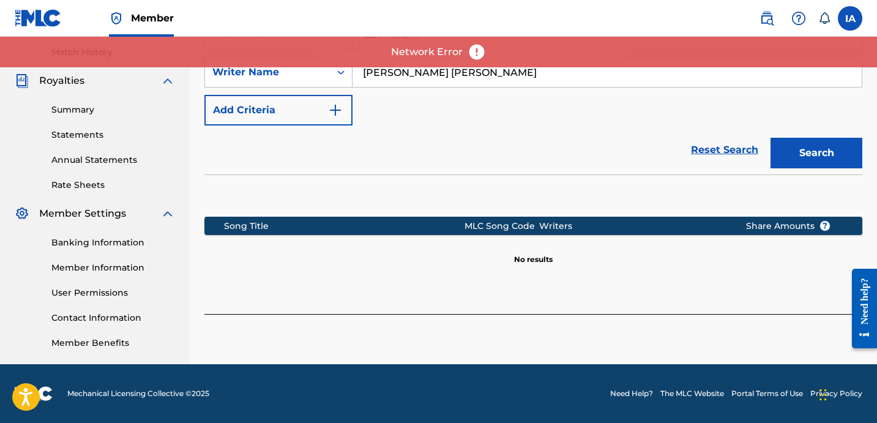
click at [598, 181] on section at bounding box center [534, 193] width 658 height 36
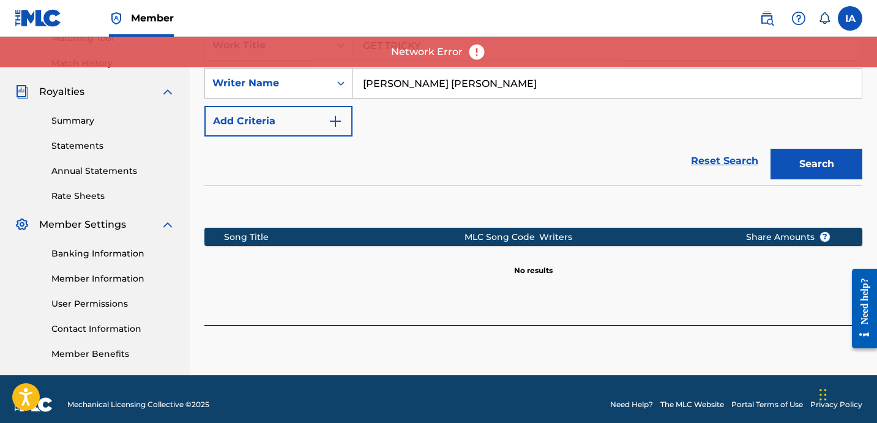
scroll to position [314, 0]
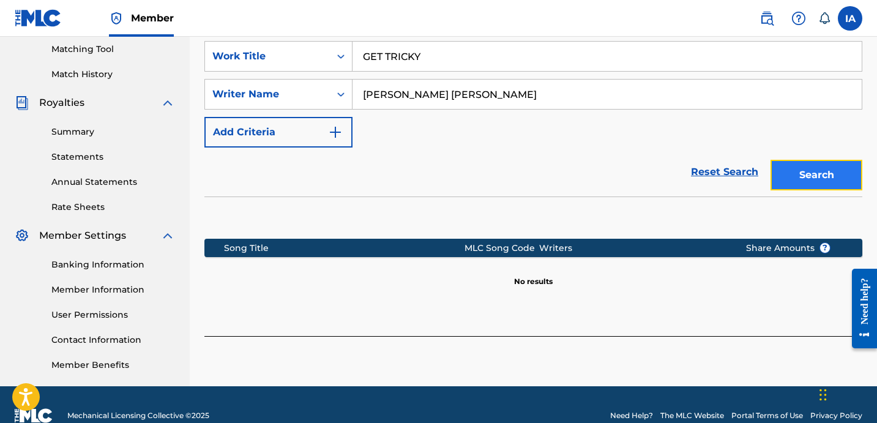
click at [819, 160] on button "Search" at bounding box center [817, 175] width 92 height 31
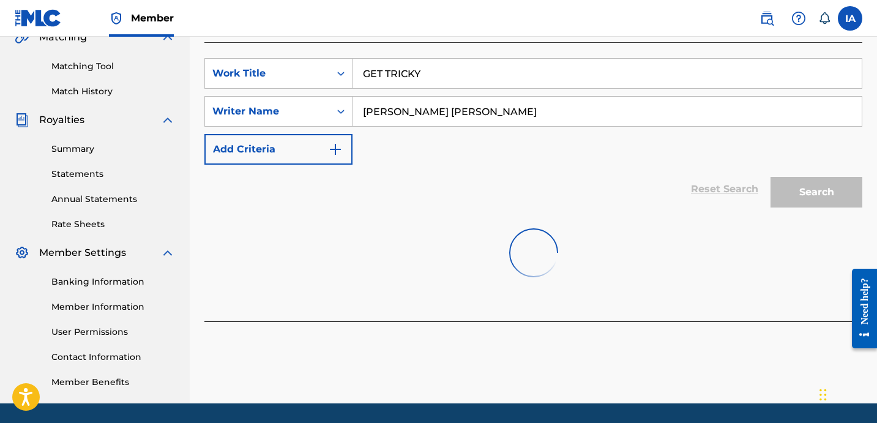
scroll to position [285, 0]
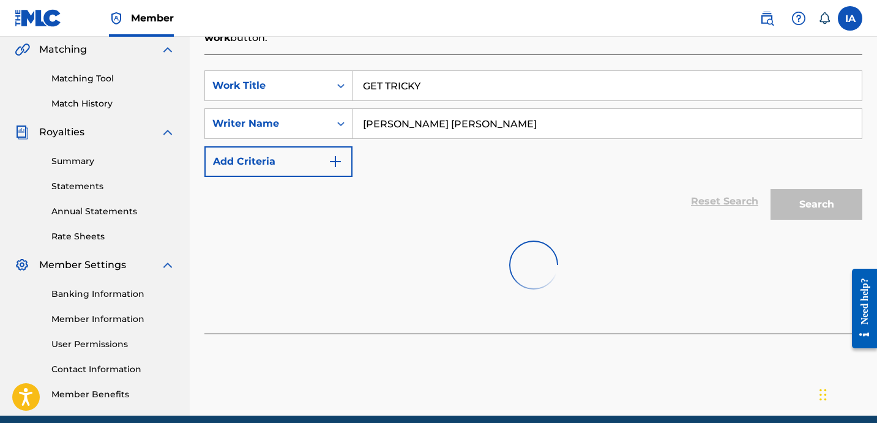
click at [632, 226] on div at bounding box center [534, 265] width 658 height 78
click at [631, 226] on div at bounding box center [534, 265] width 658 height 78
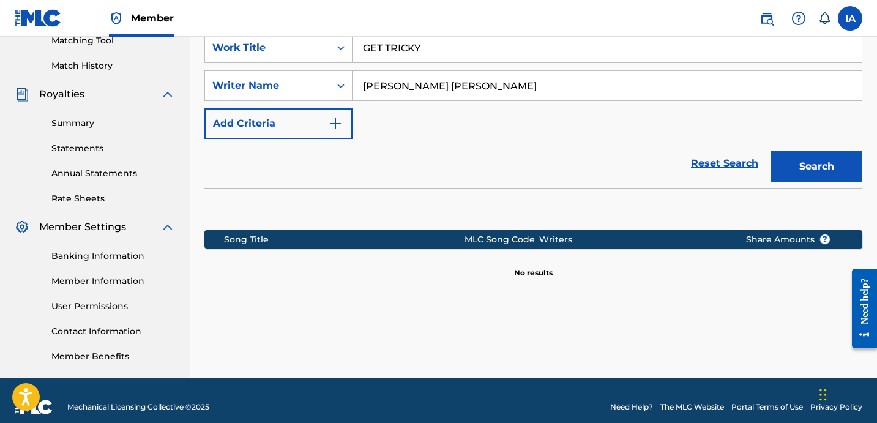
scroll to position [336, 0]
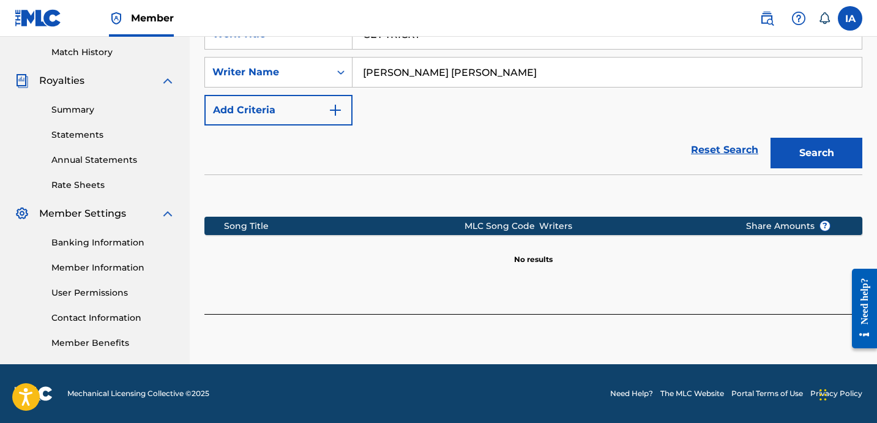
click at [589, 153] on div "Reset Search Search" at bounding box center [534, 150] width 658 height 49
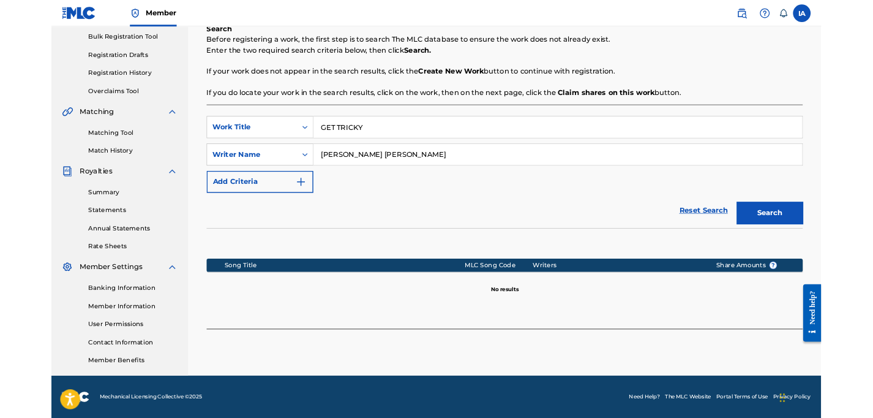
scroll to position [179, 0]
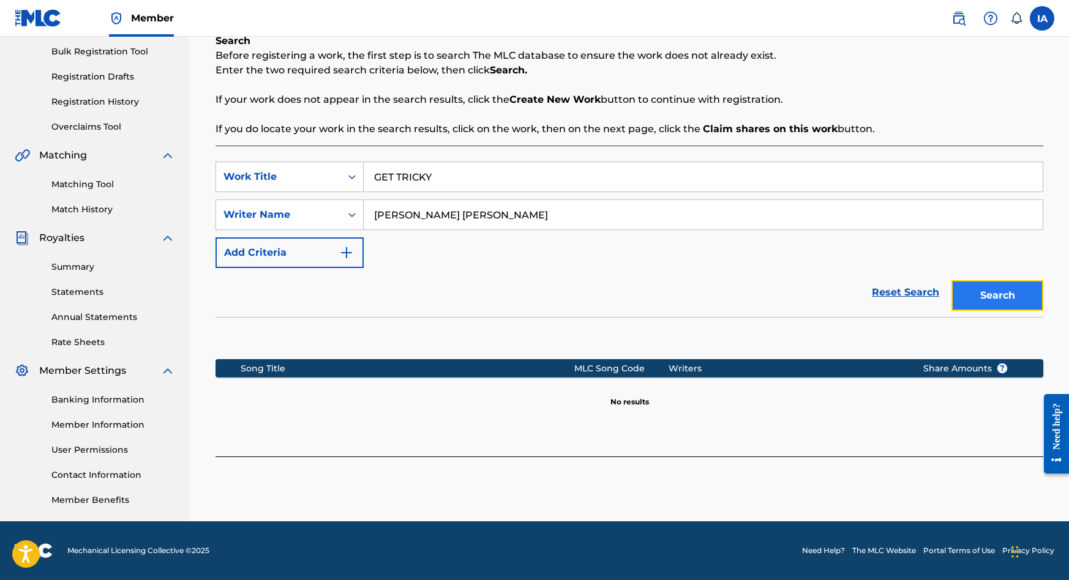
click at [877, 288] on button "Search" at bounding box center [998, 295] width 92 height 31
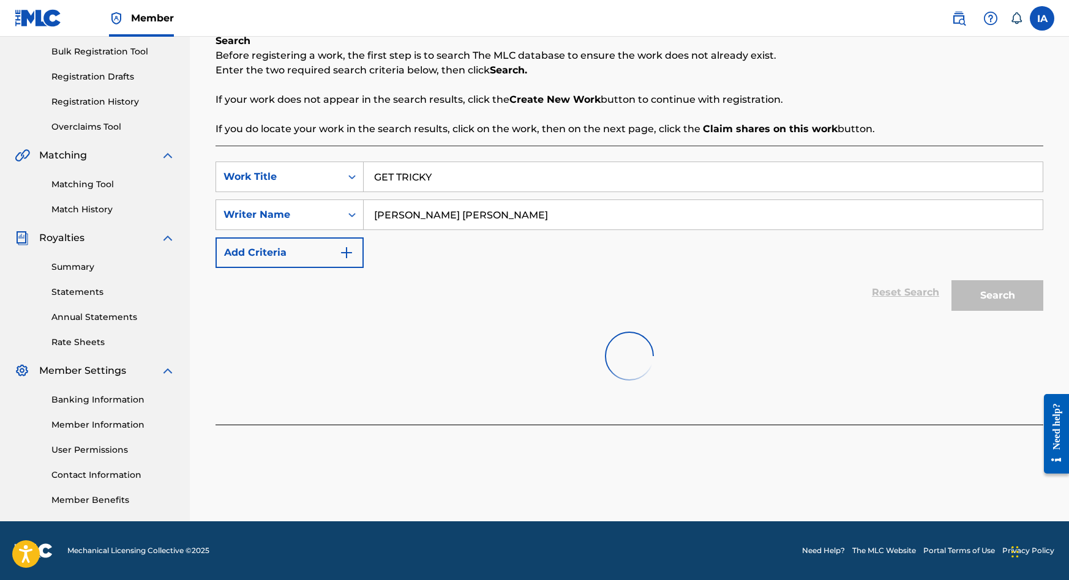
click at [678, 423] on div at bounding box center [630, 431] width 828 height 13
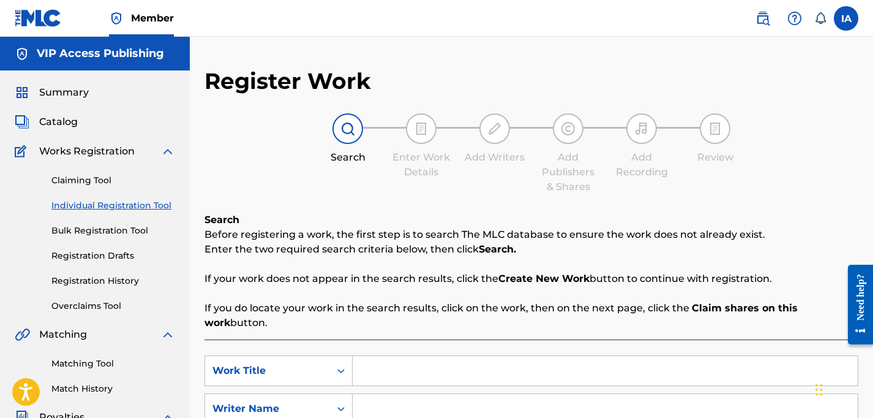
click at [511, 369] on input "Search Form" at bounding box center [605, 370] width 505 height 29
paste input "GET TRICKY"
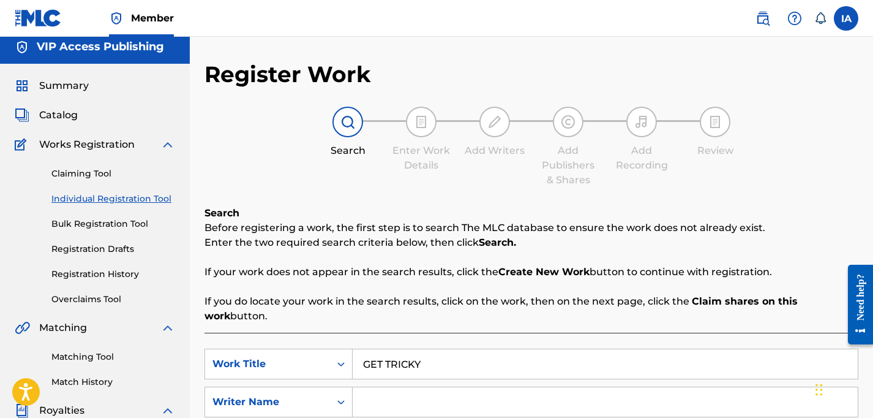
type input "GET TRICKY"
click at [521, 394] on input "Search Form" at bounding box center [605, 401] width 505 height 29
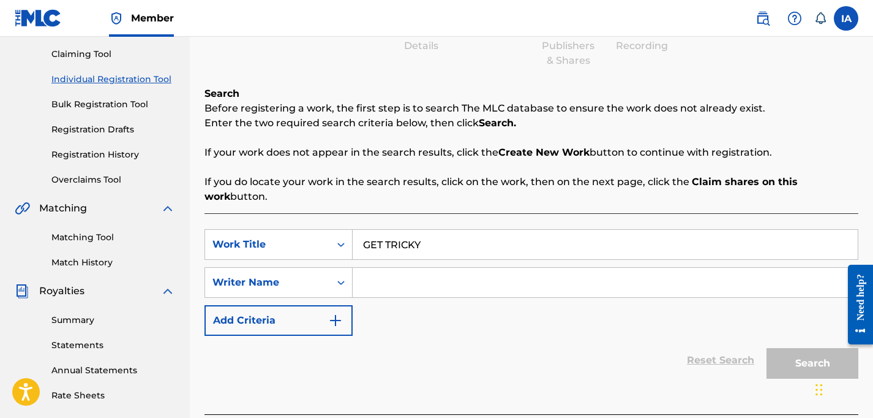
click at [689, 287] on input "Search Form" at bounding box center [605, 282] width 505 height 29
paste input "[PERSON_NAME] [PERSON_NAME]"
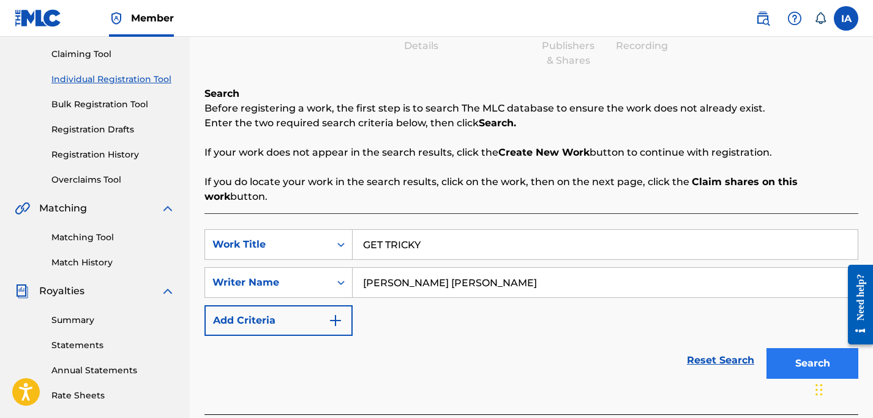
type input "[PERSON_NAME] [PERSON_NAME]"
click at [797, 364] on button "Search" at bounding box center [813, 363] width 92 height 31
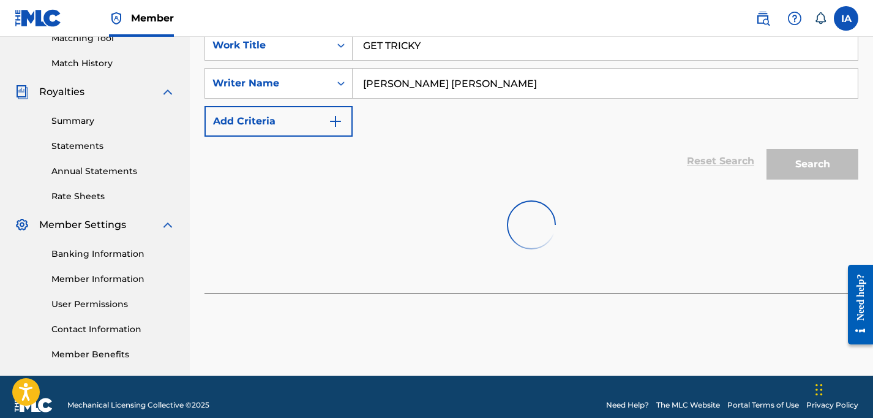
scroll to position [342, 0]
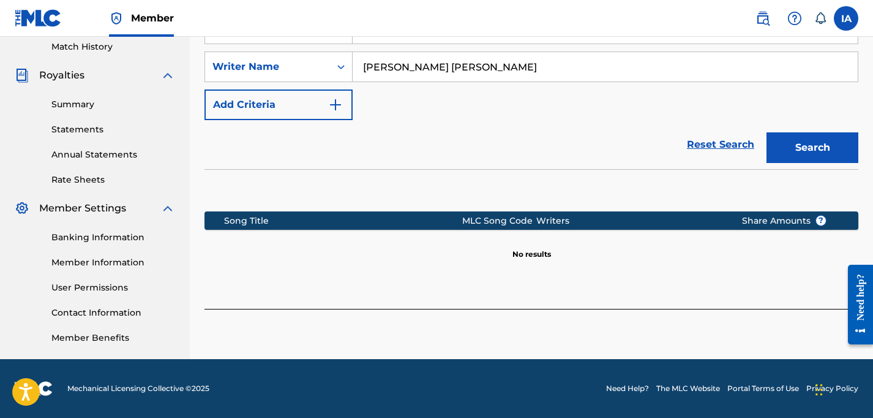
click at [712, 331] on div "Register Work Search Enter Work Details Add Writers Add Publishers & Shares Add…" at bounding box center [531, 42] width 683 height 633
click at [813, 336] on div "Register Work Search Enter Work Details Add Writers Add Publishers & Shares Add…" at bounding box center [531, 42] width 683 height 633
click at [795, 372] on footer "Mechanical Licensing Collective © 2025 Need Help? The MLC Website Portal Terms …" at bounding box center [436, 388] width 873 height 59
click at [806, 282] on div "SearchWithCriteria3c7e6eb2-5033-4e5d-8c32-d00c4aba83a7 Work Title GET TRICKY Se…" at bounding box center [532, 153] width 654 height 311
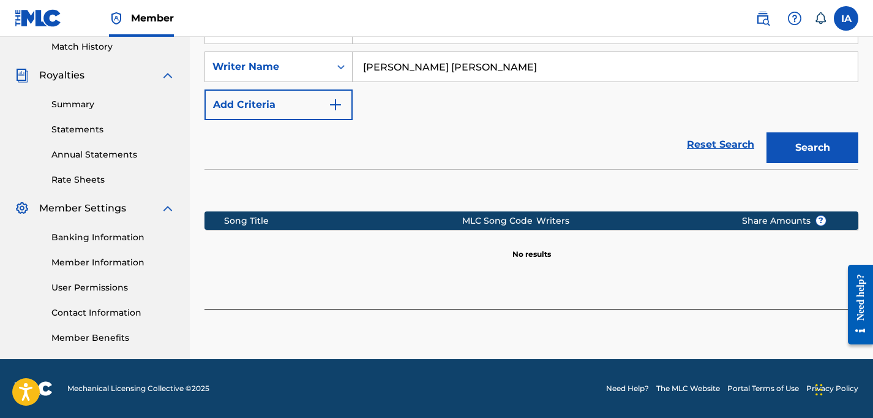
click at [821, 309] on div at bounding box center [532, 315] width 654 height 13
click at [787, 260] on div "Song Title MLC Song Code Writers Share Amounts ? No results" at bounding box center [532, 224] width 654 height 110
click at [817, 141] on button "Search" at bounding box center [813, 147] width 92 height 31
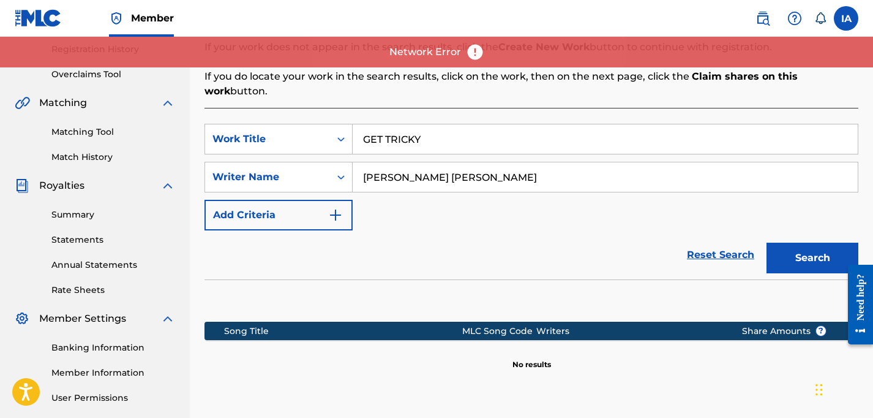
scroll to position [138, 0]
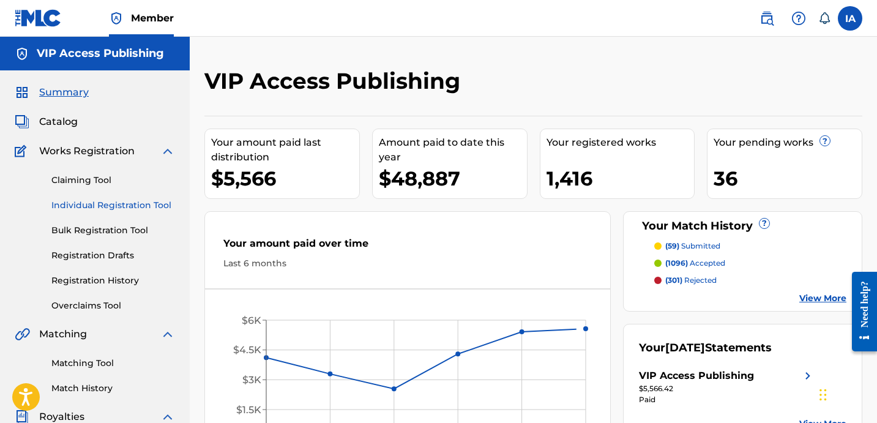
click at [149, 206] on link "Individual Registration Tool" at bounding box center [113, 205] width 124 height 13
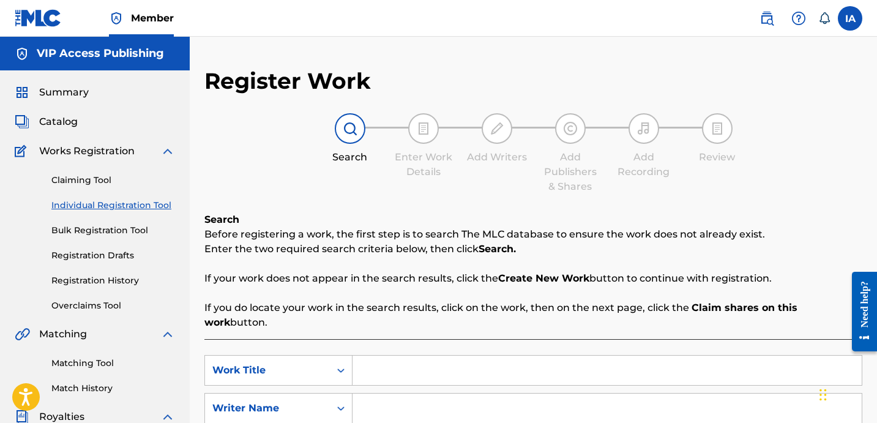
click at [469, 356] on input "Search Form" at bounding box center [607, 370] width 509 height 29
type input "GET TRICKY"
click at [473, 184] on div "Search Enter Work Details Add Writers Add Publishers & Shares Add Recording Rev…" at bounding box center [534, 153] width 658 height 81
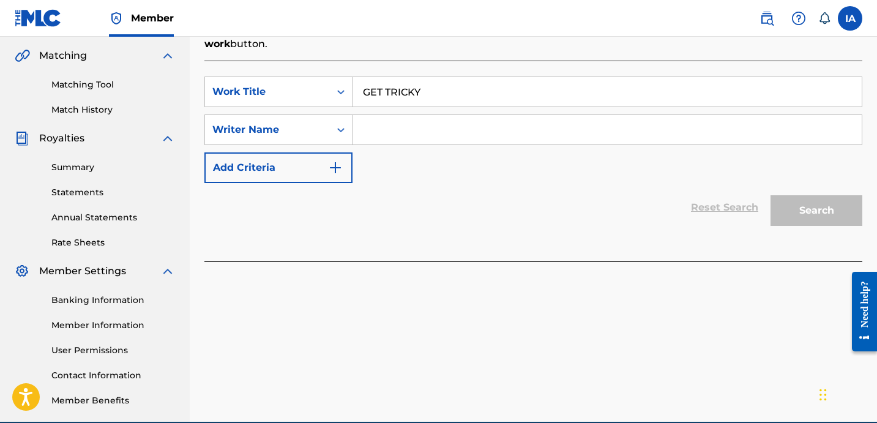
click at [576, 116] on input "Search Form" at bounding box center [607, 129] width 509 height 29
paste input "[PERSON_NAME] [PERSON_NAME]"
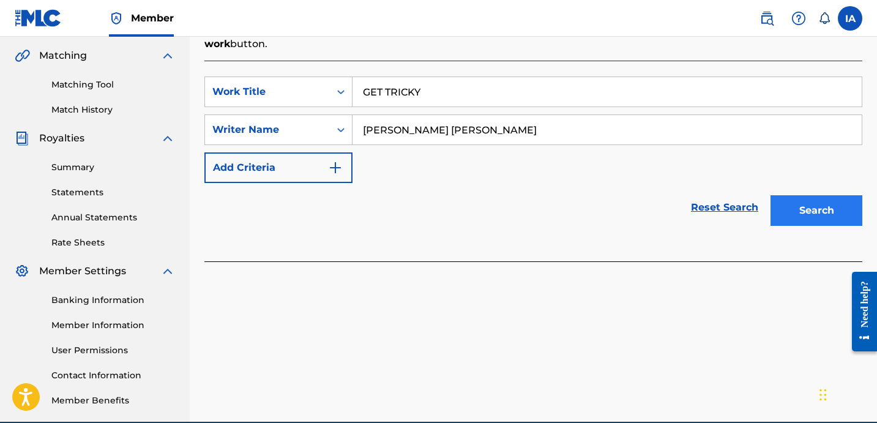
type input "[PERSON_NAME] [PERSON_NAME]"
click at [832, 205] on button "Search" at bounding box center [817, 210] width 92 height 31
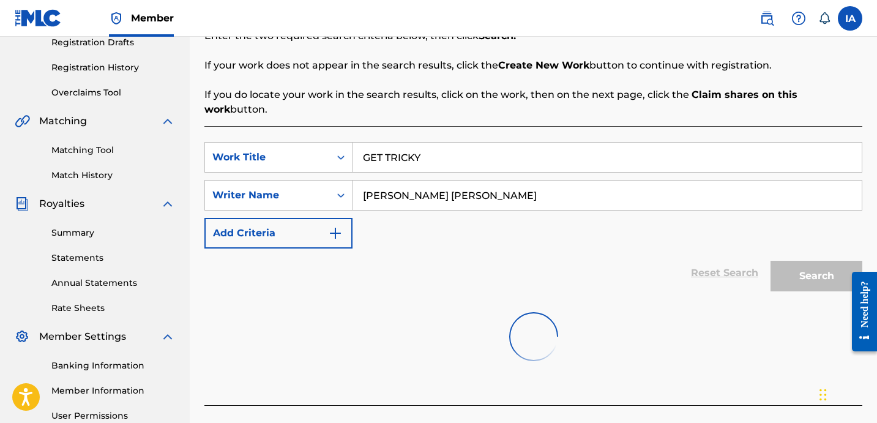
scroll to position [336, 0]
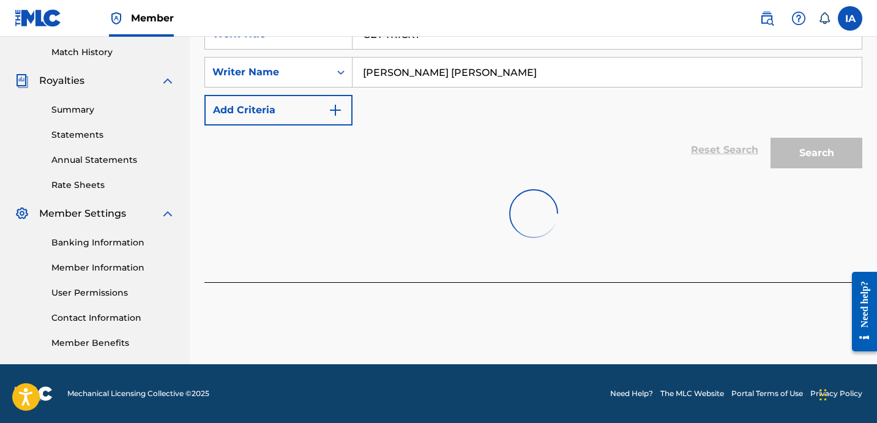
click at [580, 203] on div at bounding box center [534, 214] width 658 height 78
